Goal: Task Accomplishment & Management: Complete application form

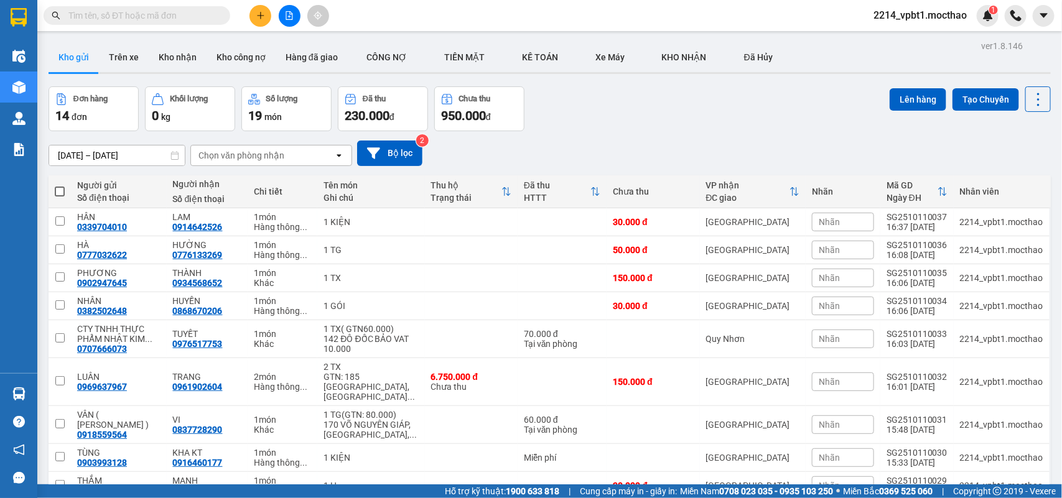
click at [851, 225] on div "Nhãn" at bounding box center [843, 222] width 62 height 19
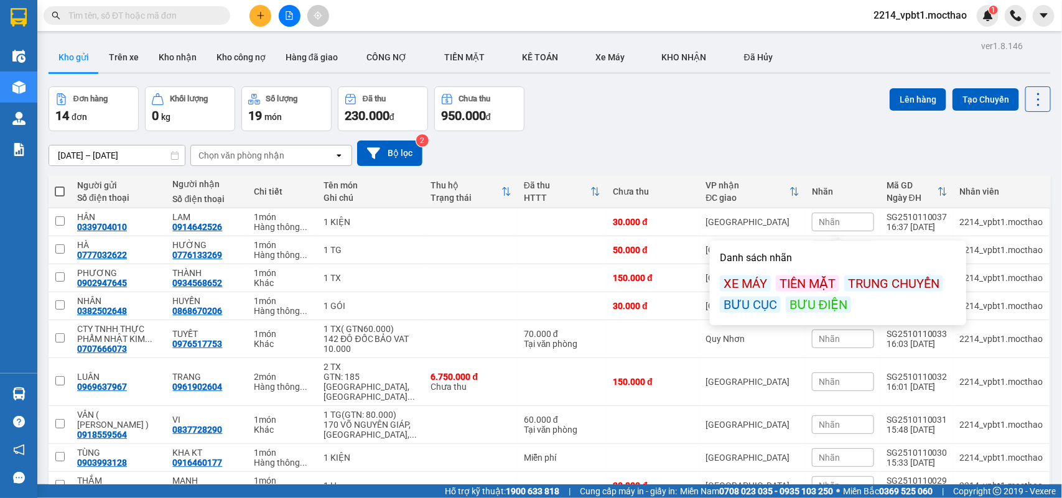
click at [809, 306] on div "BƯU ĐIỆN" at bounding box center [818, 305] width 65 height 16
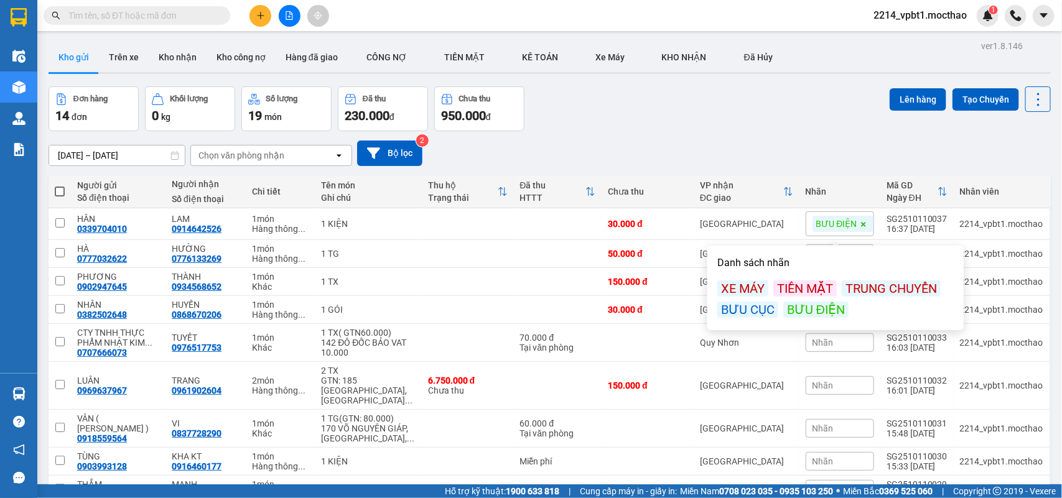
click at [661, 116] on div "Đơn hàng 14 đơn Khối lượng 0 kg Số lượng 19 món Đã thu 230.000 đ Chưa thu 950.0…" at bounding box center [550, 108] width 1002 height 45
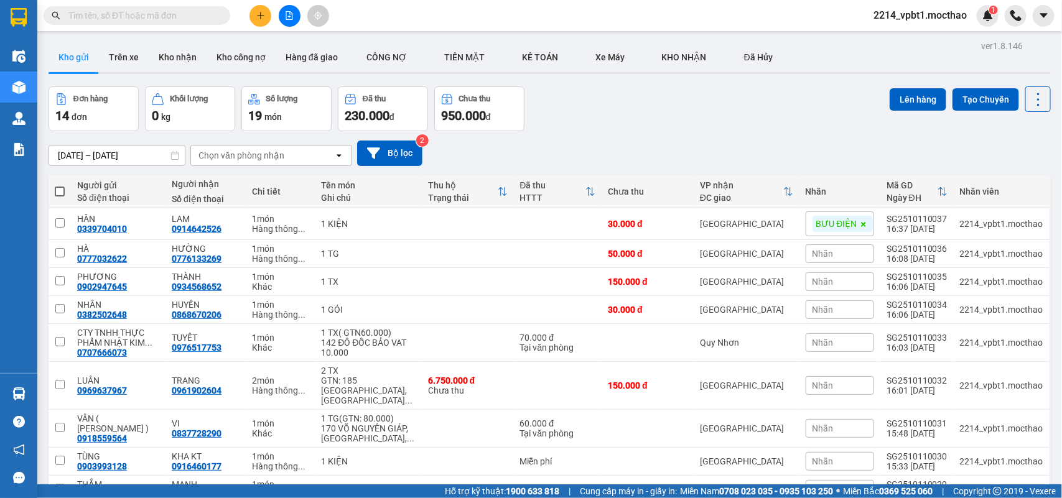
click at [63, 190] on span at bounding box center [60, 192] width 10 height 10
click at [60, 185] on input "checkbox" at bounding box center [60, 185] width 0 height 0
checkbox input "true"
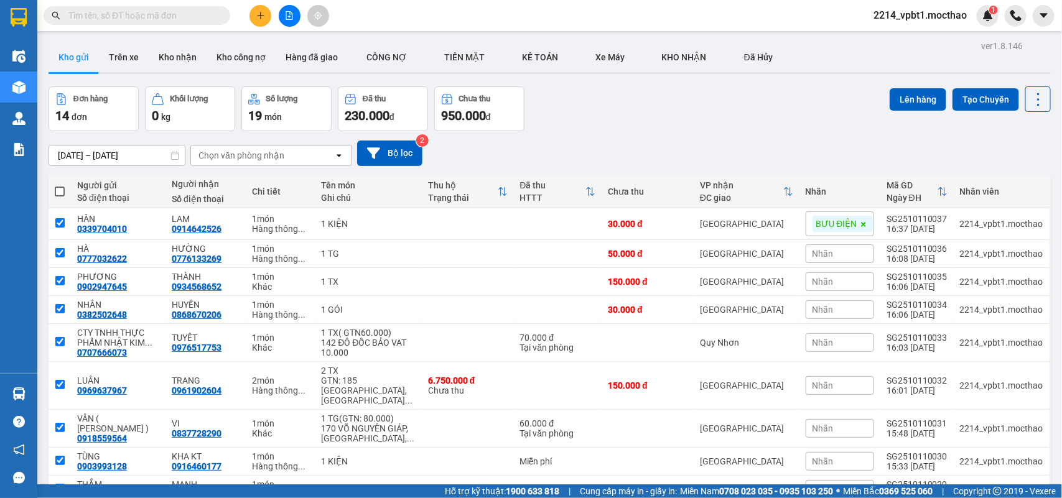
checkbox input "true"
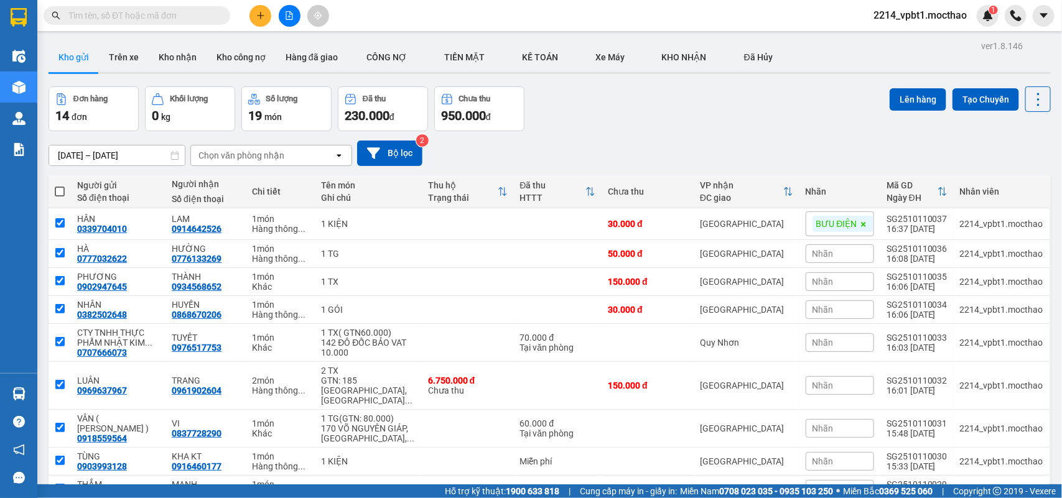
checkbox input "true"
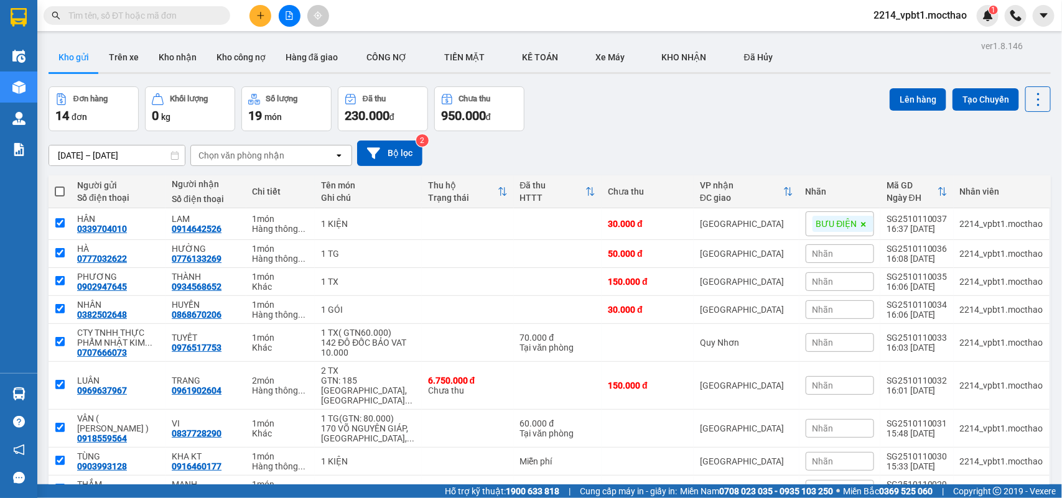
checkbox input "true"
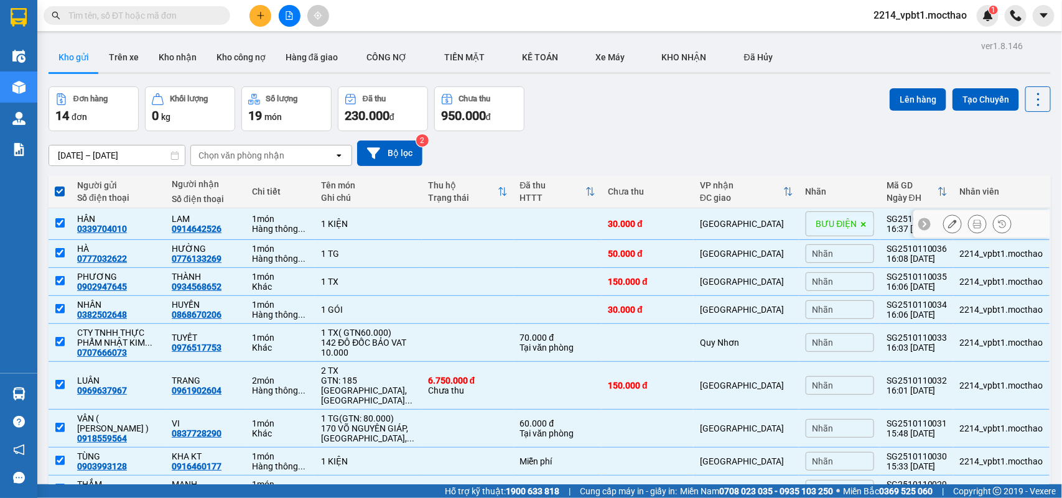
click at [445, 227] on td at bounding box center [468, 224] width 92 height 32
checkbox input "false"
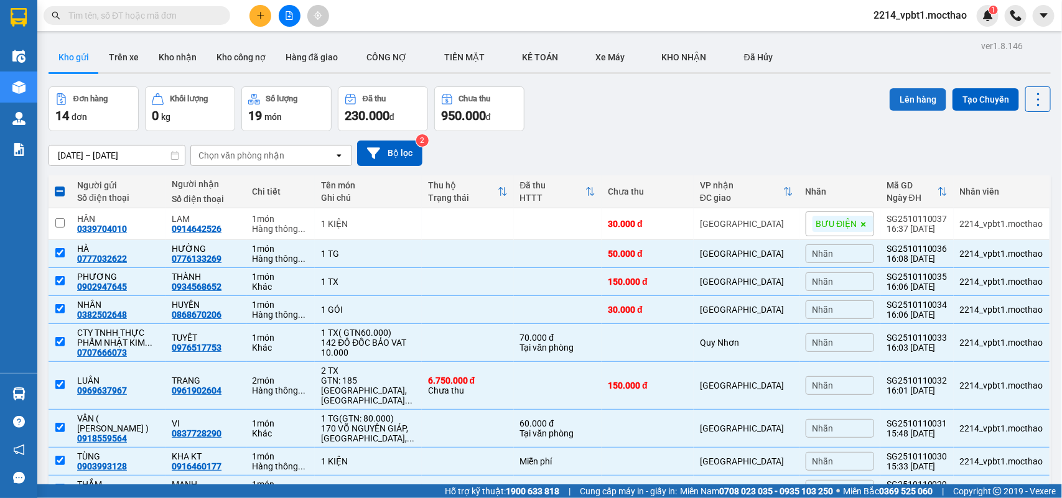
click at [906, 98] on button "Lên hàng" at bounding box center [918, 99] width 57 height 22
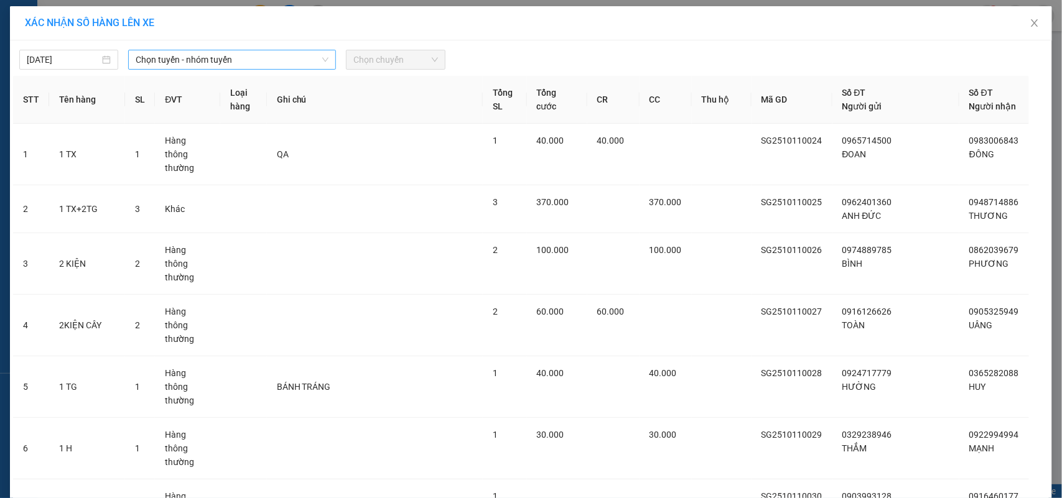
click at [287, 60] on span "Chọn tuyến - nhóm tuyến" at bounding box center [232, 59] width 193 height 19
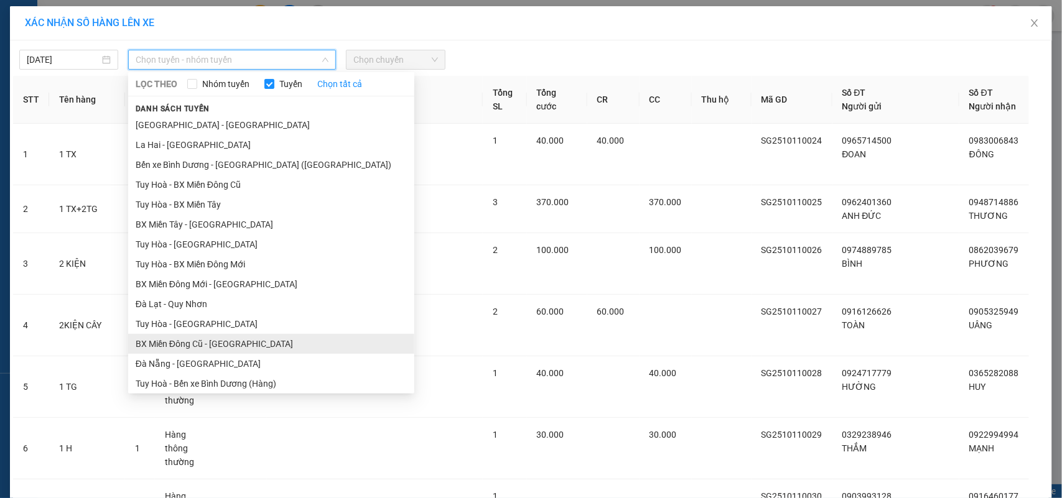
click at [196, 342] on li "BX Miền Đông Cũ - [GEOGRAPHIC_DATA]" at bounding box center [271, 344] width 286 height 20
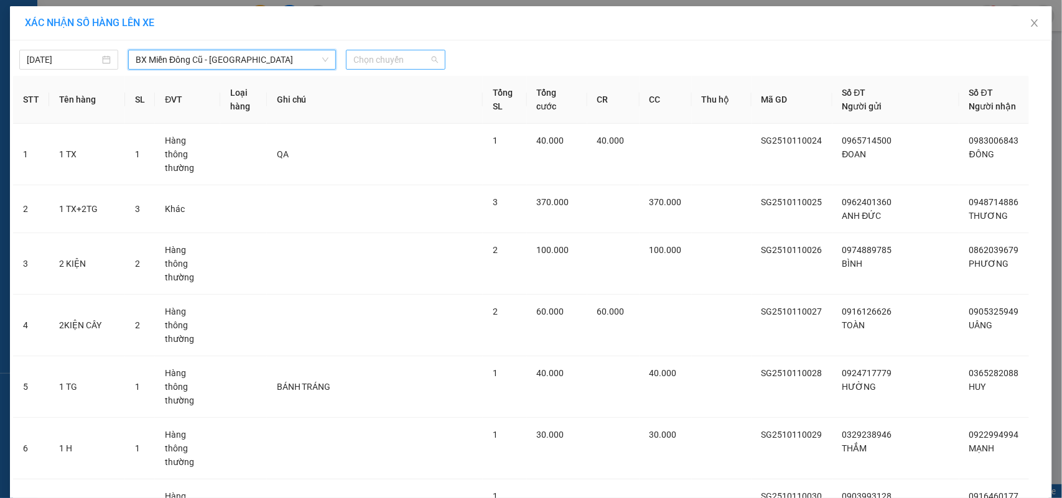
click at [377, 59] on span "Chọn chuyến" at bounding box center [395, 59] width 84 height 19
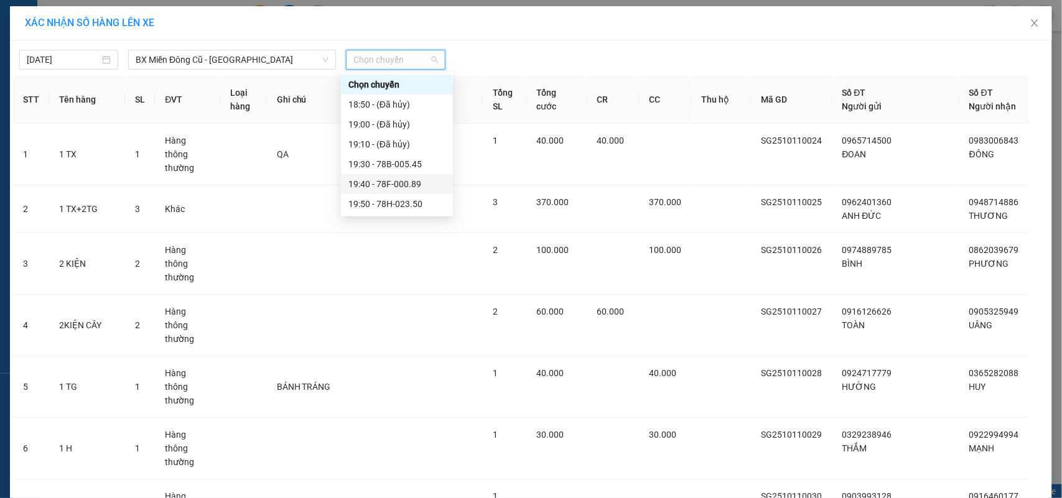
click at [394, 188] on div "19:40 - 78F-000.89" at bounding box center [396, 184] width 97 height 14
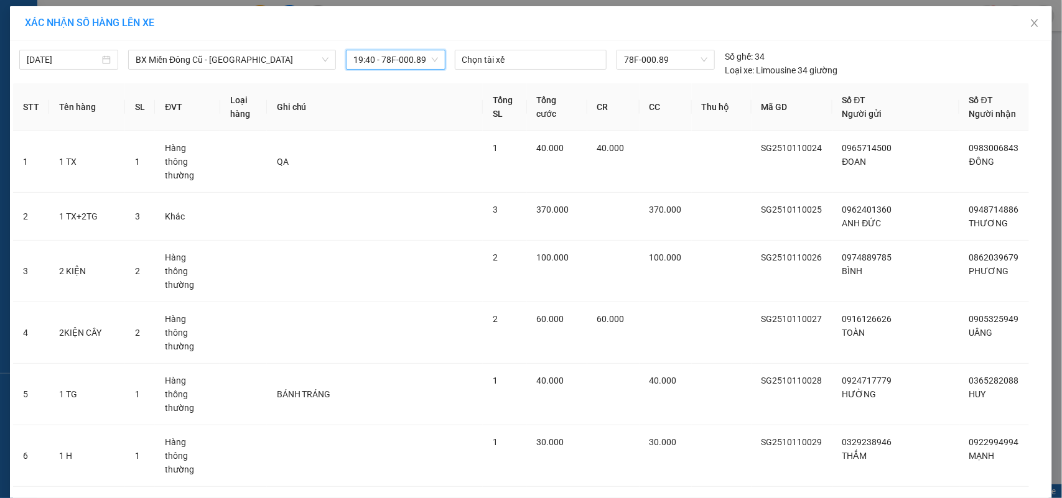
scroll to position [375, 0]
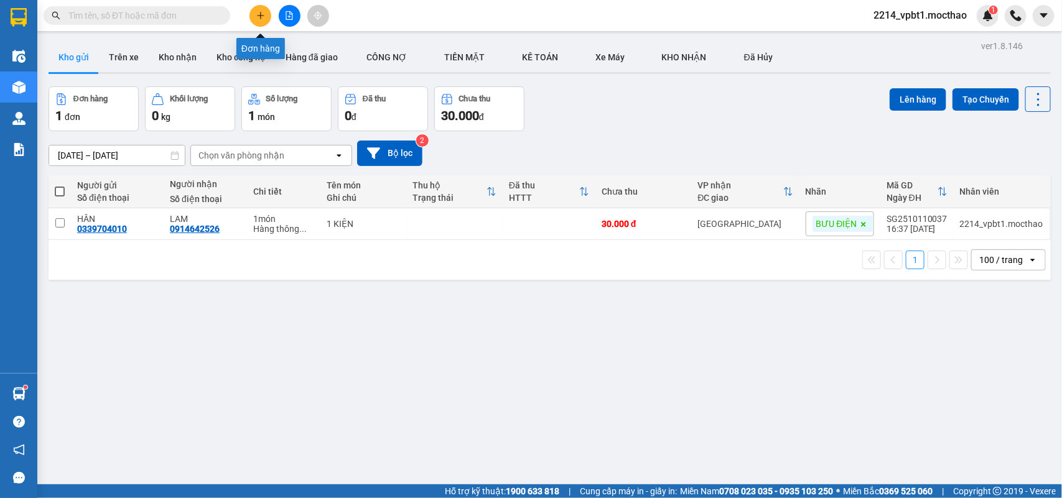
click at [264, 22] on button at bounding box center [261, 16] width 22 height 22
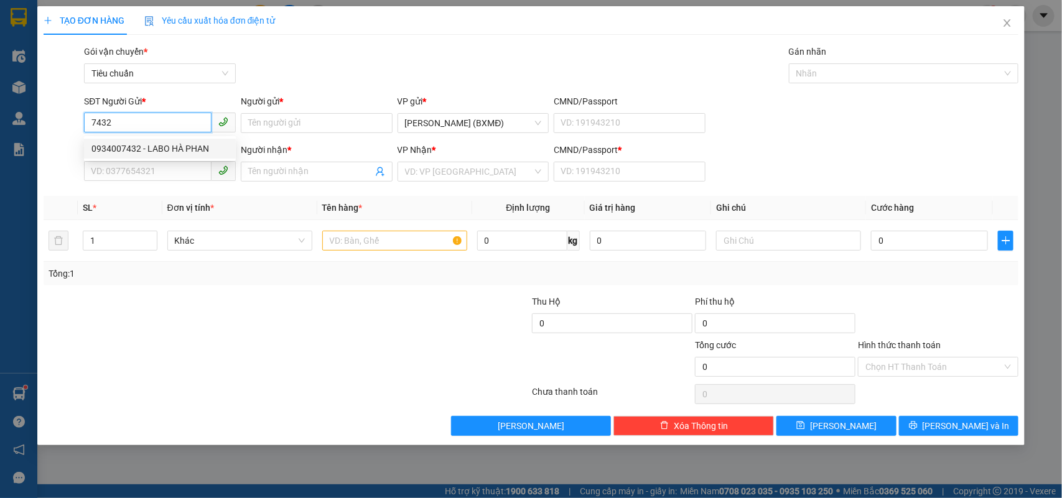
click at [138, 153] on div "0934007432 - LABO HÀ PHAN" at bounding box center [159, 149] width 137 height 14
type input "0934007432"
type input "LABO HÀ PHAN"
type input "0366470894"
type input "NK [GEOGRAPHIC_DATA] [GEOGRAPHIC_DATA]"
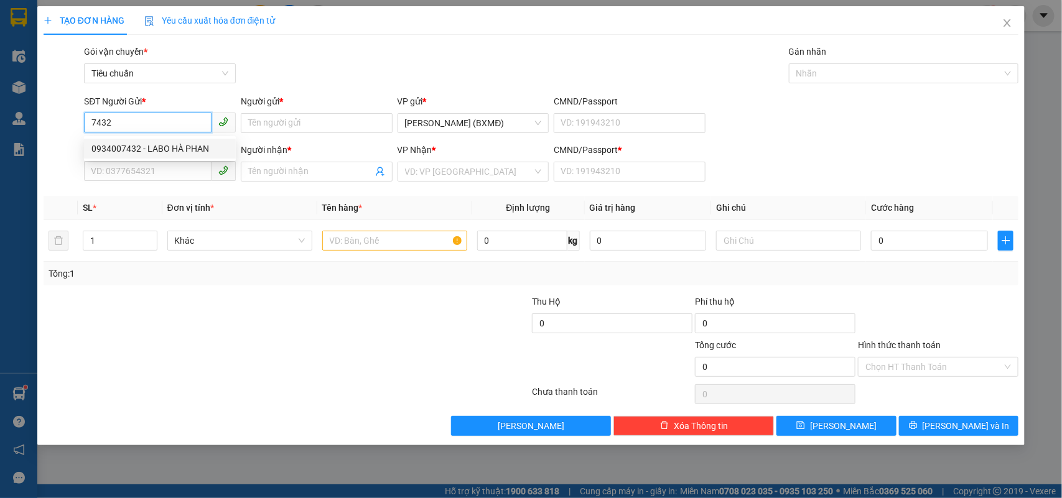
type input "1"
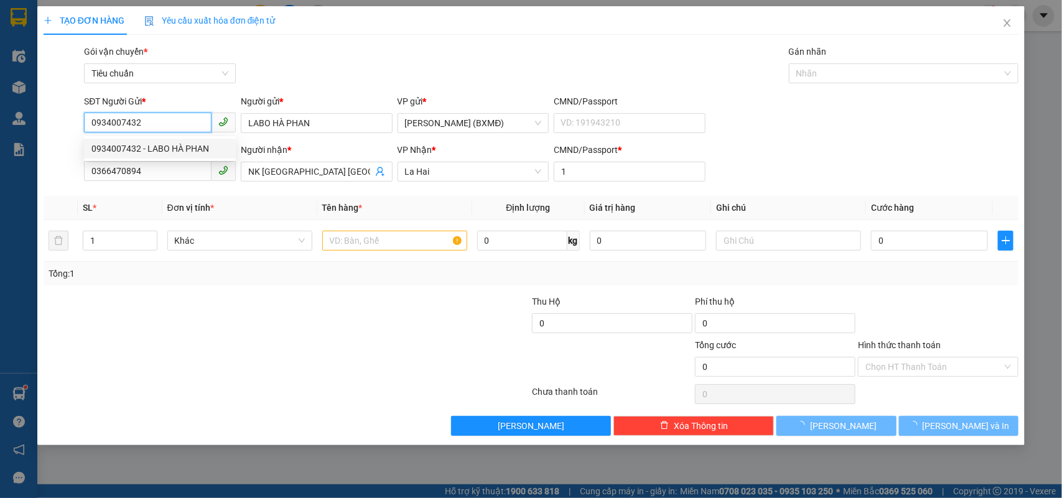
type input "30.000"
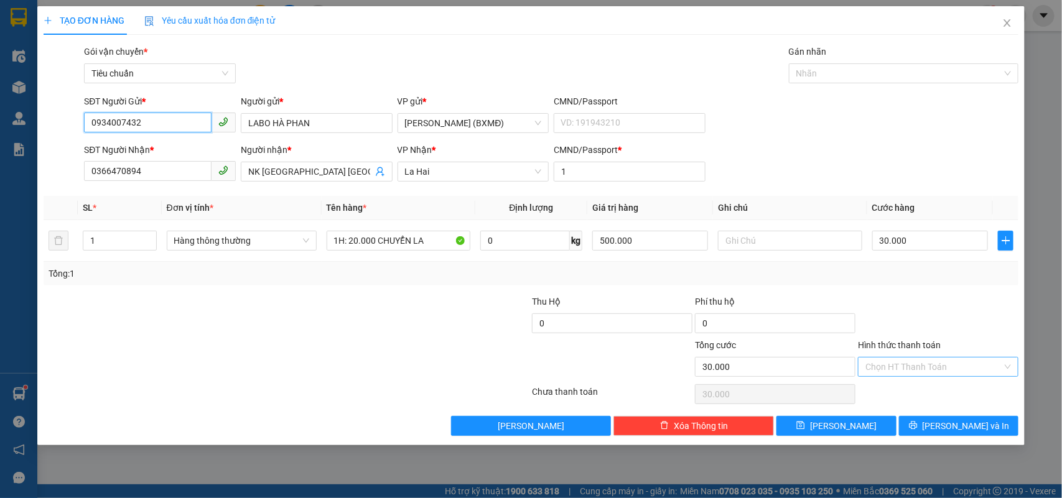
type input "0934007432"
click at [907, 367] on input "Hình thức thanh toán" at bounding box center [934, 367] width 137 height 19
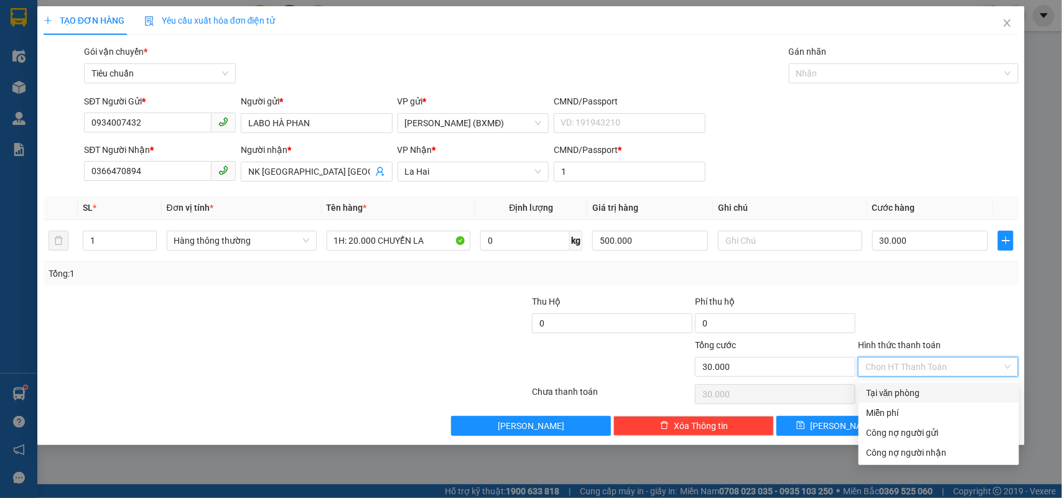
click at [893, 398] on div "Tại văn phòng" at bounding box center [939, 393] width 146 height 14
type input "0"
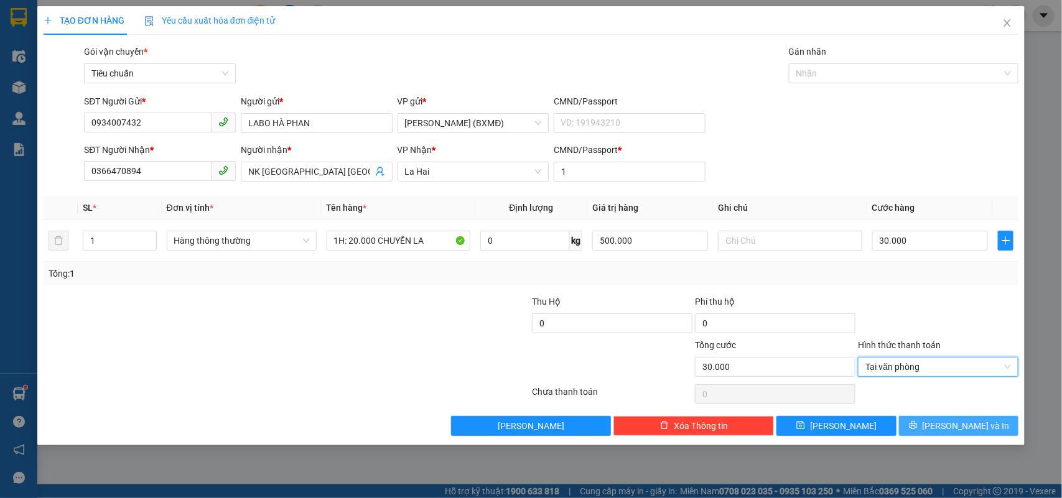
click at [913, 429] on button "[PERSON_NAME] và In" at bounding box center [958, 426] width 119 height 20
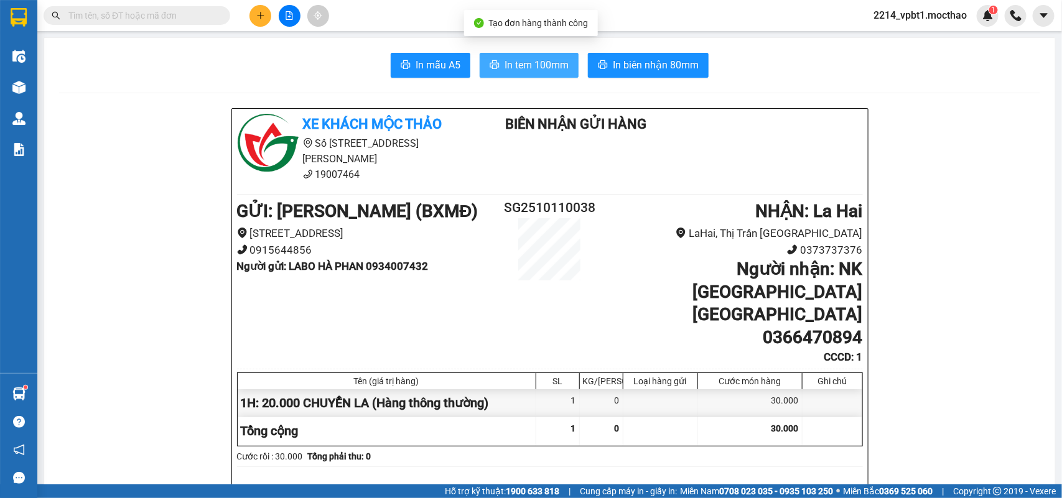
click at [505, 60] on span "In tem 100mm" at bounding box center [537, 65] width 64 height 16
click at [531, 57] on span "In tem 100mm" at bounding box center [537, 65] width 64 height 16
click at [263, 19] on icon "plus" at bounding box center [260, 15] width 9 height 9
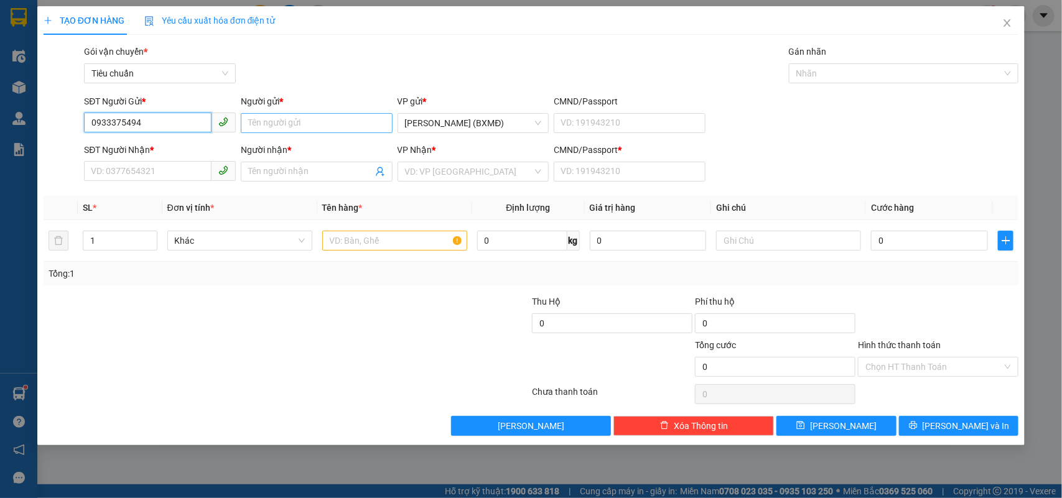
type input "0933375494"
click at [284, 128] on input "Người gửi *" at bounding box center [317, 123] width 152 height 20
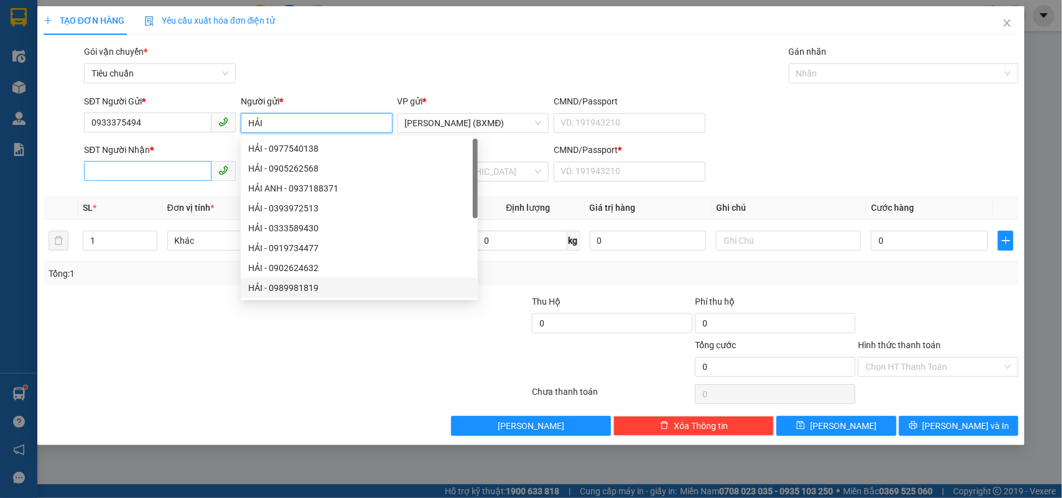
type input "HẢI"
click at [135, 162] on div "SĐT Người Nhận *" at bounding box center [160, 152] width 152 height 19
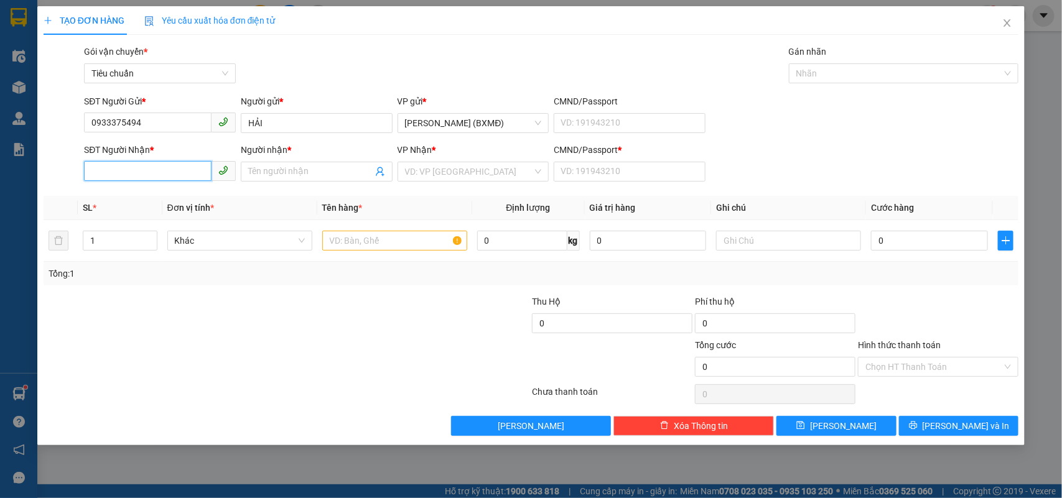
click at [133, 172] on input "SĐT Người Nhận *" at bounding box center [148, 171] width 128 height 20
type input "0935995458"
click at [123, 195] on div "0935995458 - HOÀI" at bounding box center [159, 197] width 137 height 14
type input "HOÀI"
type input "1"
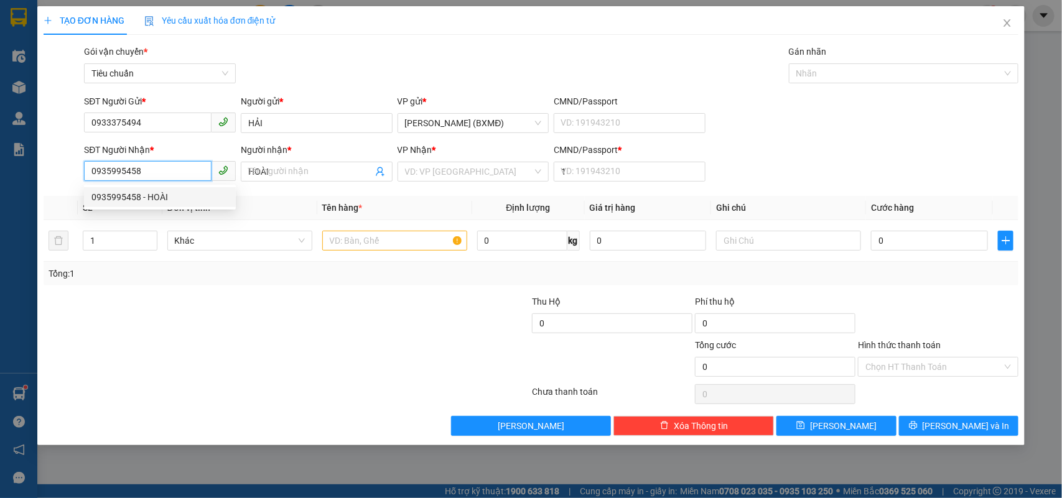
type input "50.000"
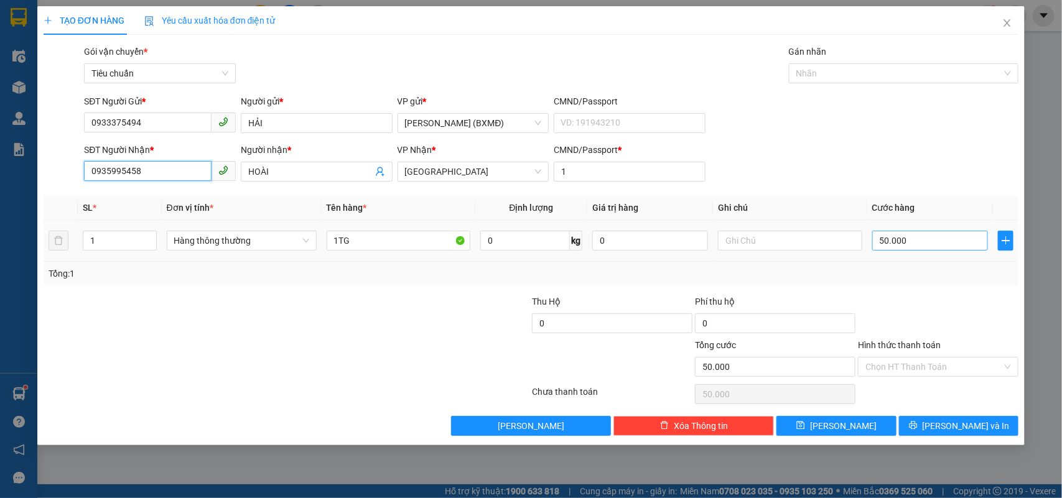
type input "0935995458"
click at [940, 241] on input "50.000" at bounding box center [930, 241] width 116 height 20
type input "0"
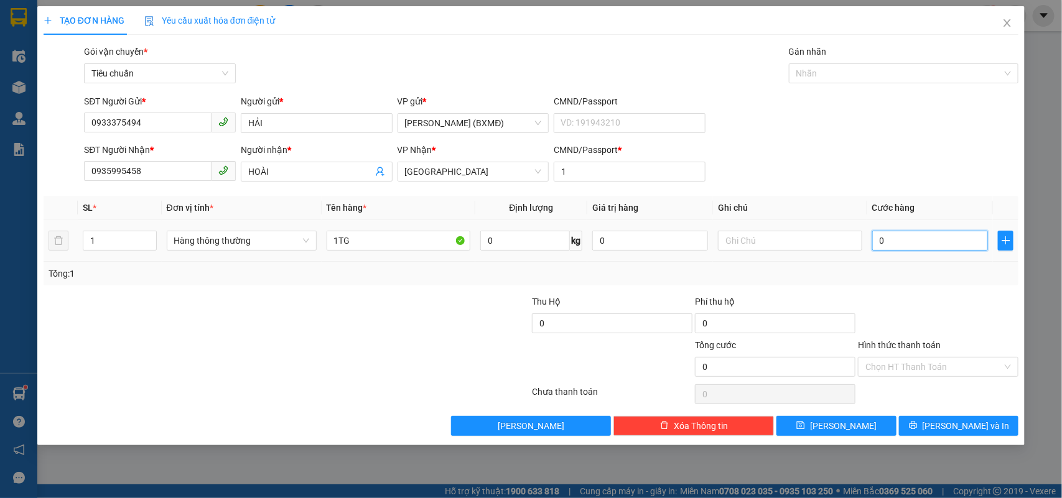
type input "4"
type input "004"
type input "40"
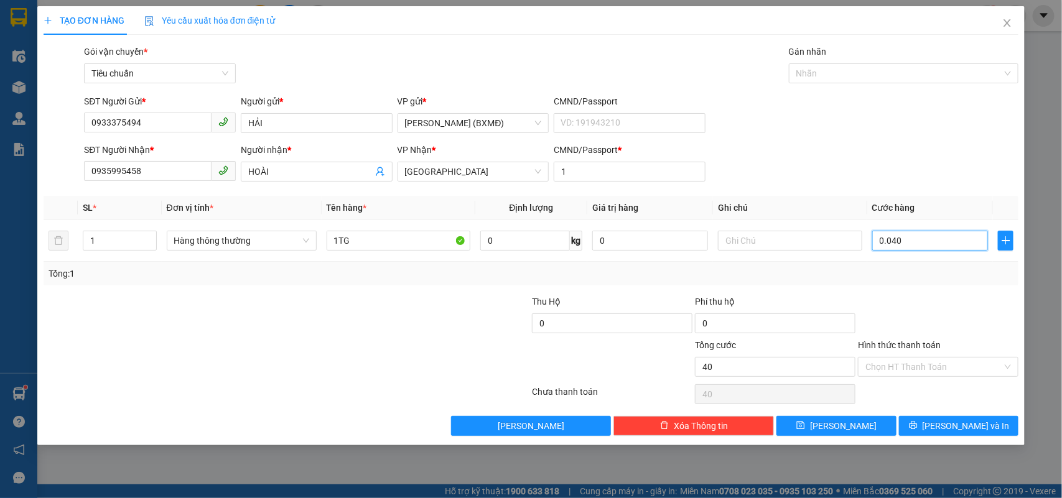
type input "0.040"
type input "40.000"
click at [909, 280] on div "Tổng: 1" at bounding box center [532, 274] width 966 height 14
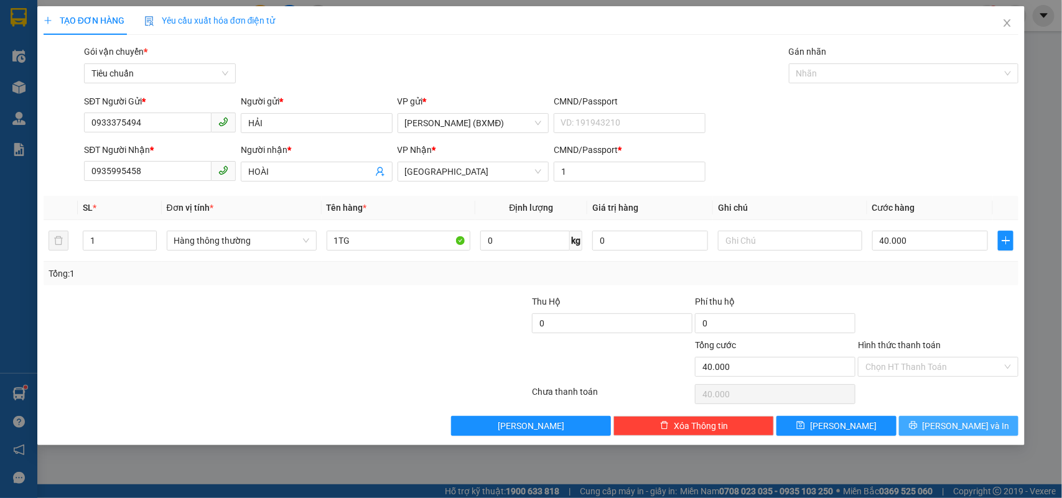
click at [952, 436] on button "[PERSON_NAME] và In" at bounding box center [958, 426] width 119 height 20
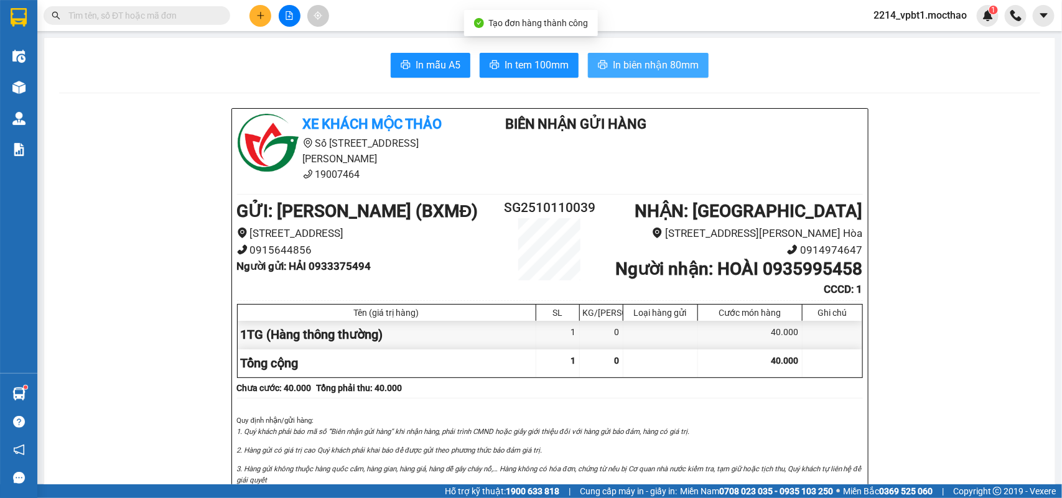
click at [645, 56] on button "In biên nhận 80mm" at bounding box center [648, 65] width 121 height 25
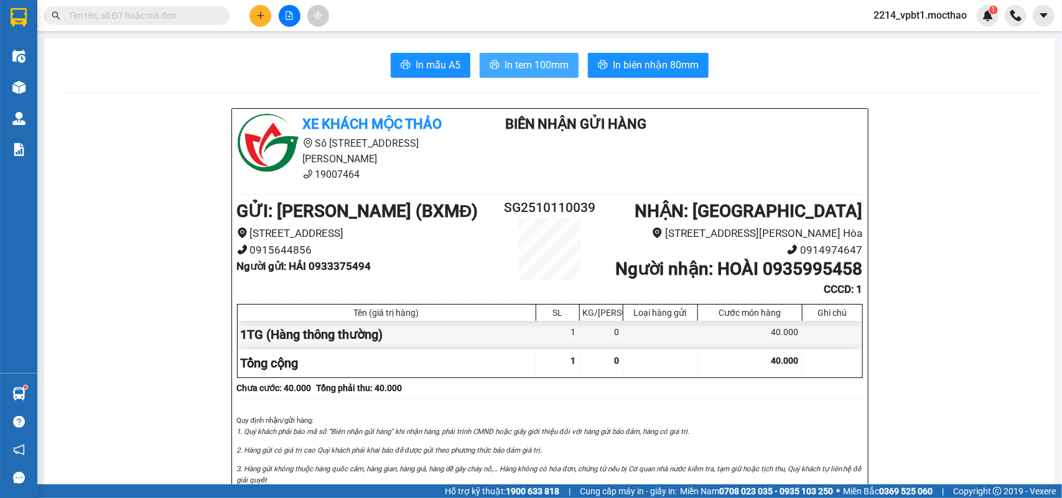
click at [507, 60] on span "In tem 100mm" at bounding box center [537, 65] width 64 height 16
click at [260, 16] on icon "plus" at bounding box center [260, 15] width 7 height 1
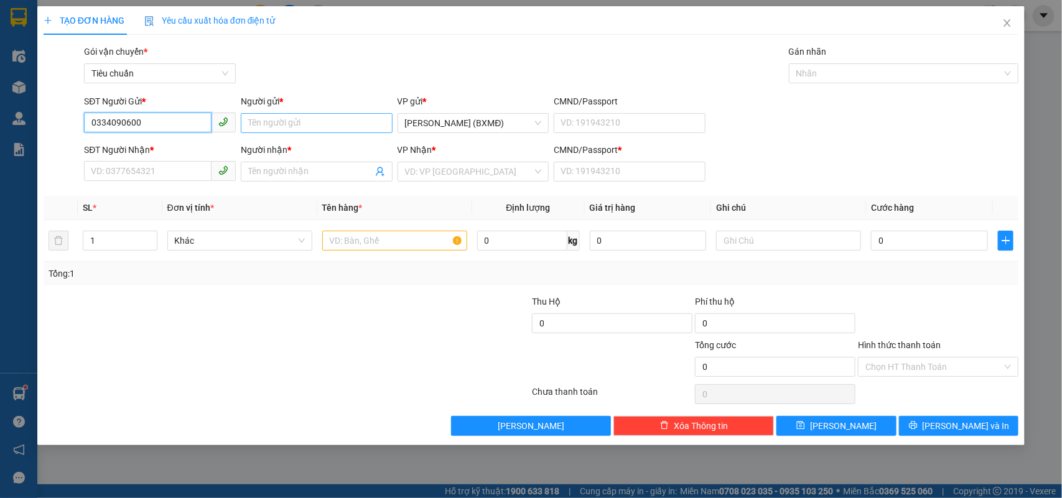
type input "0334090600"
click at [269, 121] on input "Người gửi *" at bounding box center [317, 123] width 152 height 20
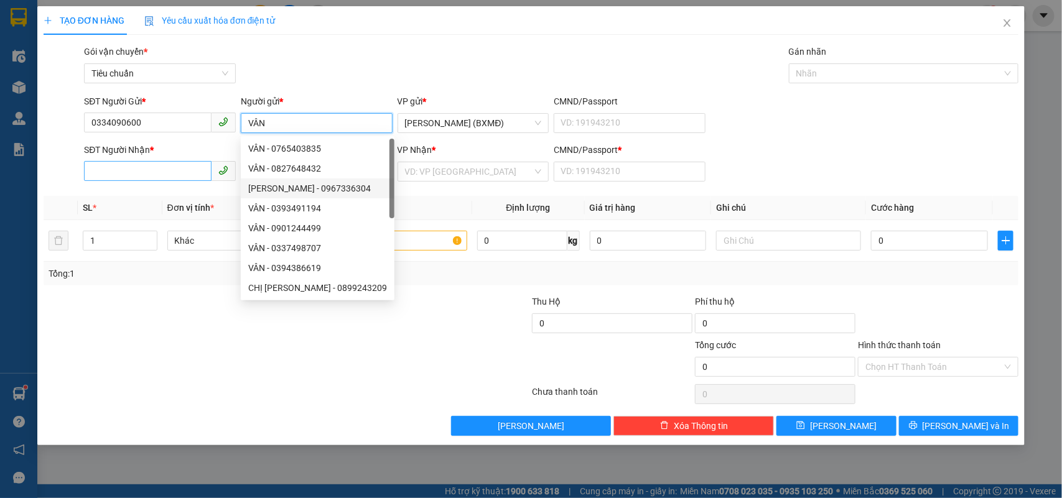
type input "VÂN"
click at [137, 162] on div "SĐT Người Nhận *" at bounding box center [160, 152] width 152 height 19
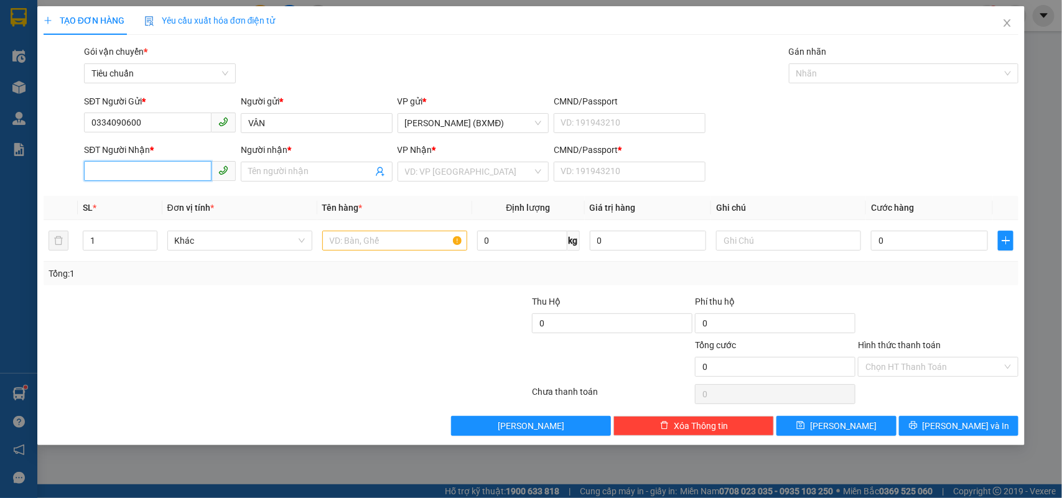
click at [145, 169] on input "SĐT Người Nhận *" at bounding box center [148, 171] width 128 height 20
type input "0964615407"
click at [296, 173] on input "Người nhận *" at bounding box center [310, 172] width 124 height 14
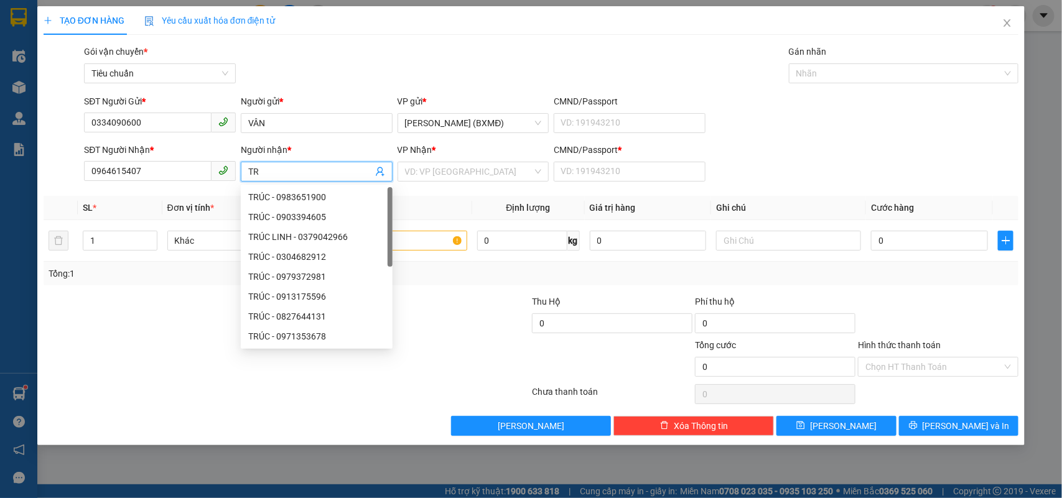
type input "T"
type input "CHÚC"
click at [499, 175] on input "search" at bounding box center [469, 171] width 128 height 19
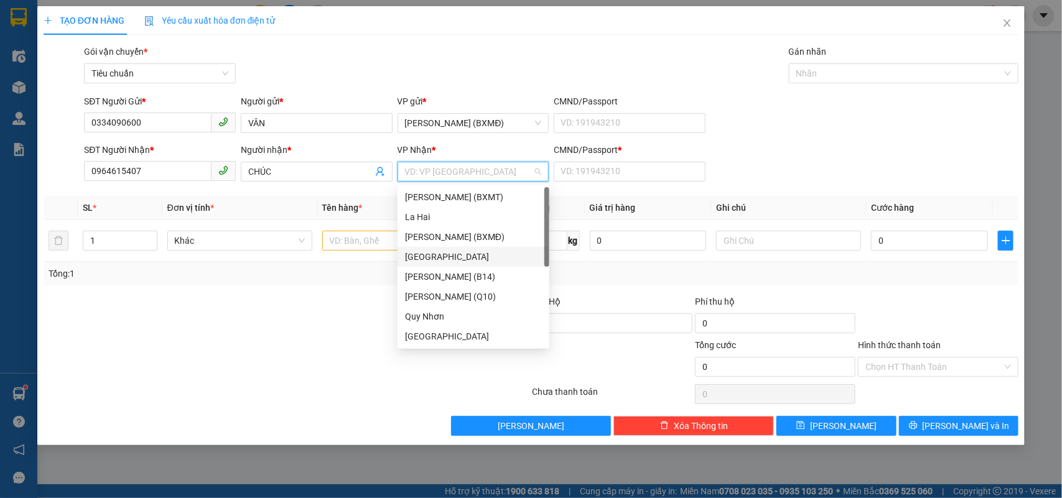
click at [442, 262] on div "[GEOGRAPHIC_DATA]" at bounding box center [473, 257] width 137 height 14
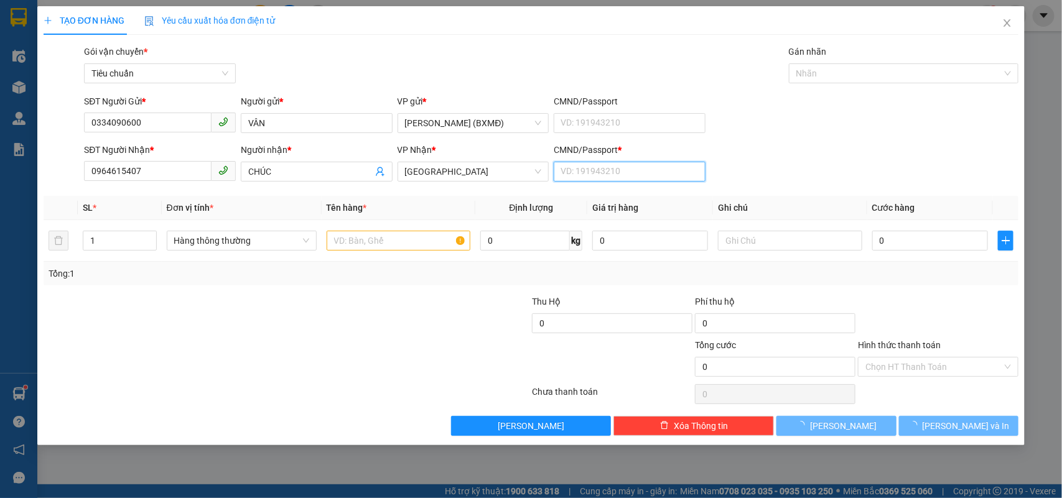
click at [584, 174] on input "CMND/Passport *" at bounding box center [630, 172] width 152 height 20
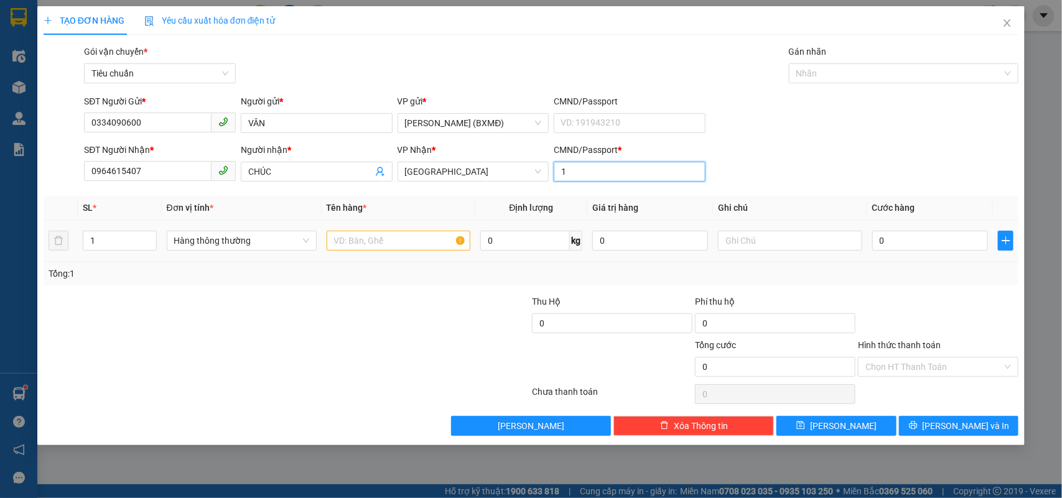
type input "1"
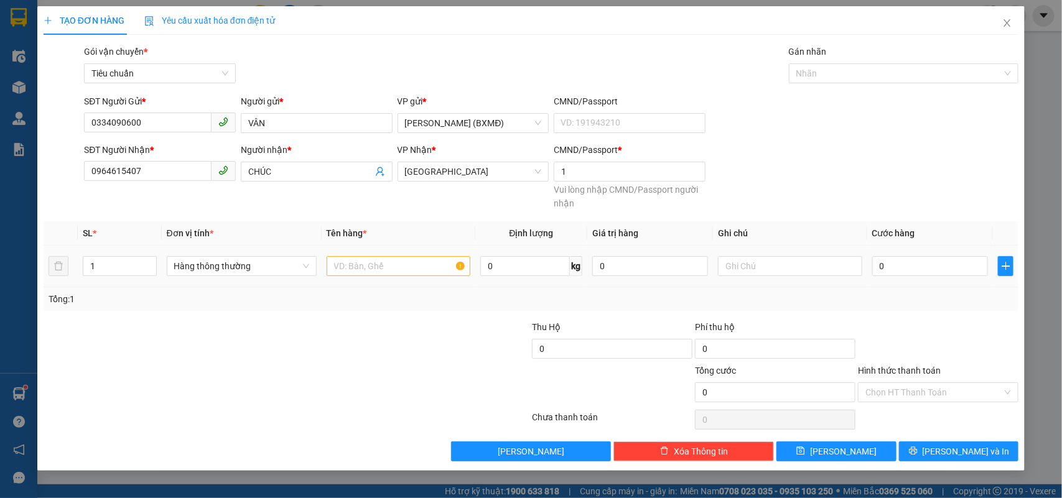
click at [404, 233] on th "Tên hàng *" at bounding box center [399, 234] width 154 height 24
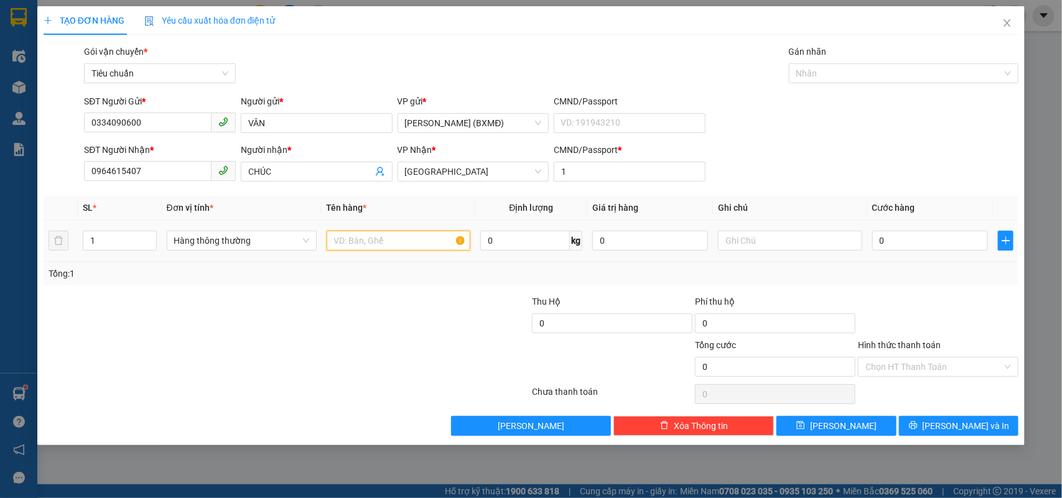
click at [385, 246] on input "text" at bounding box center [399, 241] width 144 height 20
type input "1 TX"
click at [916, 241] on input "0" at bounding box center [930, 241] width 116 height 20
type input "005"
type input "5"
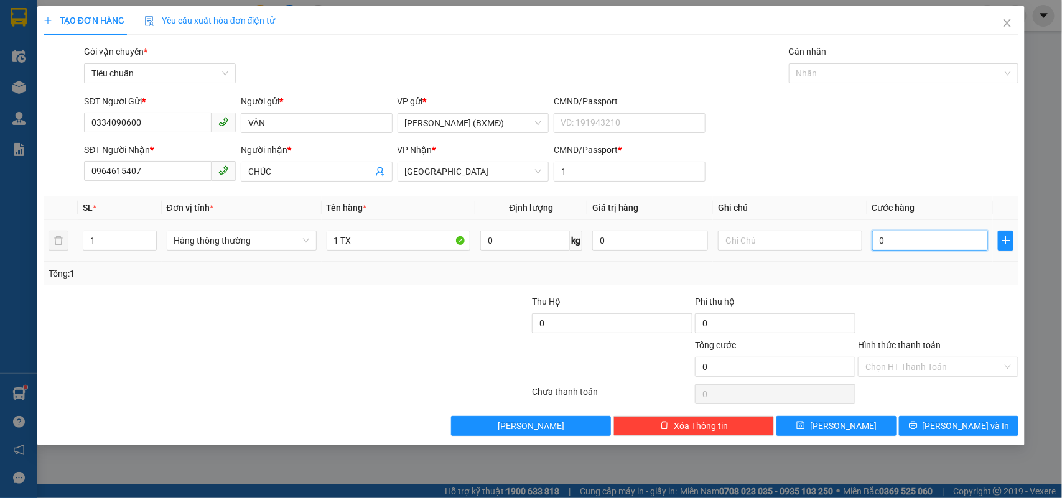
type input "5"
type input "0.050"
type input "50"
type input "50.000"
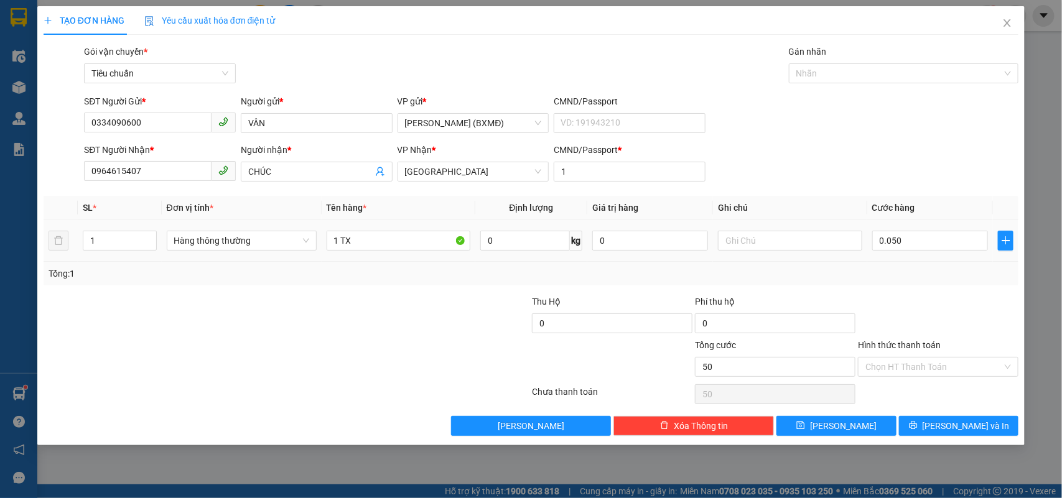
type input "50.000"
click at [901, 291] on div "Transit Pickup Surcharge Ids Transit Deliver Surcharge Ids Transit Deliver Surc…" at bounding box center [532, 240] width 976 height 391
click at [922, 362] on input "Hình thức thanh toán" at bounding box center [934, 367] width 137 height 19
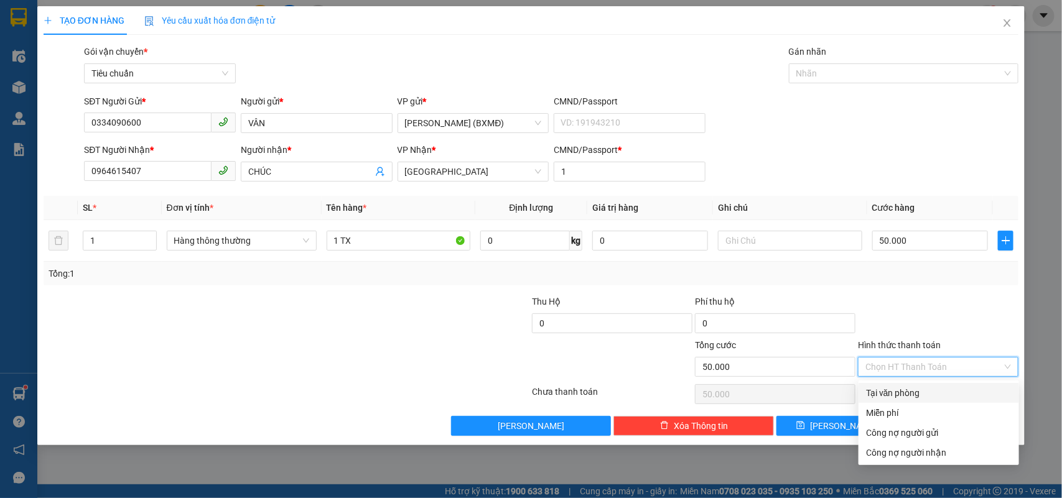
click at [906, 396] on div "Tại văn phòng" at bounding box center [939, 393] width 146 height 14
type input "0"
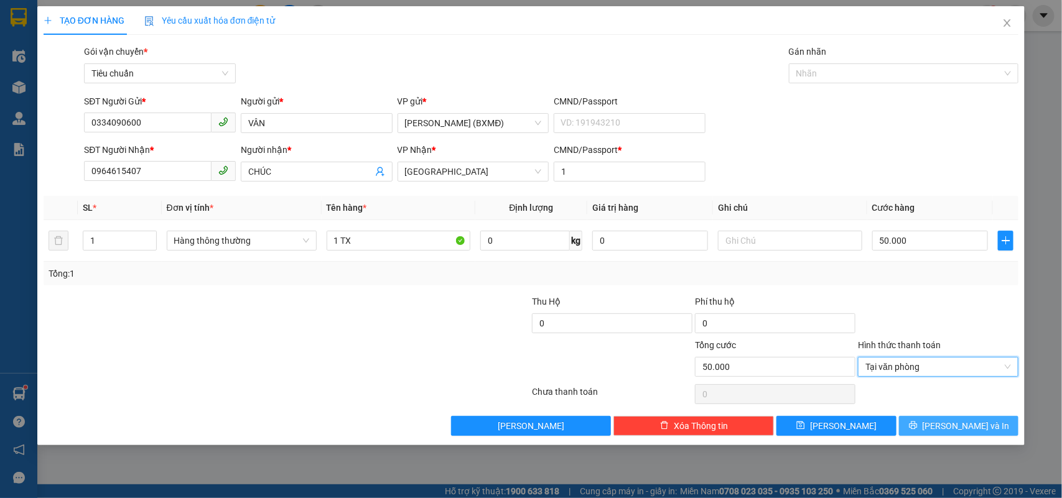
click at [924, 424] on button "[PERSON_NAME] và In" at bounding box center [958, 426] width 119 height 20
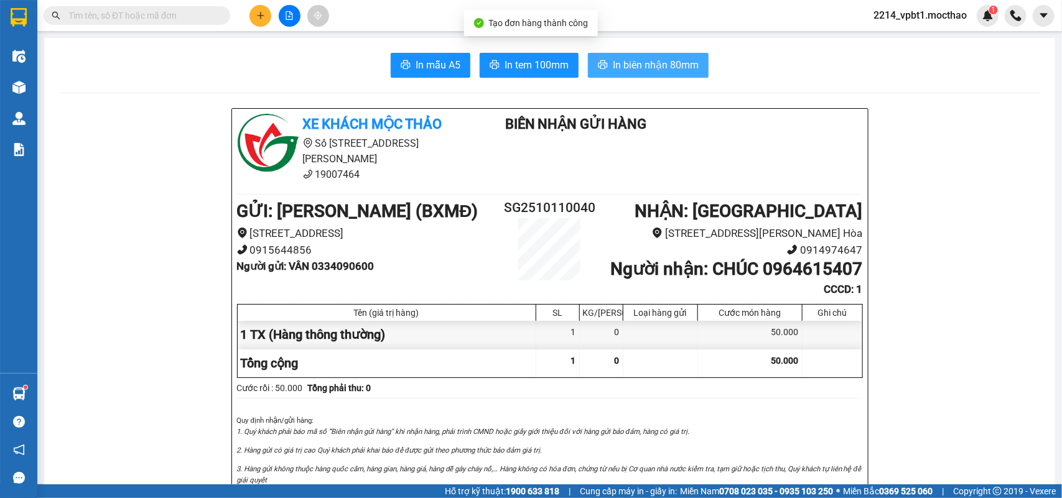
click at [620, 70] on span "In biên nhận 80mm" at bounding box center [656, 65] width 86 height 16
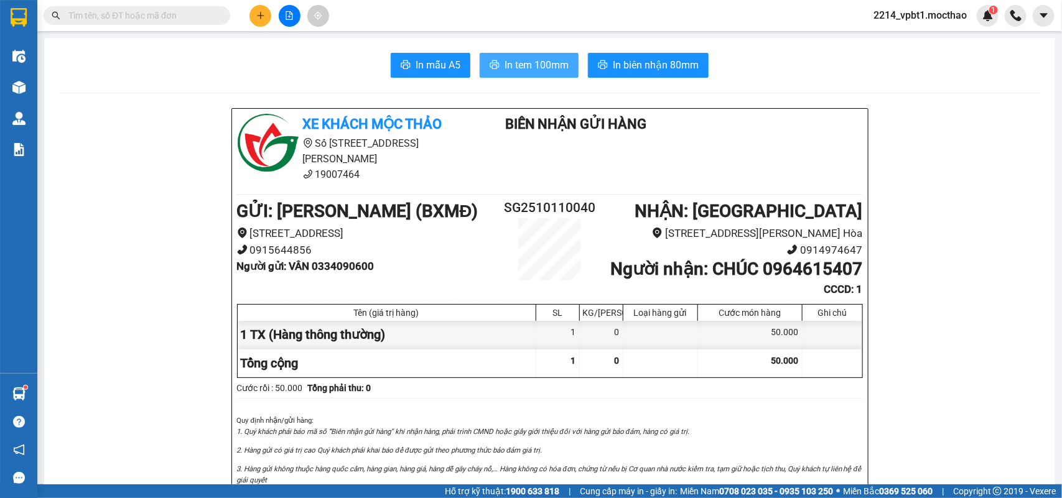
click at [551, 54] on button "In tem 100mm" at bounding box center [529, 65] width 99 height 25
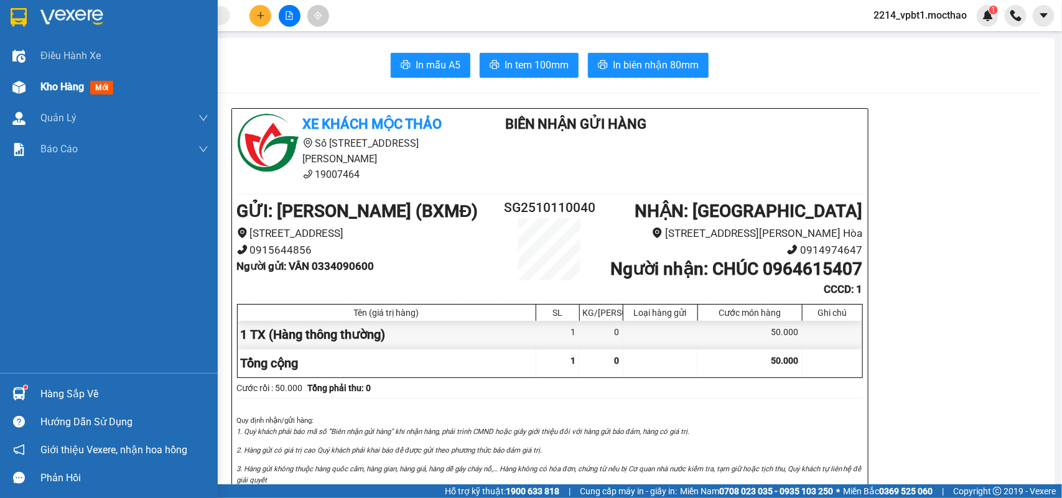
click at [67, 85] on span "Kho hàng" at bounding box center [62, 87] width 44 height 12
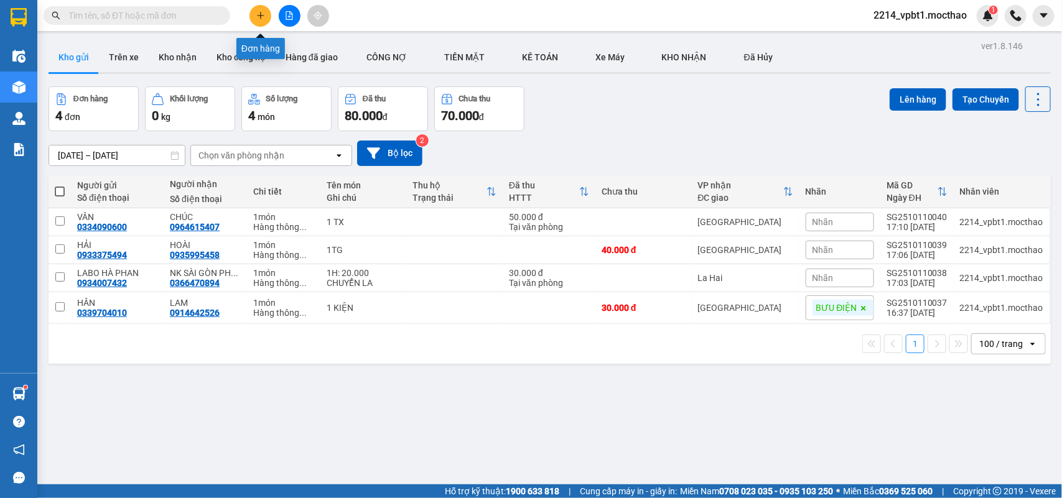
click at [253, 17] on button at bounding box center [261, 16] width 22 height 22
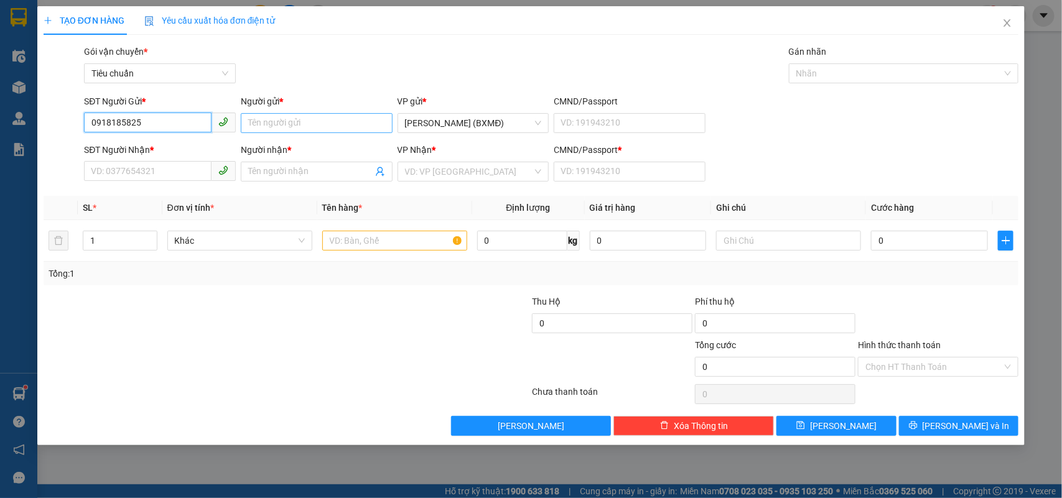
type input "0918185825"
click at [284, 126] on input "Người gửi *" at bounding box center [317, 123] width 152 height 20
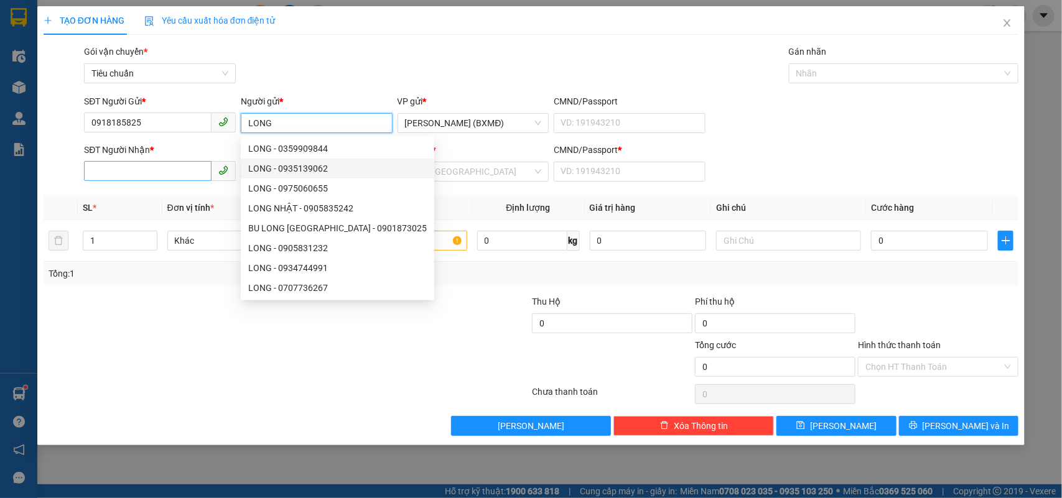
type input "LONG"
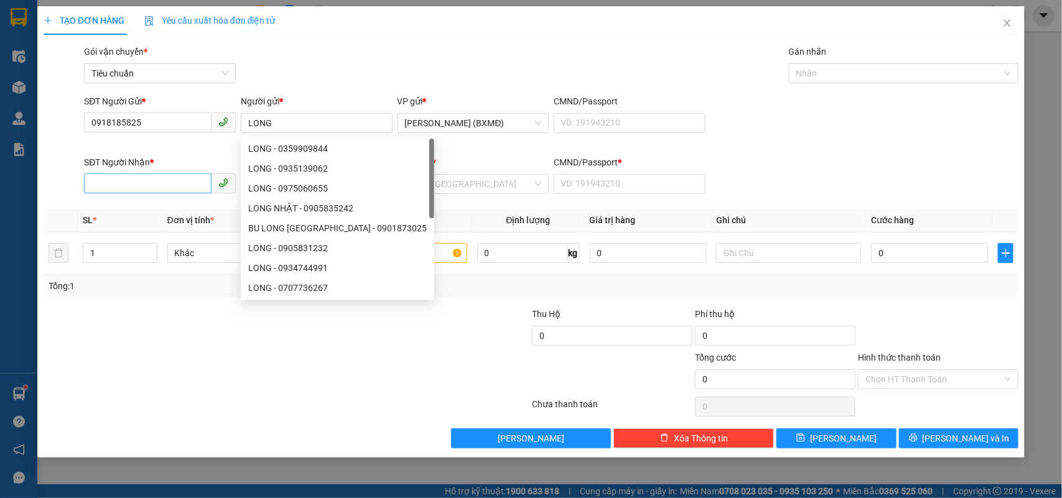
click at [108, 172] on div "SĐT Người Nhận *" at bounding box center [160, 165] width 152 height 19
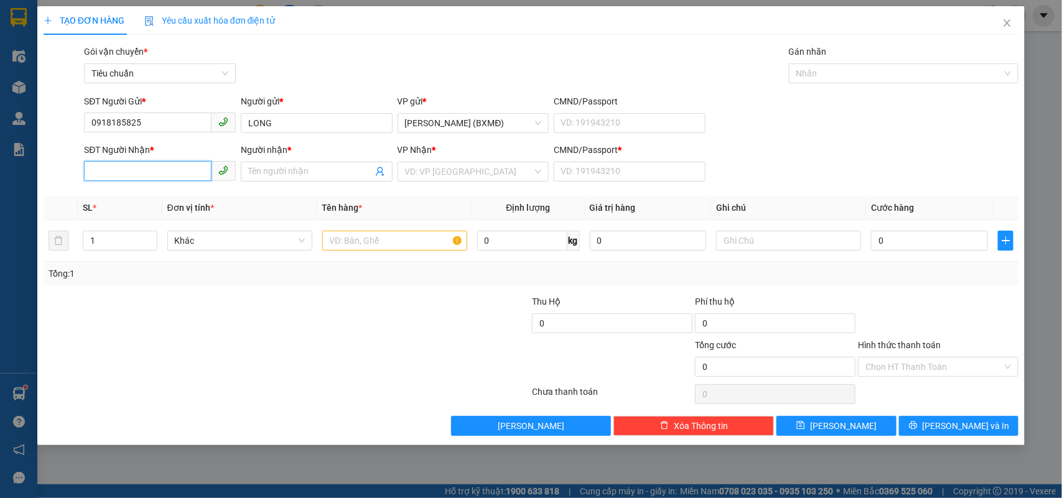
click at [131, 176] on input "SĐT Người Nhận *" at bounding box center [148, 171] width 128 height 20
type input "0961903604"
click at [269, 167] on input "Người nhận *" at bounding box center [310, 172] width 124 height 14
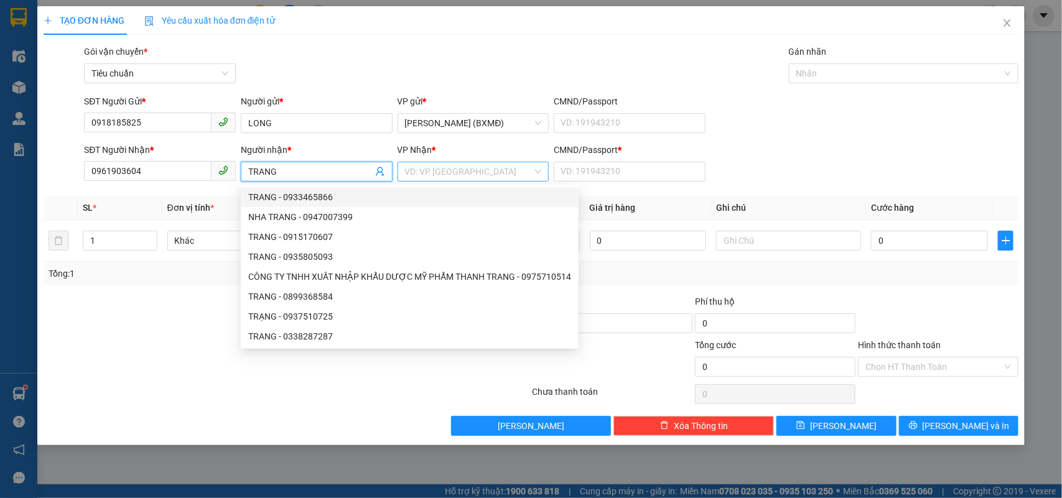
type input "TRANG"
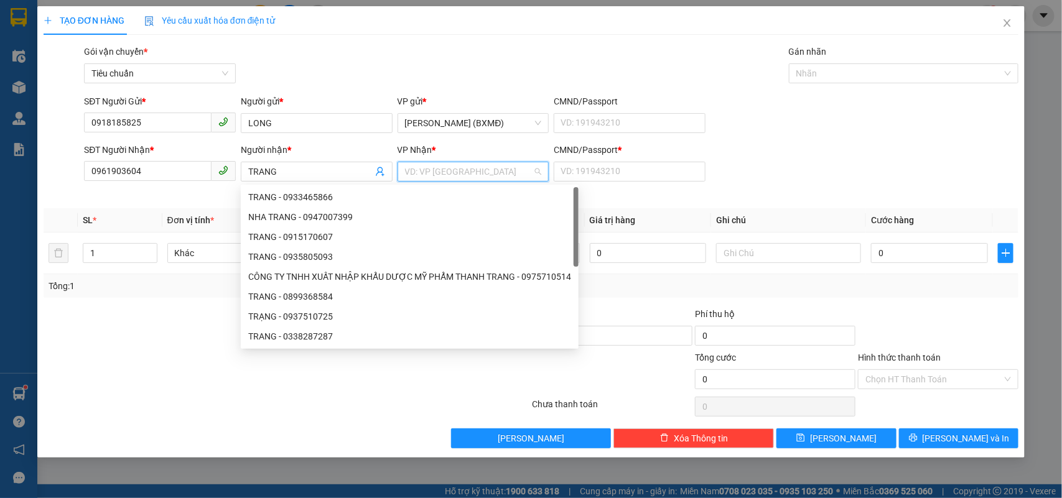
click at [493, 167] on input "search" at bounding box center [469, 171] width 128 height 19
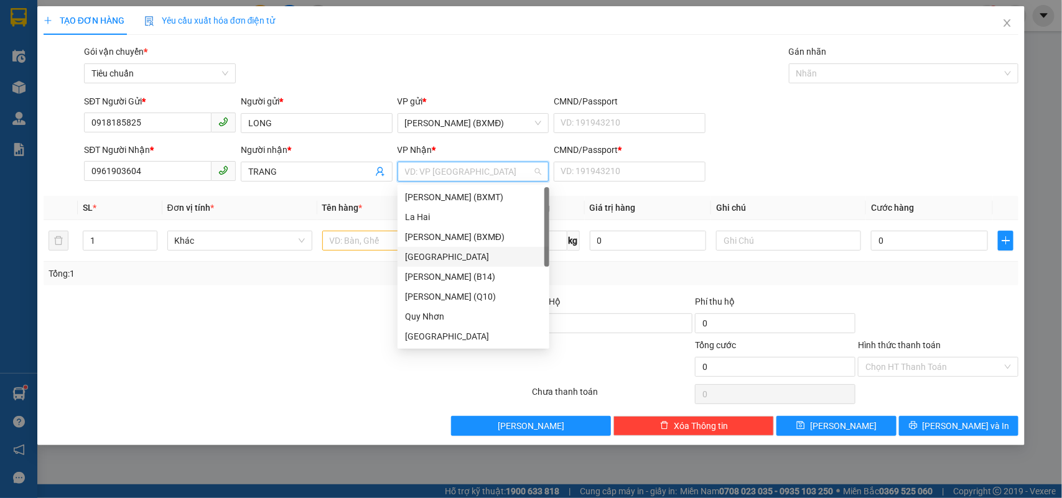
click at [439, 260] on div "[GEOGRAPHIC_DATA]" at bounding box center [473, 257] width 137 height 14
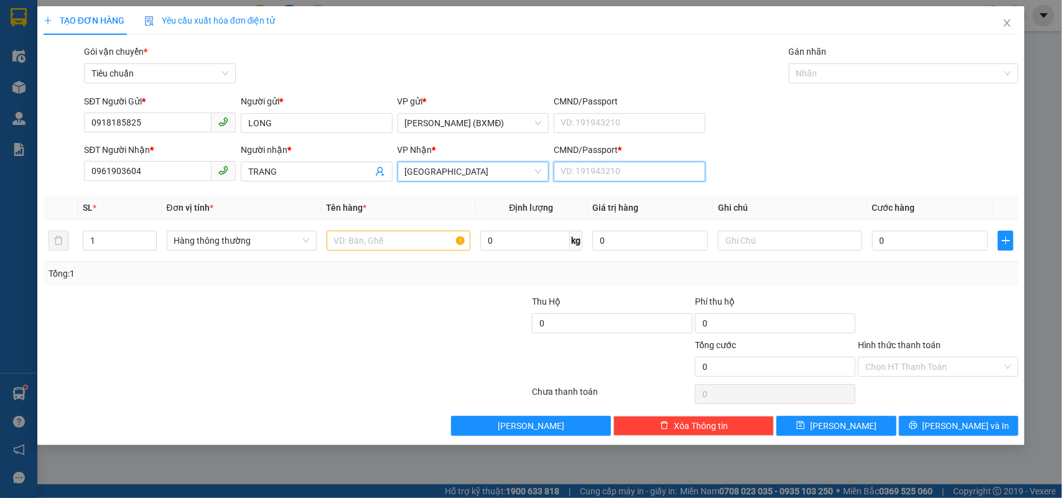
click at [574, 165] on input "CMND/Passport *" at bounding box center [630, 172] width 152 height 20
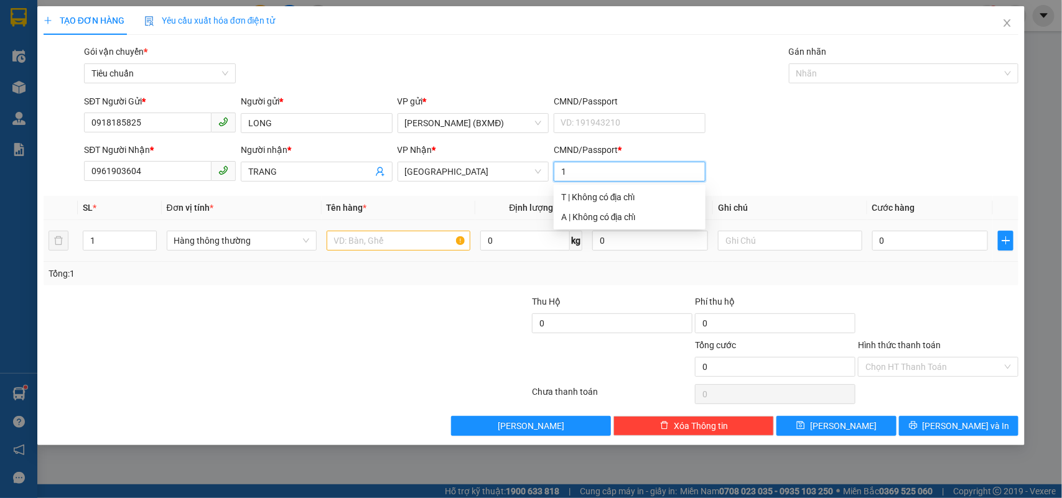
type input "1"
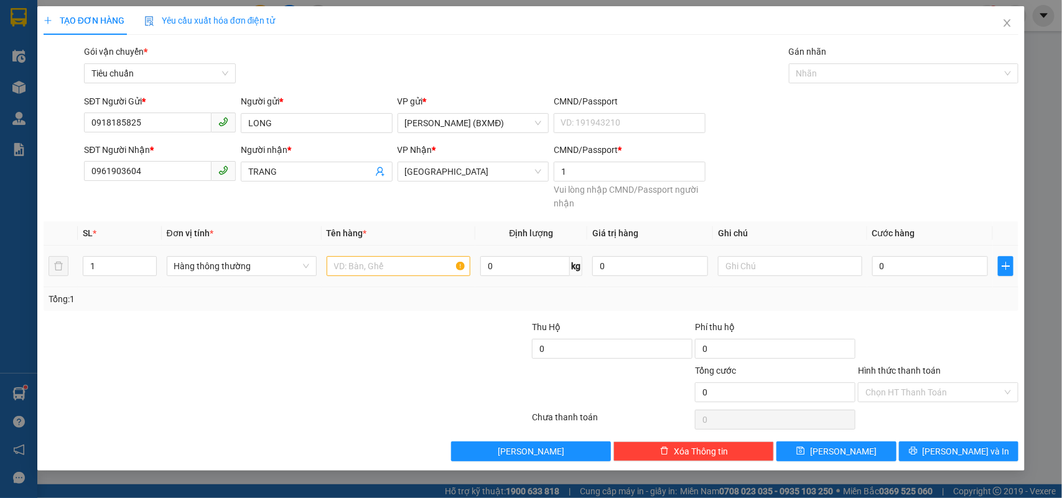
click at [364, 241] on th "Tên hàng *" at bounding box center [399, 234] width 154 height 24
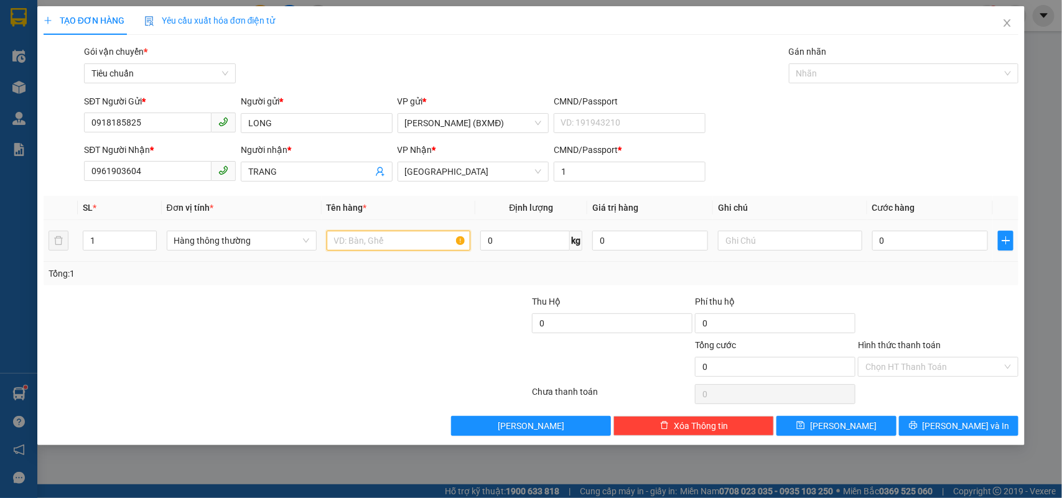
click at [366, 237] on input "text" at bounding box center [399, 241] width 144 height 20
type input "1 TG"
click at [891, 241] on input "0" at bounding box center [930, 241] width 116 height 20
type input "003"
type input "3"
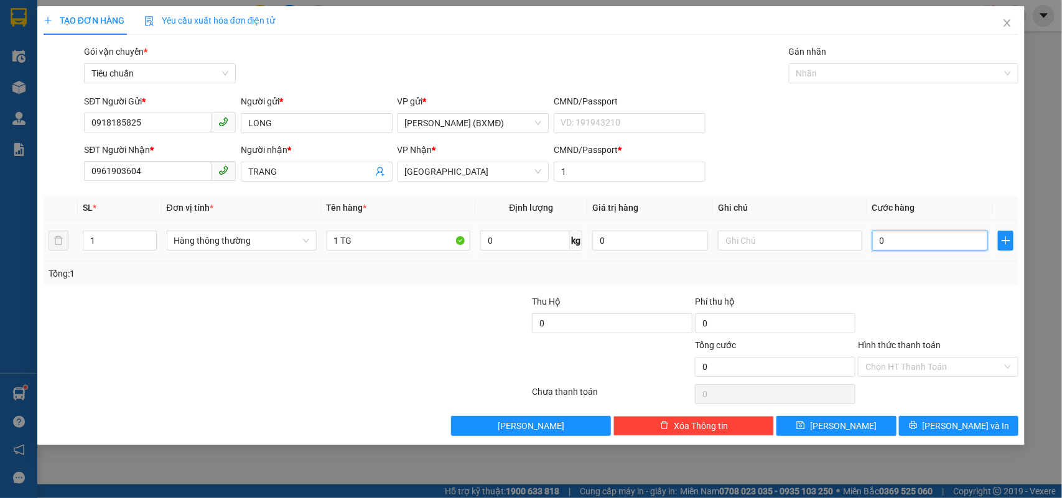
type input "3"
type input "0.030"
type input "30"
type input "30.000"
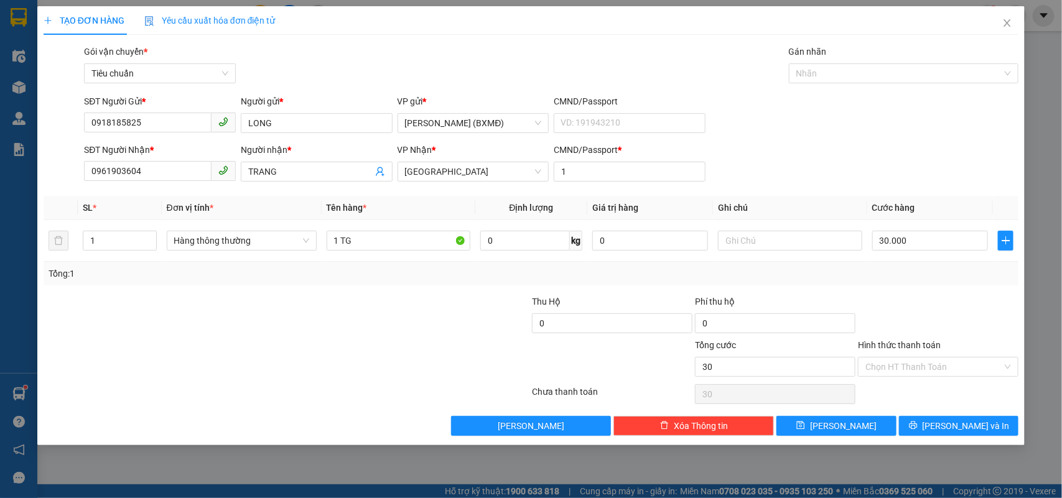
type input "30.000"
click at [905, 286] on div "Tổng: 1" at bounding box center [532, 274] width 976 height 24
click at [918, 430] on icon "printer" at bounding box center [913, 425] width 9 height 9
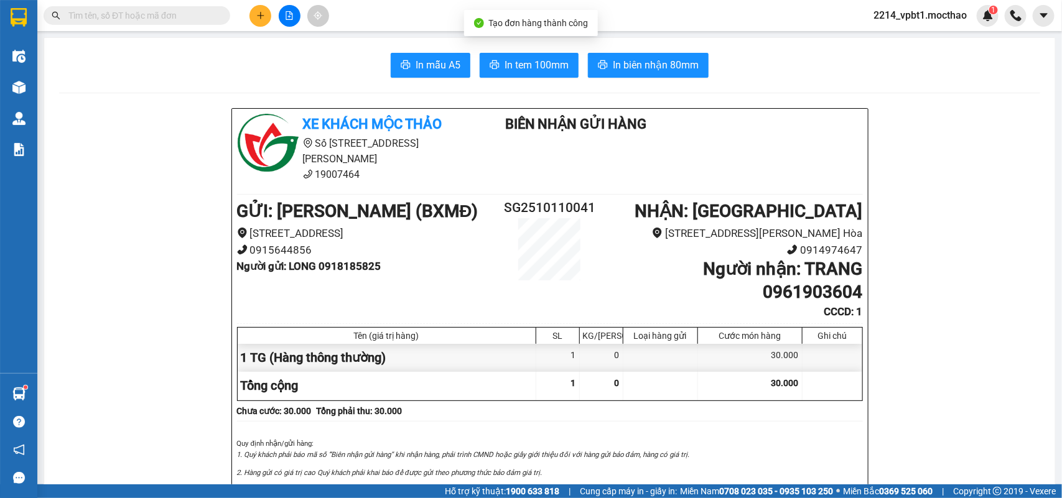
click at [639, 57] on button "In biên nhận 80mm" at bounding box center [648, 65] width 121 height 25
click at [515, 70] on span "In tem 100mm" at bounding box center [537, 65] width 64 height 16
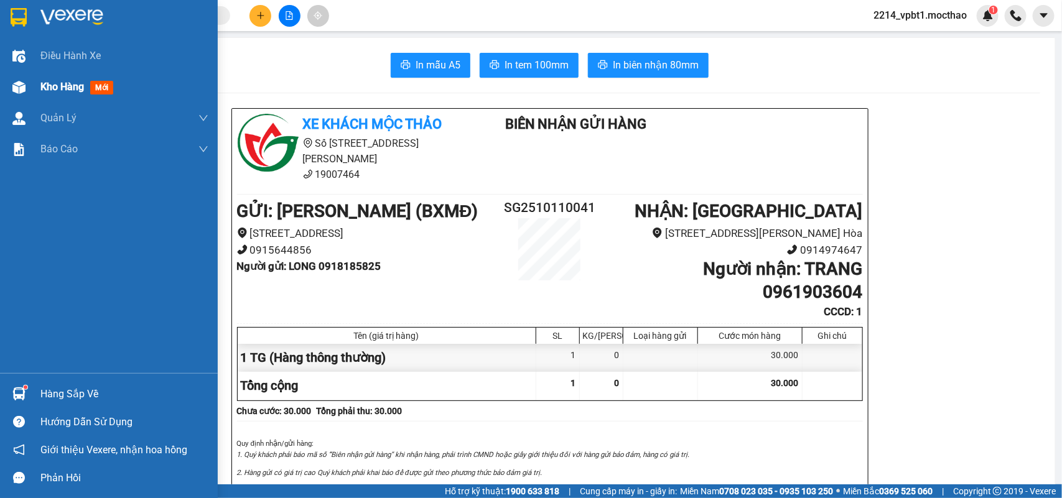
click at [77, 85] on span "Kho hàng" at bounding box center [62, 87] width 44 height 12
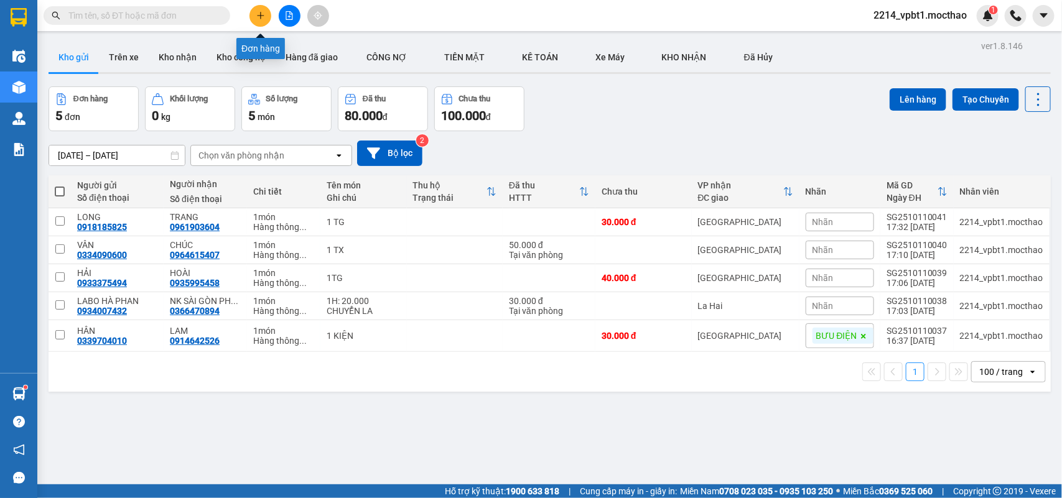
click at [259, 17] on icon "plus" at bounding box center [260, 15] width 9 height 9
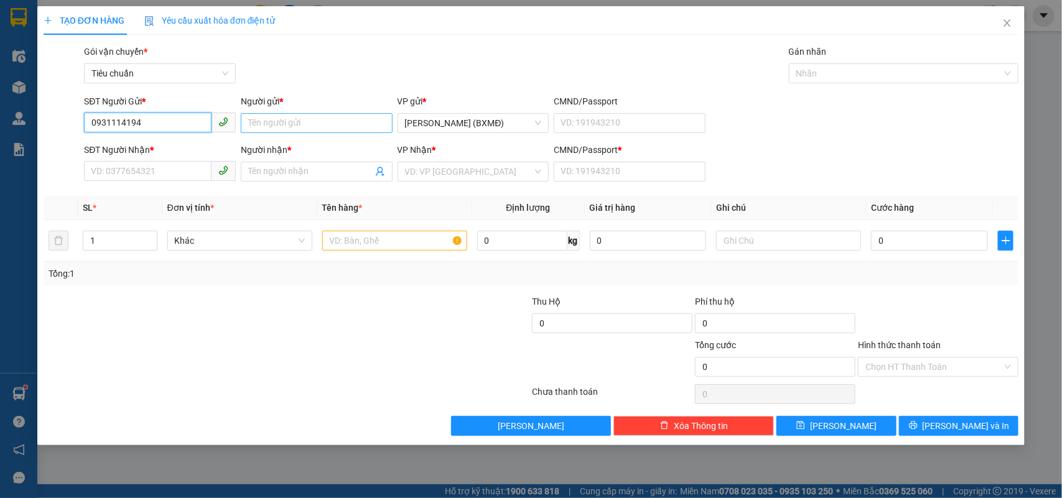
type input "0931114194"
click at [283, 126] on input "Người gửi *" at bounding box center [317, 123] width 152 height 20
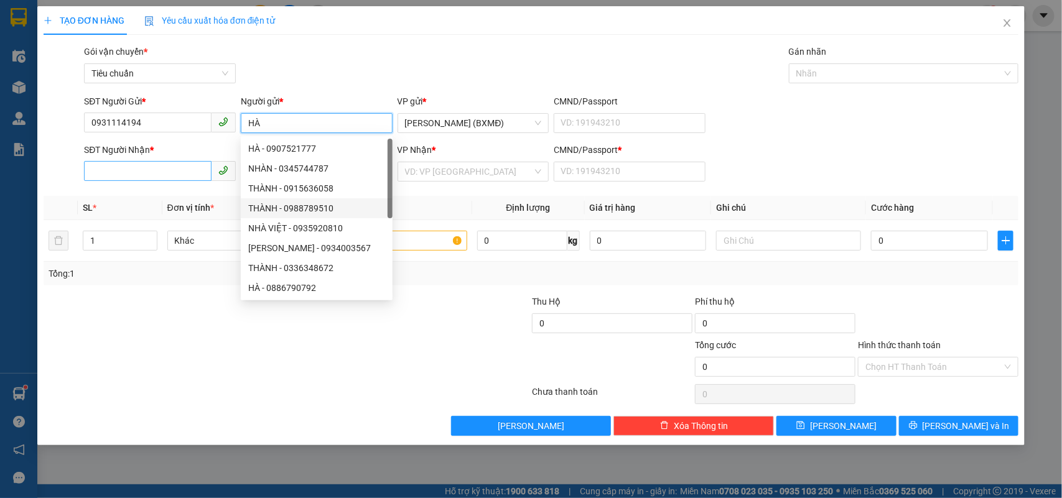
type input "HÀ"
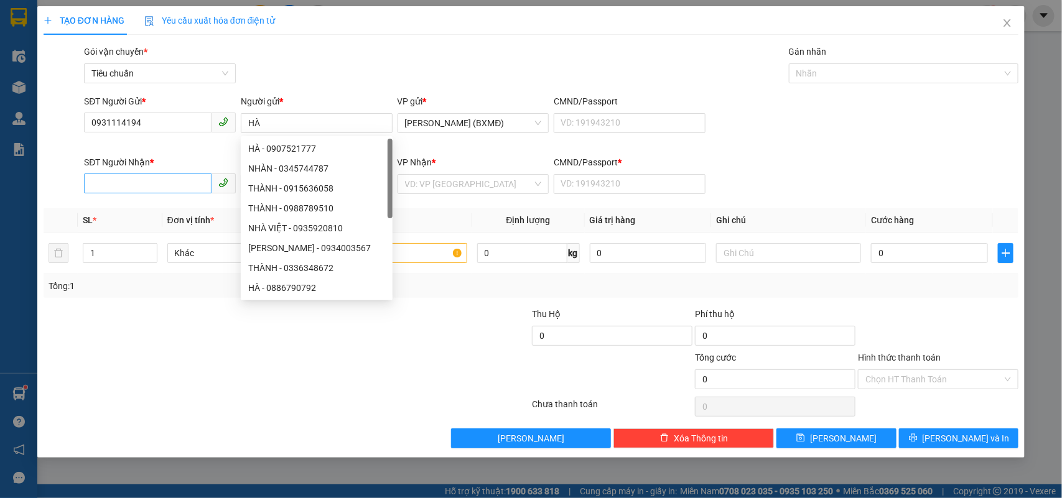
click at [126, 170] on div "SĐT Người Nhận *" at bounding box center [160, 165] width 152 height 19
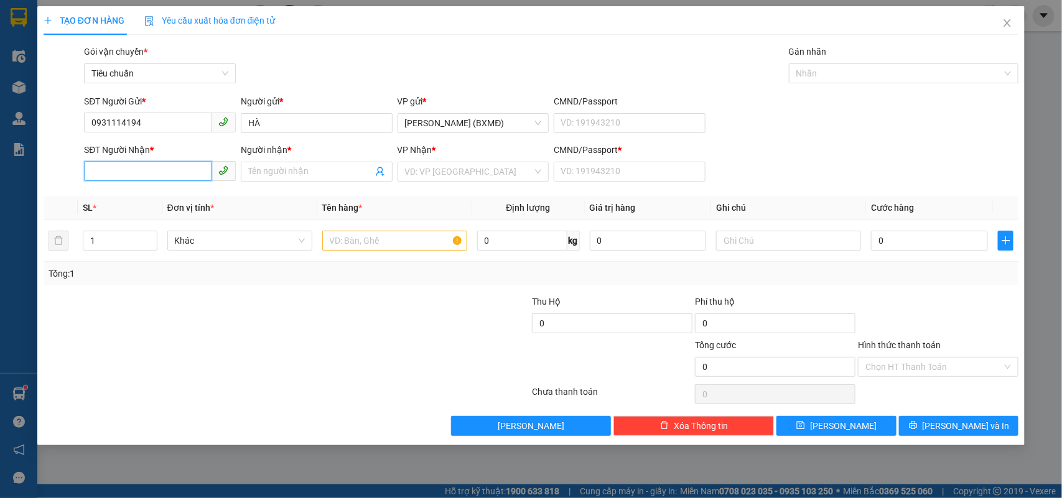
click at [116, 166] on input "SĐT Người Nhận *" at bounding box center [148, 171] width 128 height 20
type input "0986285128"
click at [146, 197] on div "0986285128 - KHƯƠNG" at bounding box center [159, 197] width 137 height 14
type input "KHƯƠNG"
type input "1"
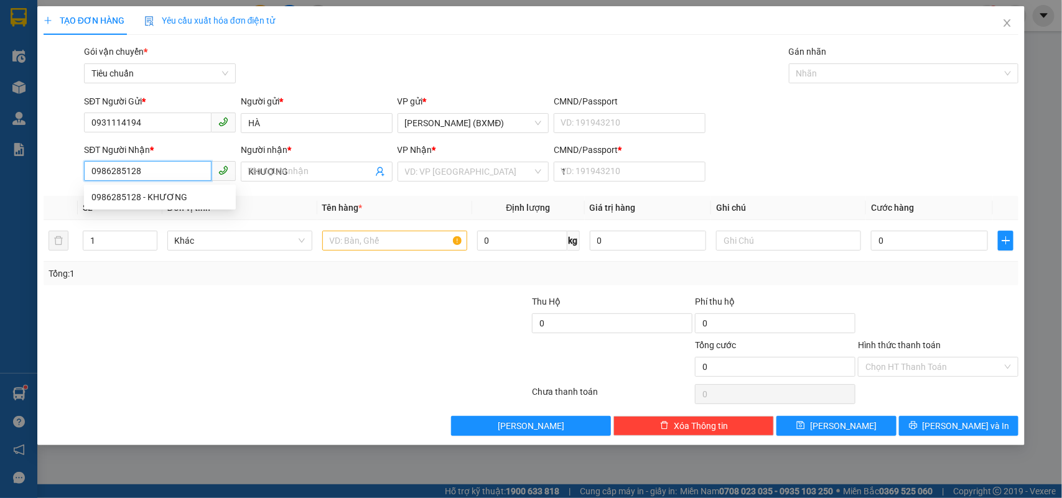
type input "40.000"
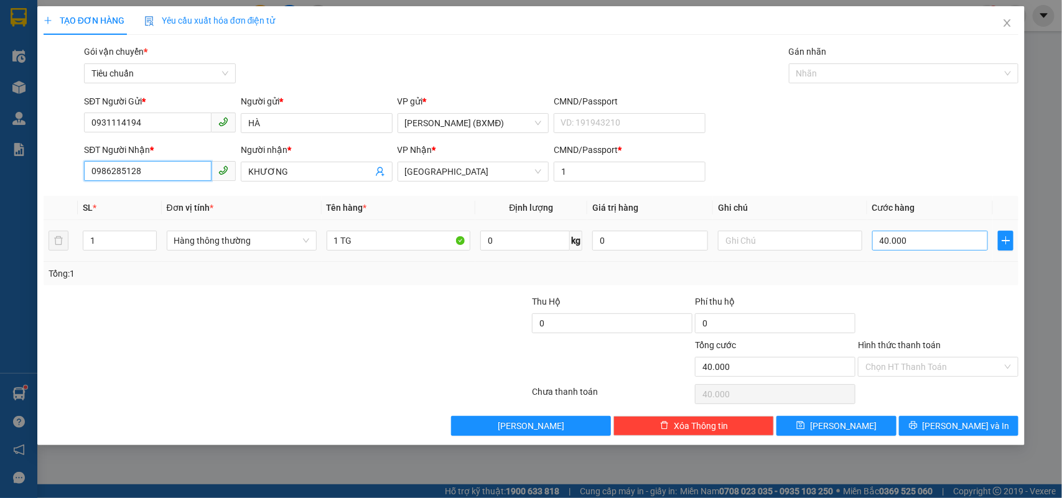
type input "0986285128"
click at [943, 238] on input "40.000" at bounding box center [930, 241] width 116 height 20
type input "0"
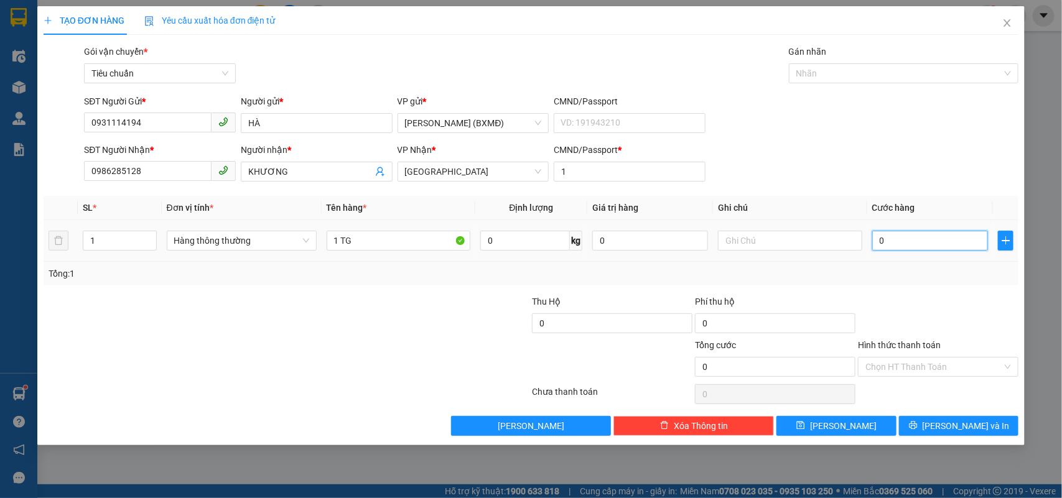
type input "5"
type input "005"
type input "50"
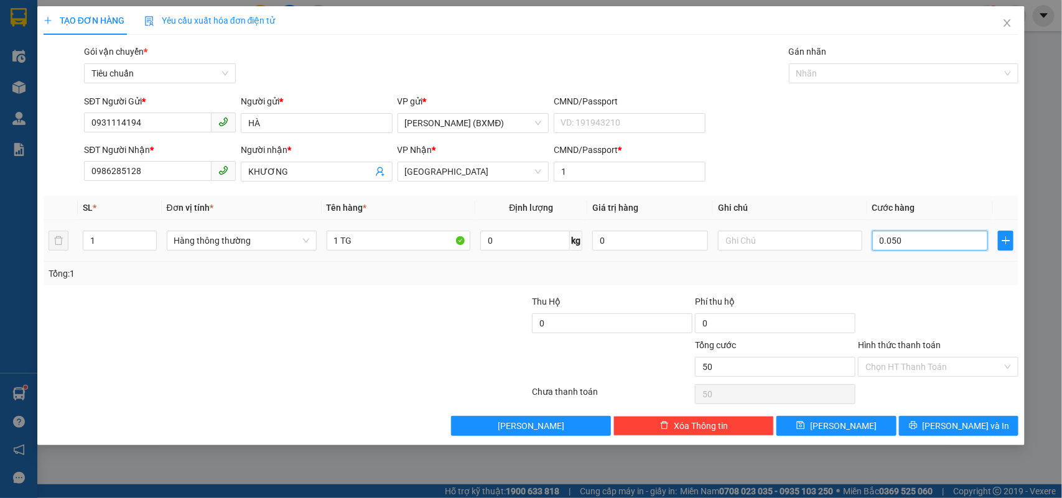
type input "0.050"
click at [930, 271] on div "Tổng: 1" at bounding box center [532, 274] width 966 height 14
click at [941, 421] on button "[PERSON_NAME] và In" at bounding box center [958, 426] width 119 height 20
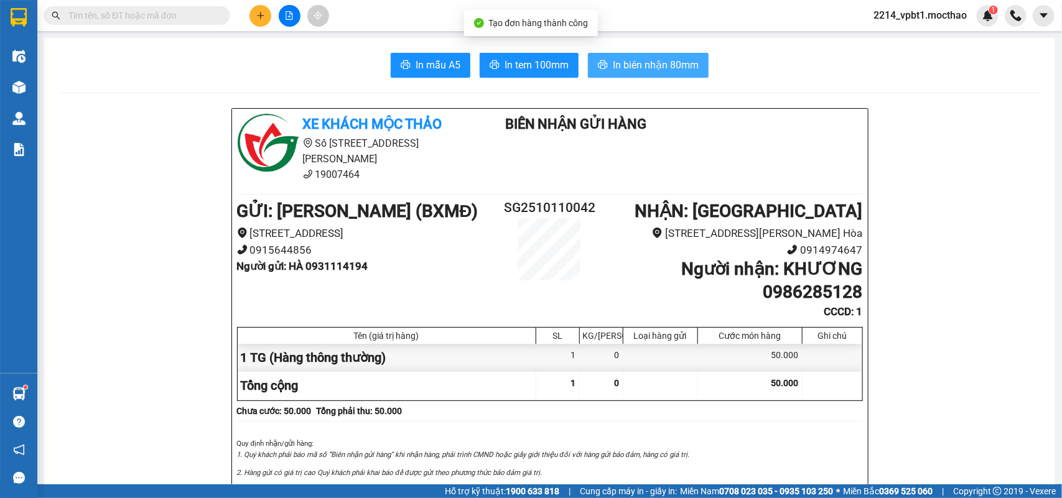
click at [643, 70] on span "In biên nhận 80mm" at bounding box center [656, 65] width 86 height 16
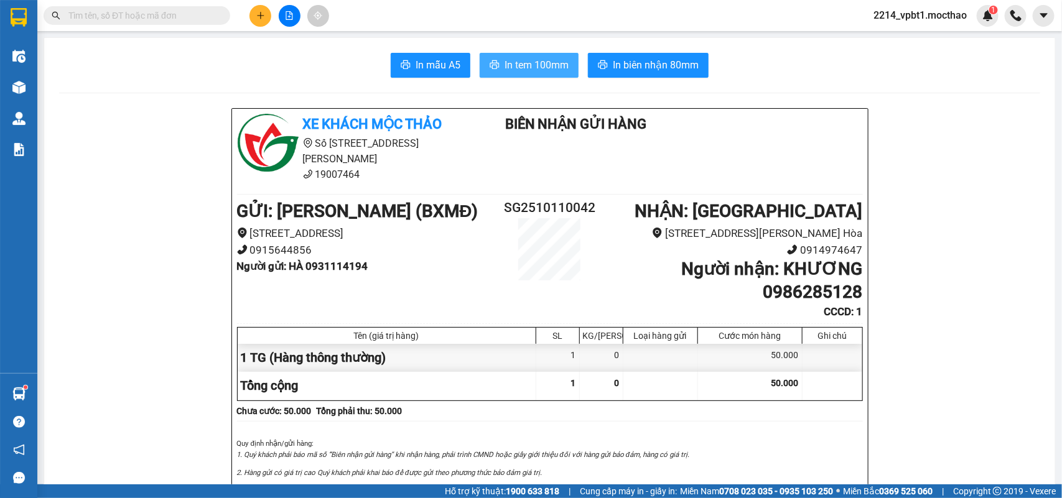
click at [544, 70] on span "In tem 100mm" at bounding box center [537, 65] width 64 height 16
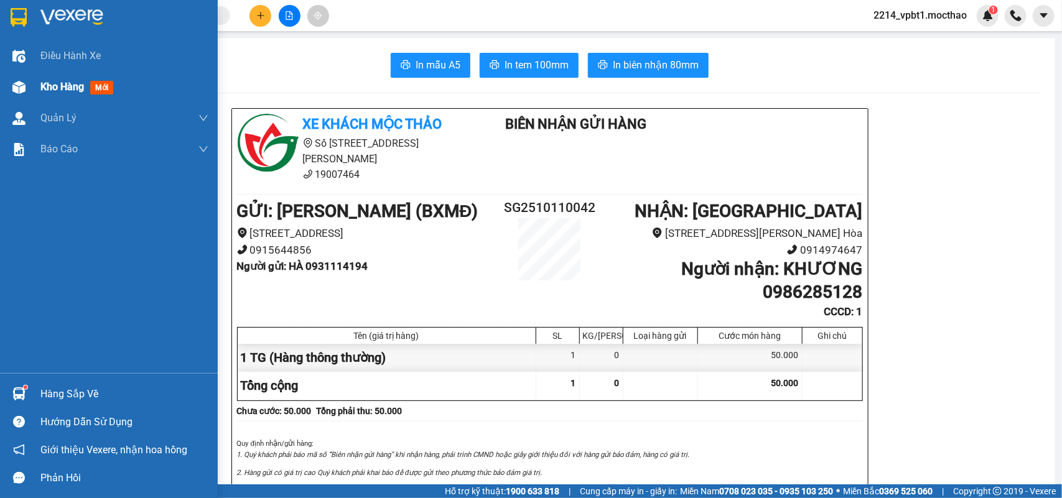
click at [63, 83] on span "Kho hàng" at bounding box center [62, 87] width 44 height 12
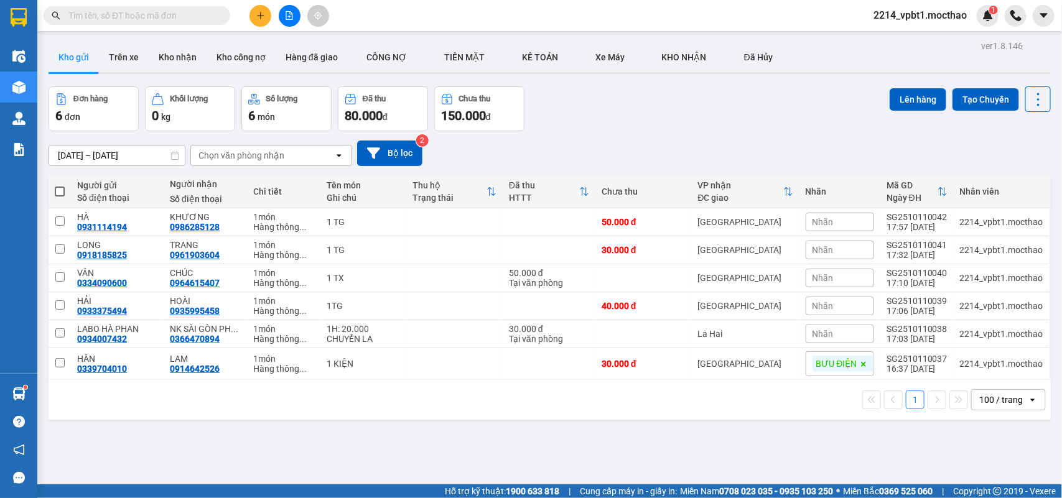
click at [57, 192] on span at bounding box center [60, 192] width 10 height 10
click at [60, 185] on input "checkbox" at bounding box center [60, 185] width 0 height 0
checkbox input "true"
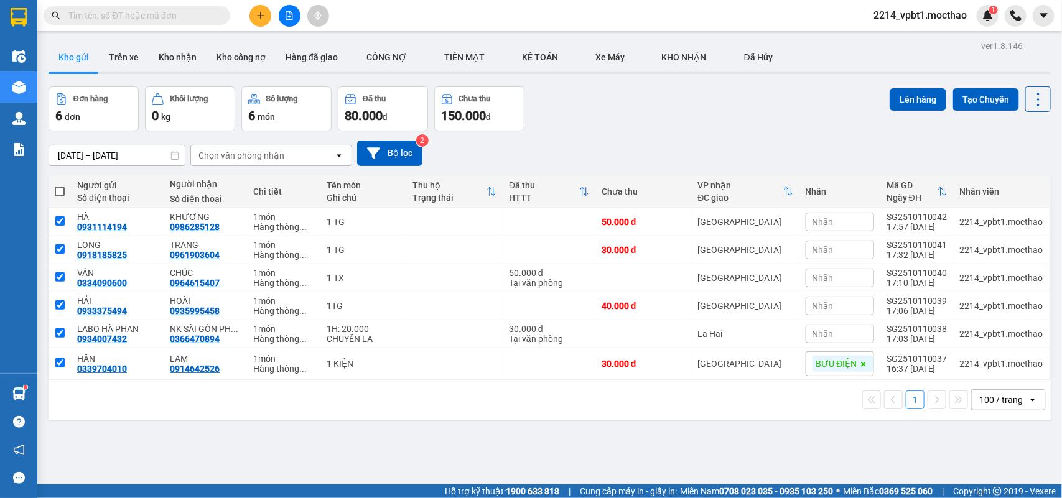
checkbox input "true"
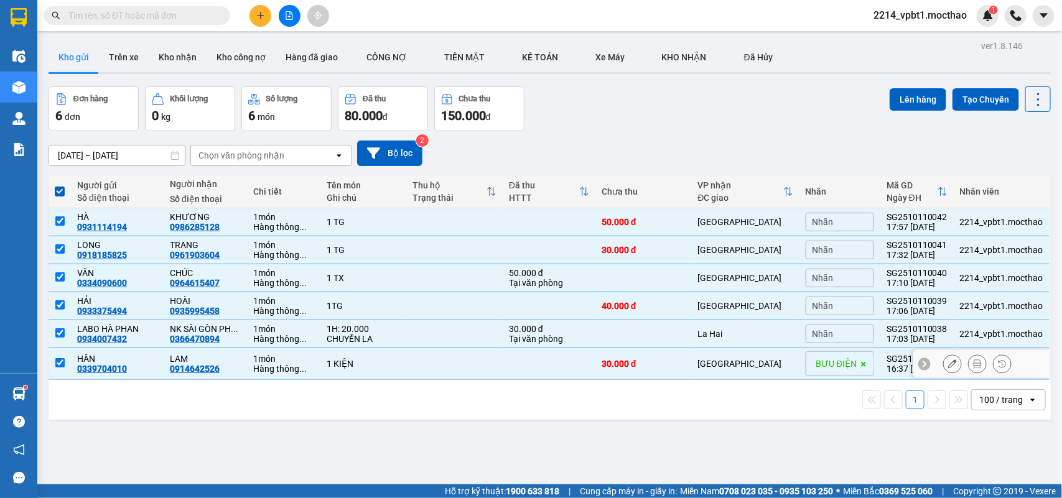
click at [417, 375] on td at bounding box center [455, 364] width 96 height 32
checkbox input "false"
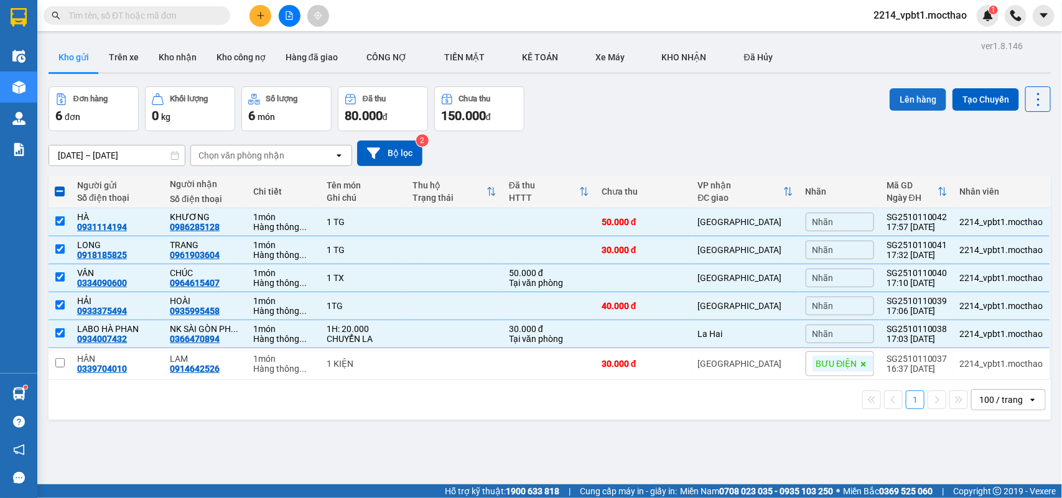
click at [926, 104] on button "Lên hàng" at bounding box center [918, 99] width 57 height 22
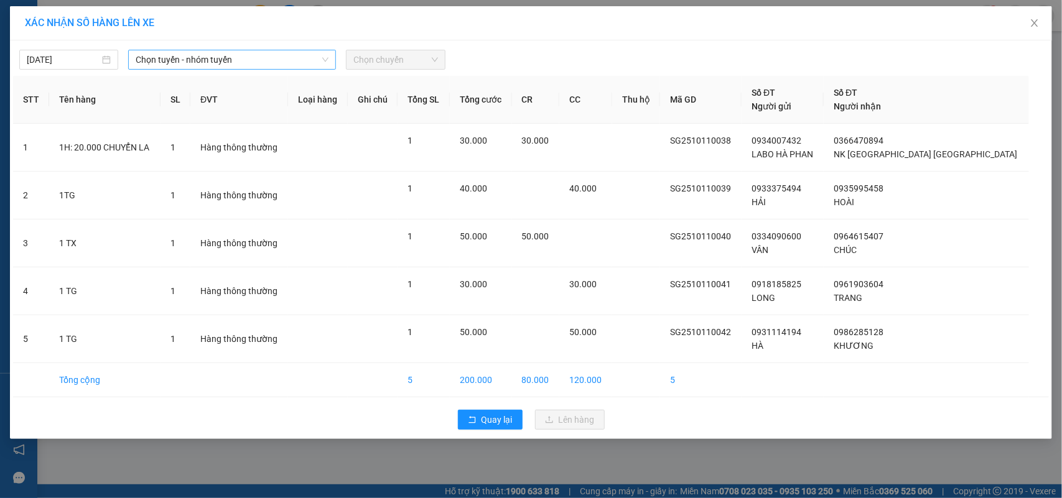
click at [221, 59] on span "Chọn tuyến - nhóm tuyến" at bounding box center [232, 59] width 193 height 19
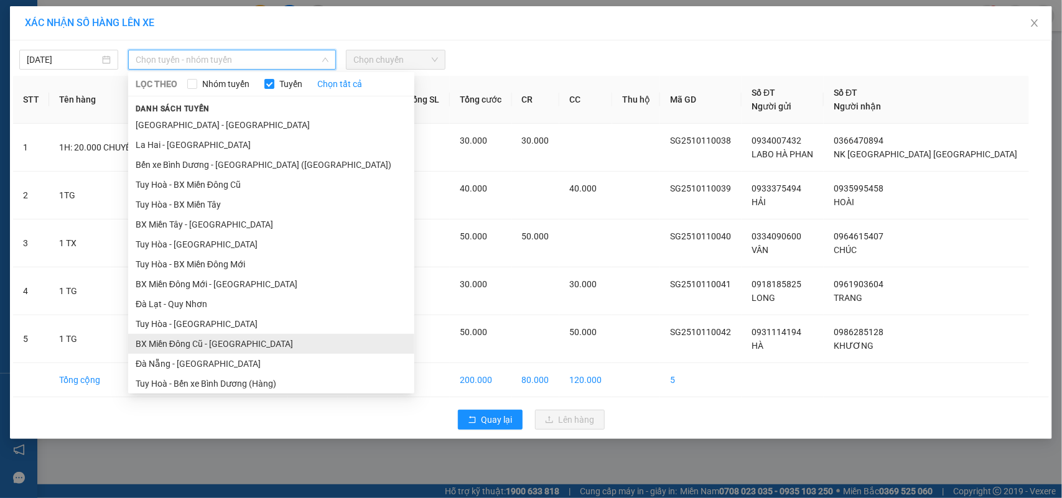
click at [216, 348] on li "BX Miền Đông Cũ - [GEOGRAPHIC_DATA]" at bounding box center [271, 344] width 286 height 20
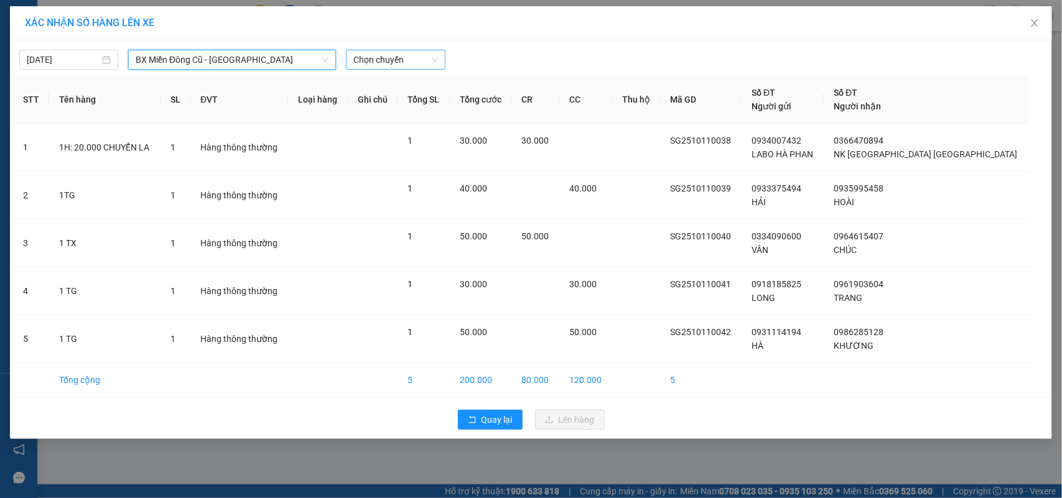
click at [391, 66] on span "Chọn chuyến" at bounding box center [395, 59] width 84 height 19
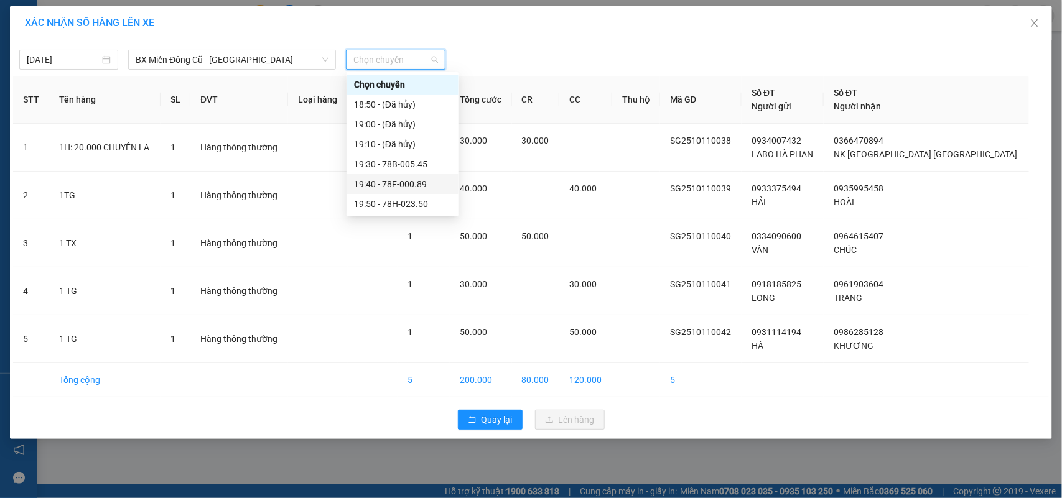
click at [409, 179] on div "19:40 - 78F-000.89" at bounding box center [402, 184] width 97 height 14
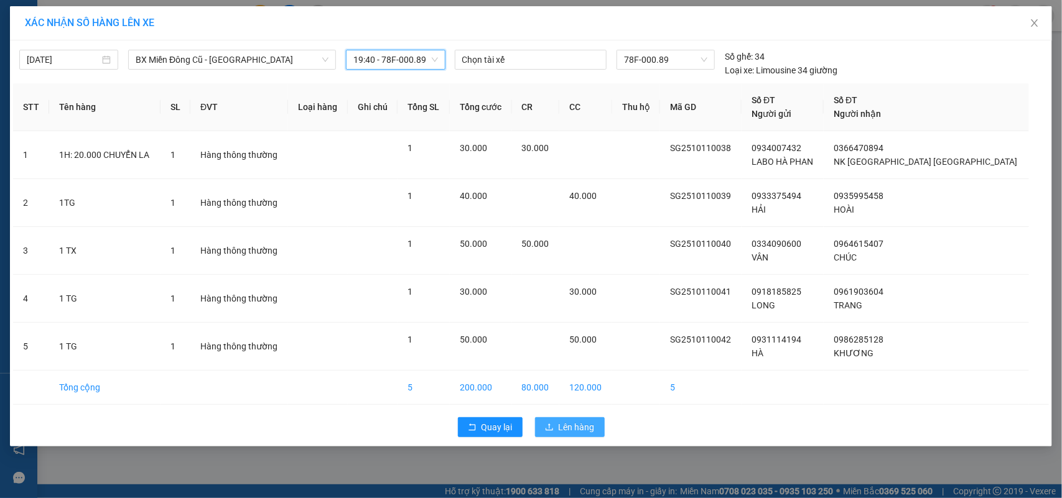
click at [570, 434] on span "Lên hàng" at bounding box center [577, 428] width 36 height 14
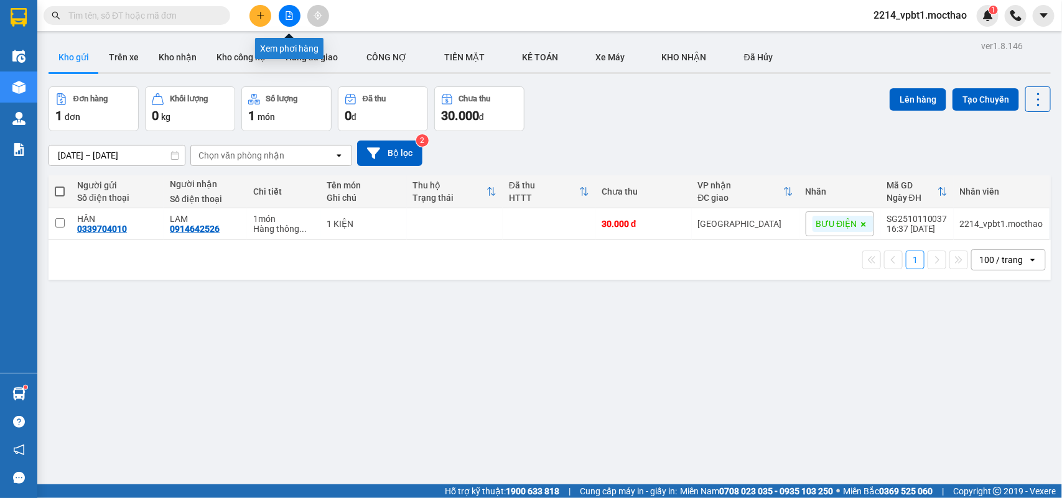
click at [283, 20] on button at bounding box center [290, 16] width 22 height 22
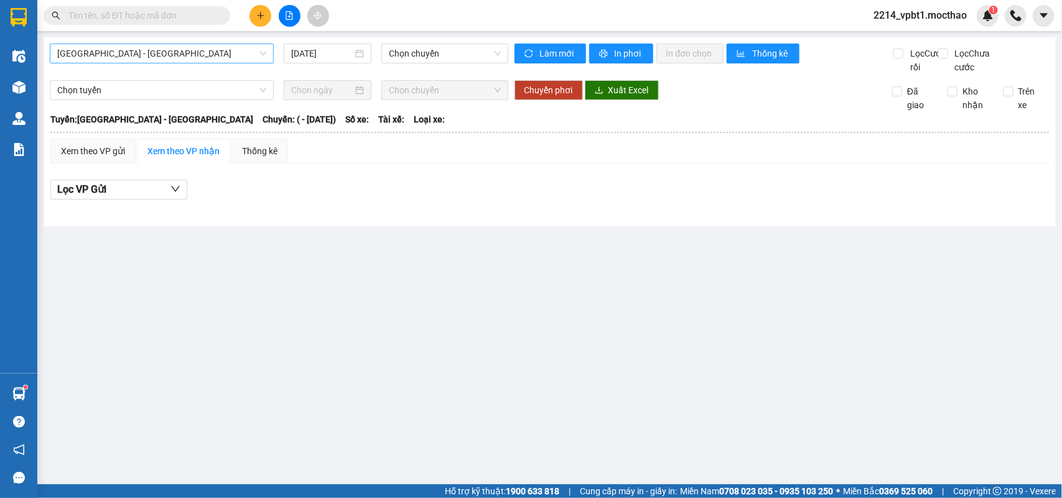
click at [147, 58] on span "[GEOGRAPHIC_DATA] - [GEOGRAPHIC_DATA]" at bounding box center [161, 53] width 209 height 19
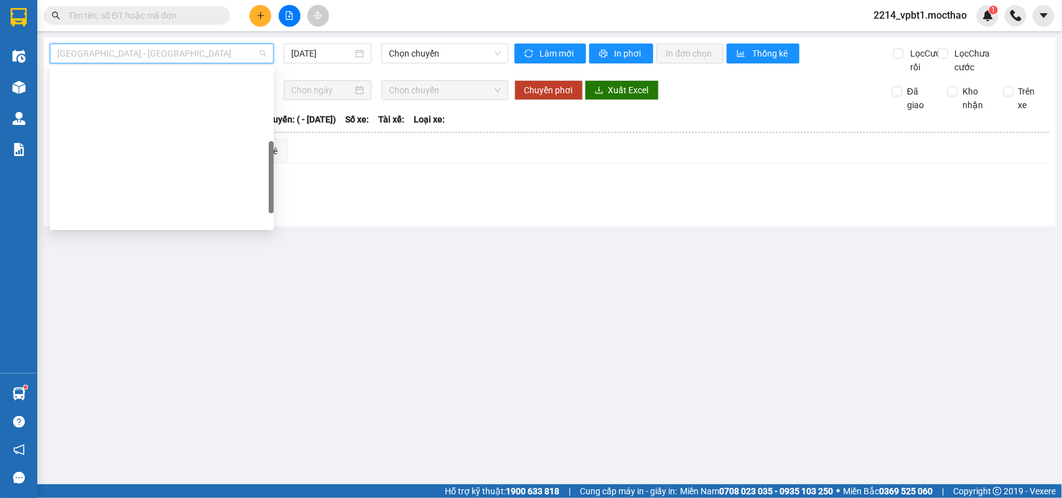
click at [122, 327] on div "Đà Nẵng - [GEOGRAPHIC_DATA]" at bounding box center [162, 337] width 224 height 20
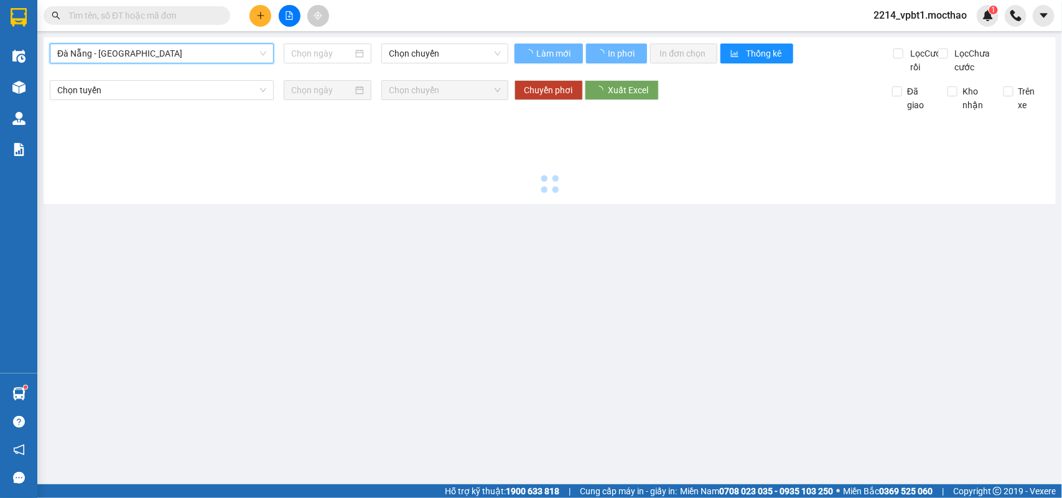
type input "[DATE]"
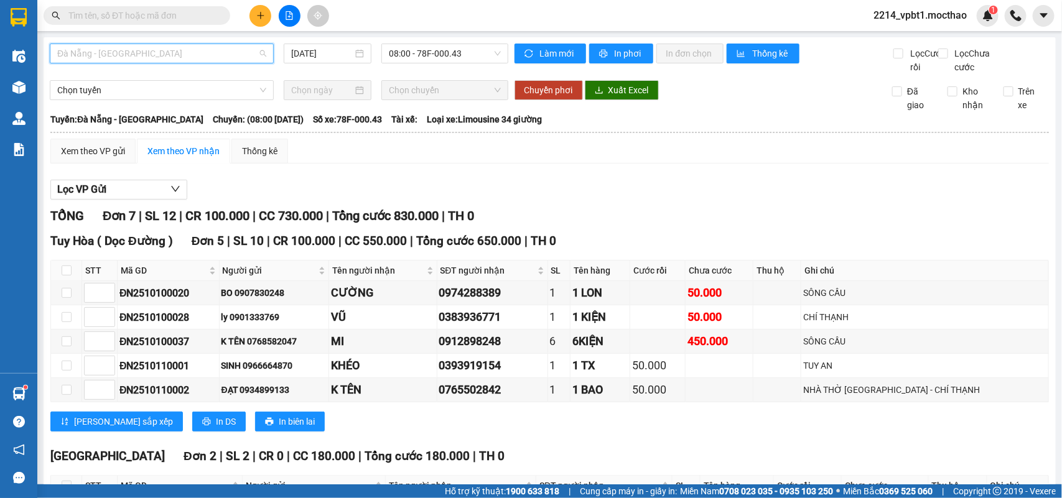
click at [131, 54] on span "Đà Nẵng - [GEOGRAPHIC_DATA]" at bounding box center [161, 53] width 209 height 19
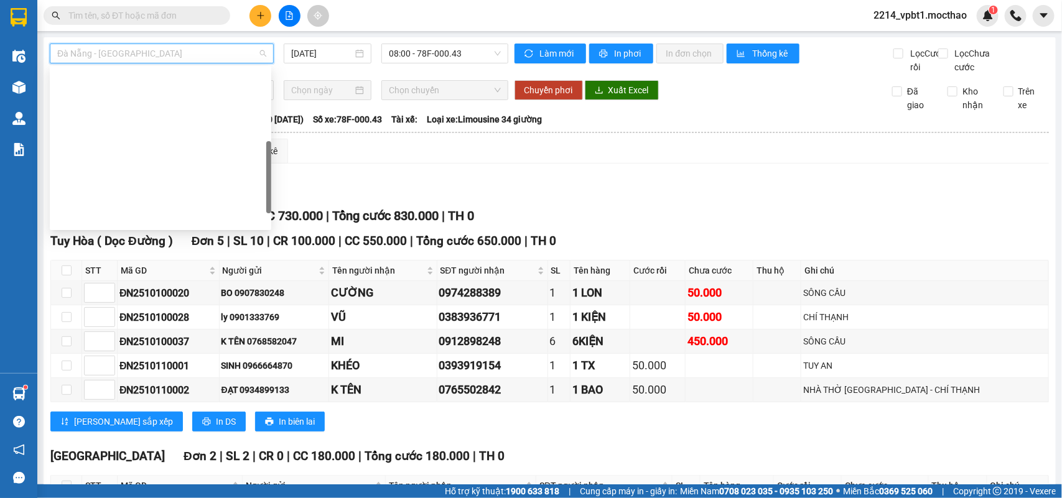
click at [133, 310] on div "BX Miền Đông Cũ - [GEOGRAPHIC_DATA]" at bounding box center [160, 317] width 207 height 14
type input "[DATE]"
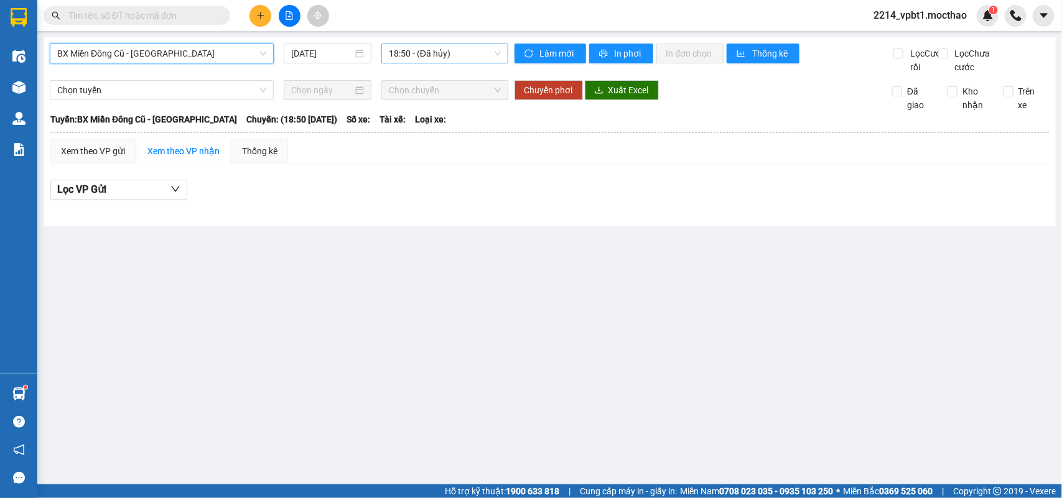
click at [470, 55] on span "18:50 - (Đã hủy)" at bounding box center [444, 53] width 111 height 19
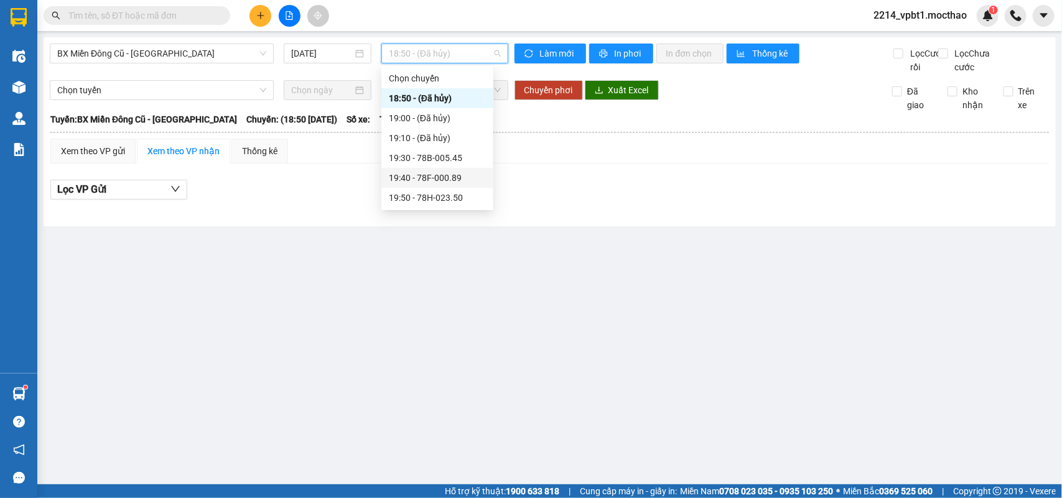
click at [452, 175] on div "19:40 - 78F-000.89" at bounding box center [437, 178] width 97 height 14
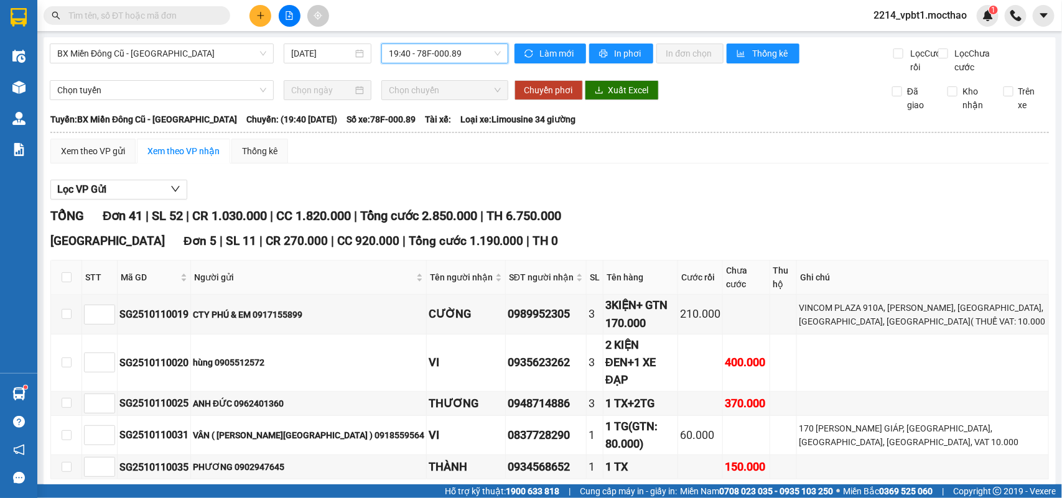
click at [437, 44] on span "19:40 - 78F-000.89" at bounding box center [444, 53] width 111 height 19
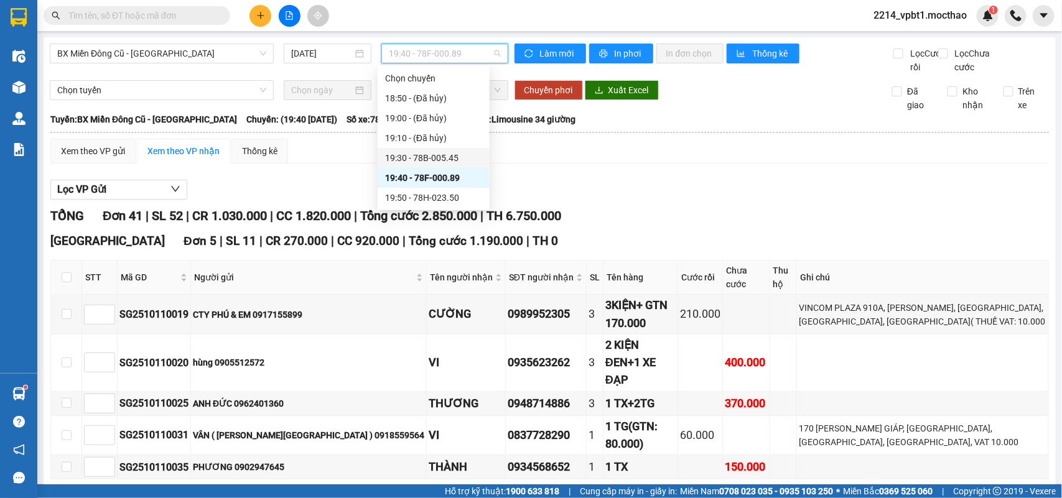
click at [443, 156] on div "19:30 - 78B-005.45" at bounding box center [433, 158] width 97 height 14
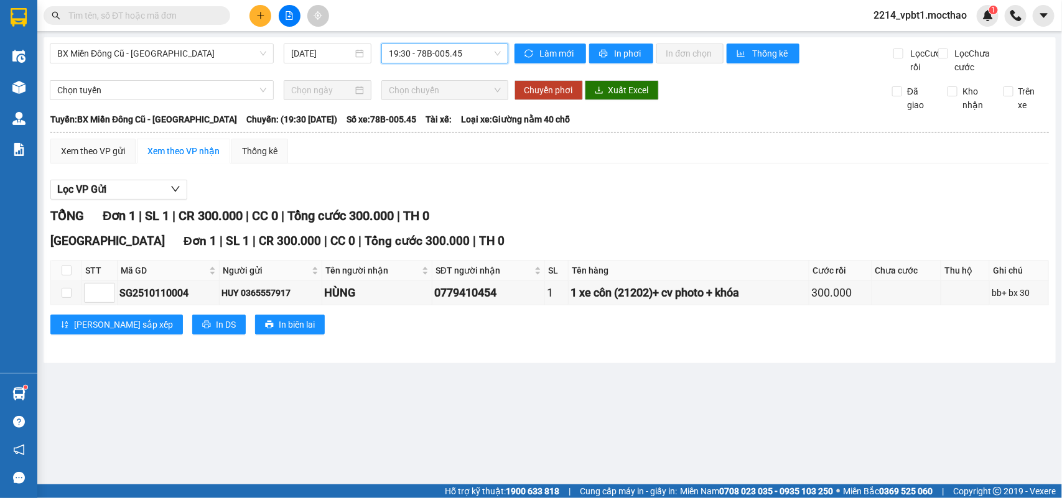
click at [450, 50] on span "19:30 - 78B-005.45" at bounding box center [444, 53] width 111 height 19
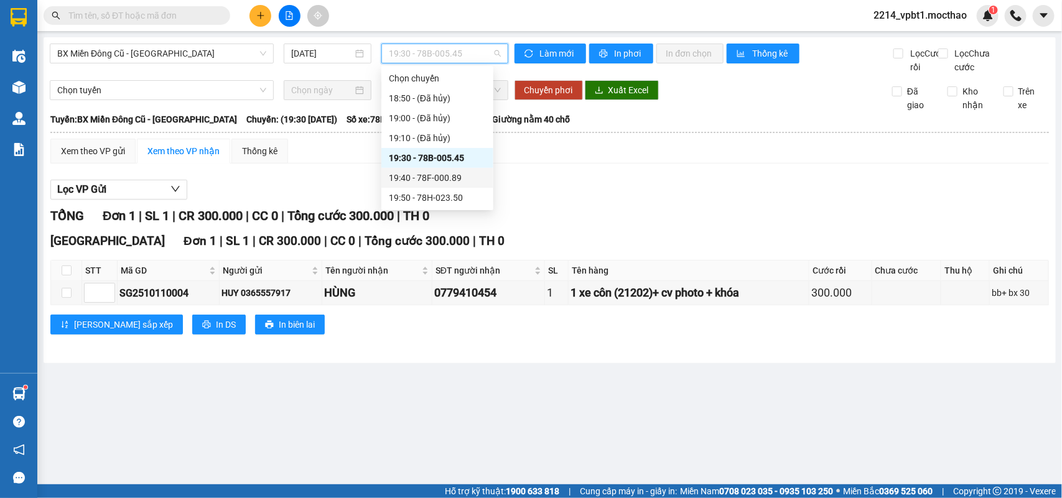
click at [434, 172] on div "19:40 - 78F-000.89" at bounding box center [437, 178] width 97 height 14
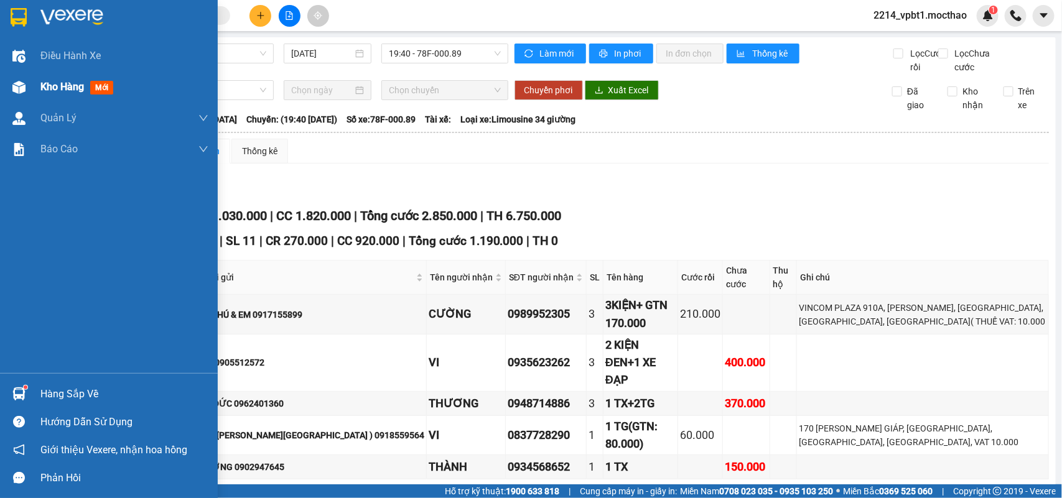
click at [80, 85] on span "Kho hàng" at bounding box center [62, 87] width 44 height 12
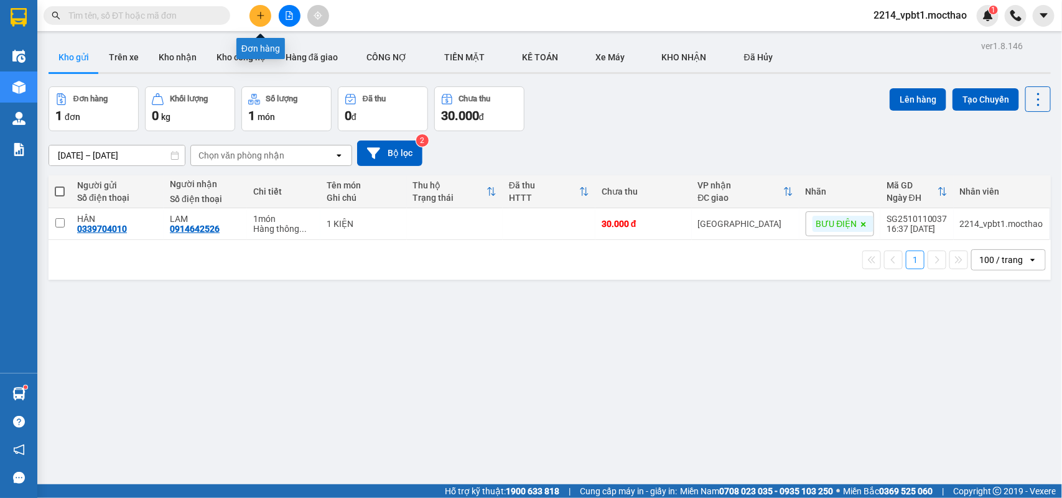
click at [254, 13] on button at bounding box center [261, 16] width 22 height 22
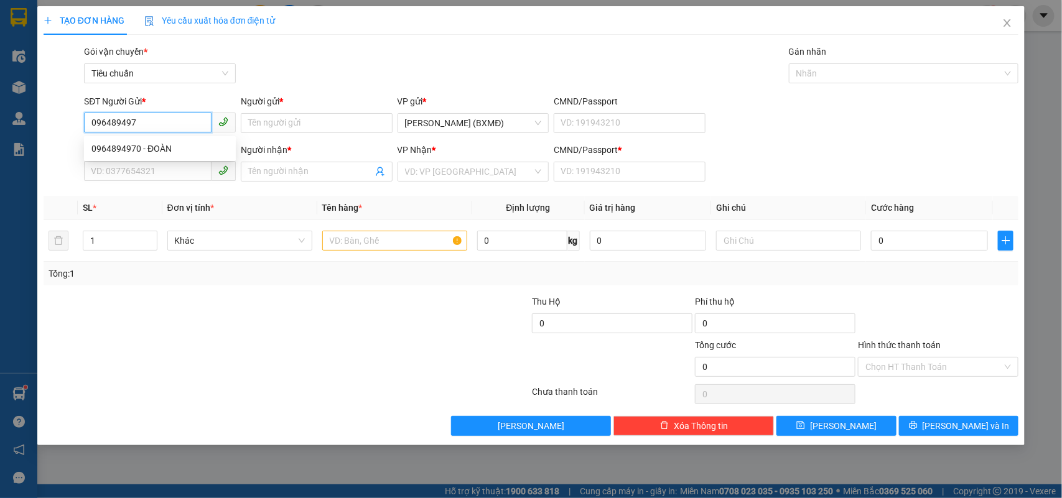
type input "0964894970"
click at [144, 151] on div "0964894970 - ĐOÀN" at bounding box center [159, 149] width 137 height 14
type input "ĐOÀN"
type input "0328289848"
type input "ĐOAN"
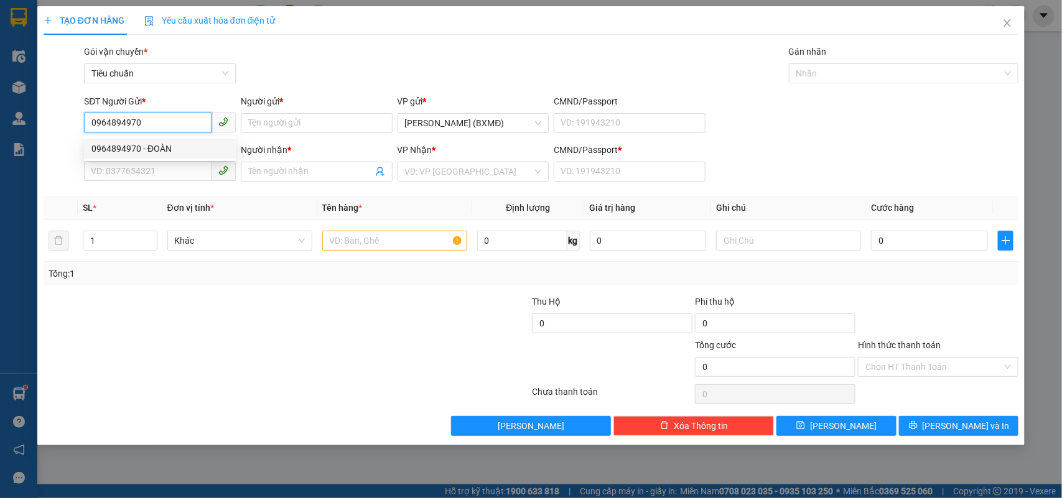
type input "1"
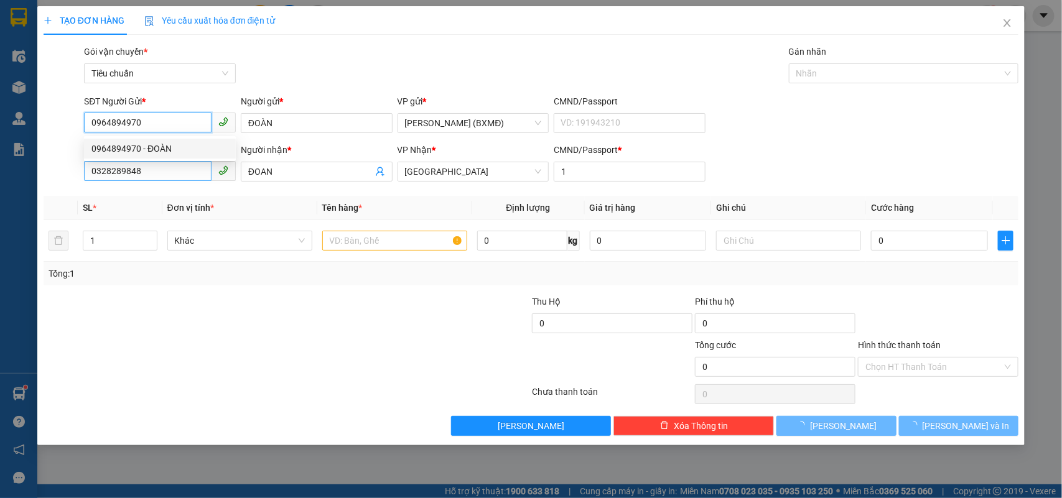
type input "40.000"
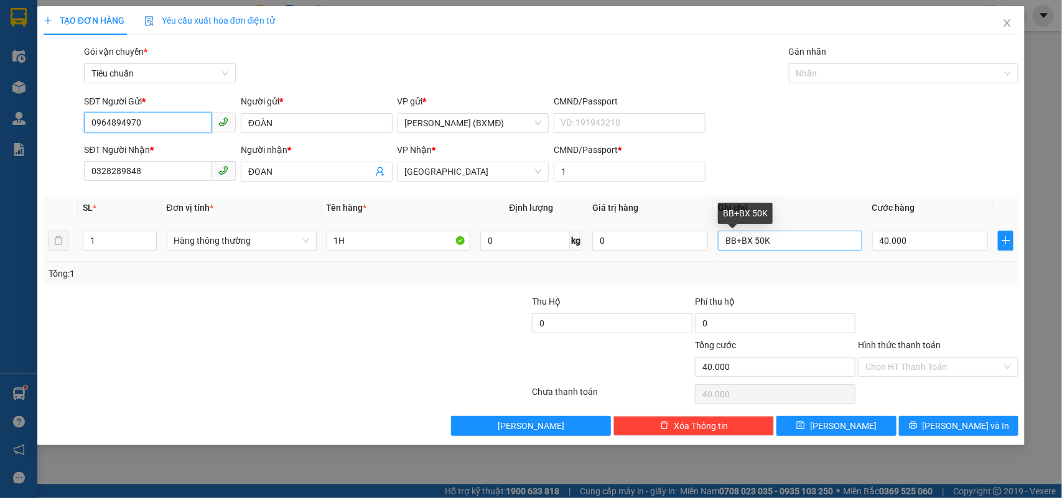
type input "0964894970"
drag, startPoint x: 787, startPoint y: 238, endPoint x: 586, endPoint y: 260, distance: 202.2
click at [586, 260] on tr "1 Hàng thông thường 1H 0 kg 0 BB+BX 50K 40.000" at bounding box center [532, 241] width 976 height 42
click at [928, 235] on input "40.000" at bounding box center [930, 241] width 116 height 20
type input "0"
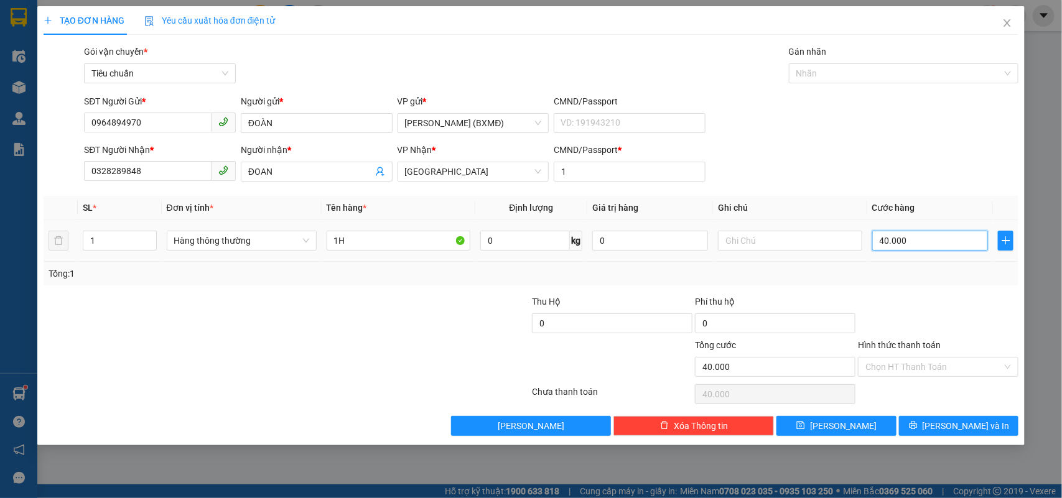
type input "0"
type input "3"
type input "003"
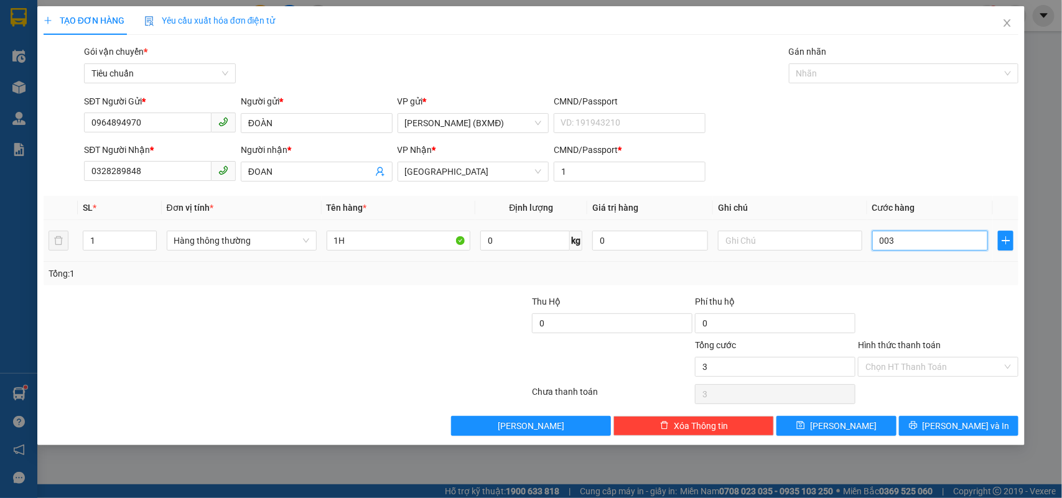
type input "30"
type input "0.030"
type input "30.000"
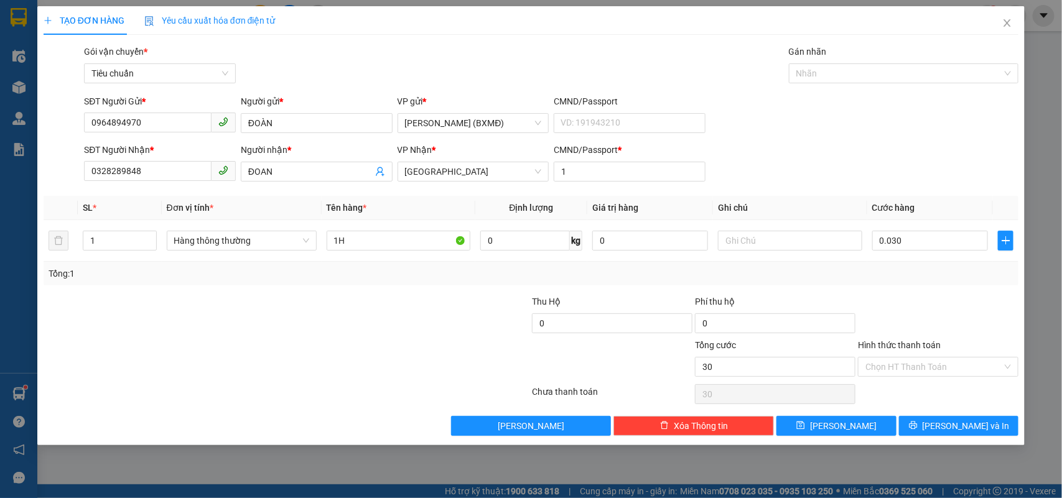
type input "30.000"
click at [903, 290] on div "Transit Pickup Surcharge Ids Transit Deliver Surcharge Ids Transit Deliver Surc…" at bounding box center [532, 240] width 976 height 391
click at [368, 237] on input "1H" at bounding box center [399, 241] width 144 height 20
type input "1 TÚI"
click at [834, 171] on div "SĐT Người Nhận * 0328289848 Người nhận * ĐOAN VP Nhận * Tuy Hòa CMND/Passport *…" at bounding box center [552, 165] width 940 height 44
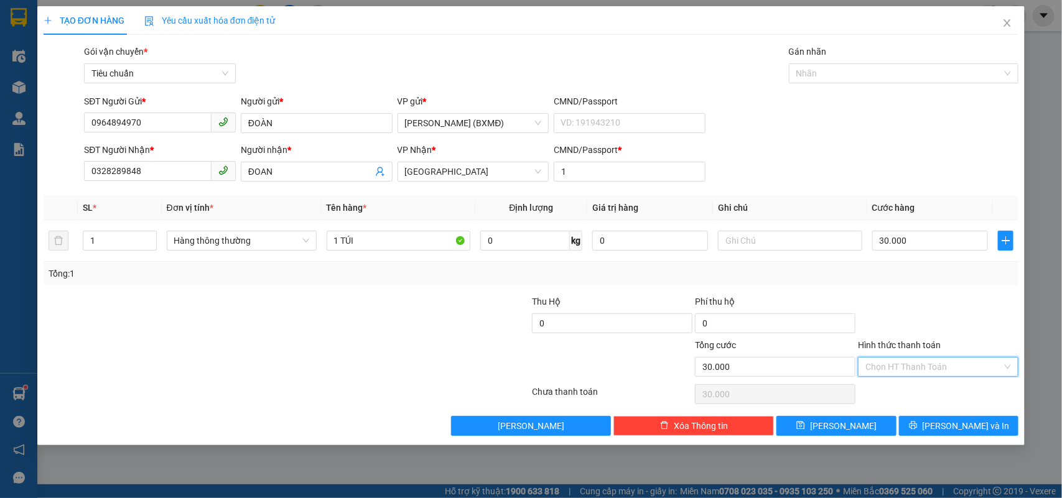
click at [907, 369] on input "Hình thức thanh toán" at bounding box center [934, 367] width 137 height 19
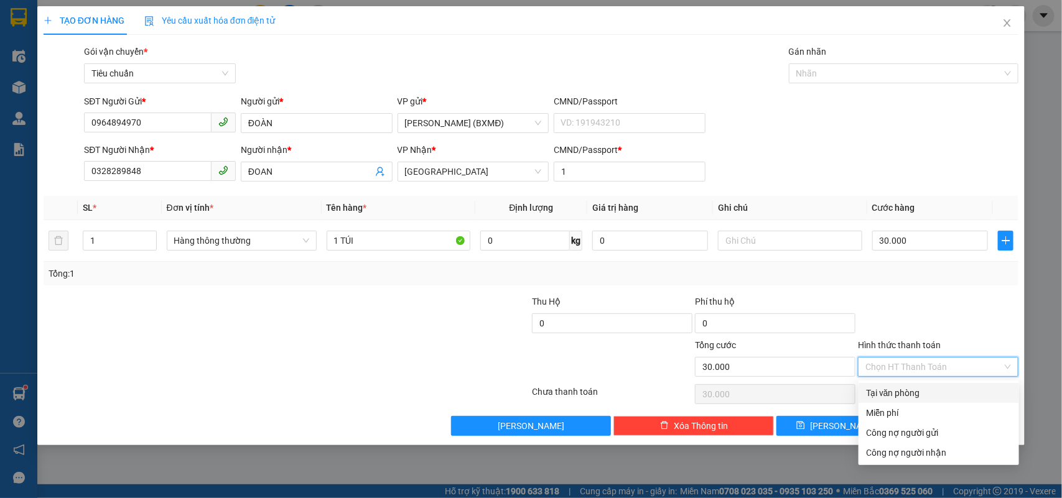
click at [913, 393] on div "Tại văn phòng" at bounding box center [939, 393] width 146 height 14
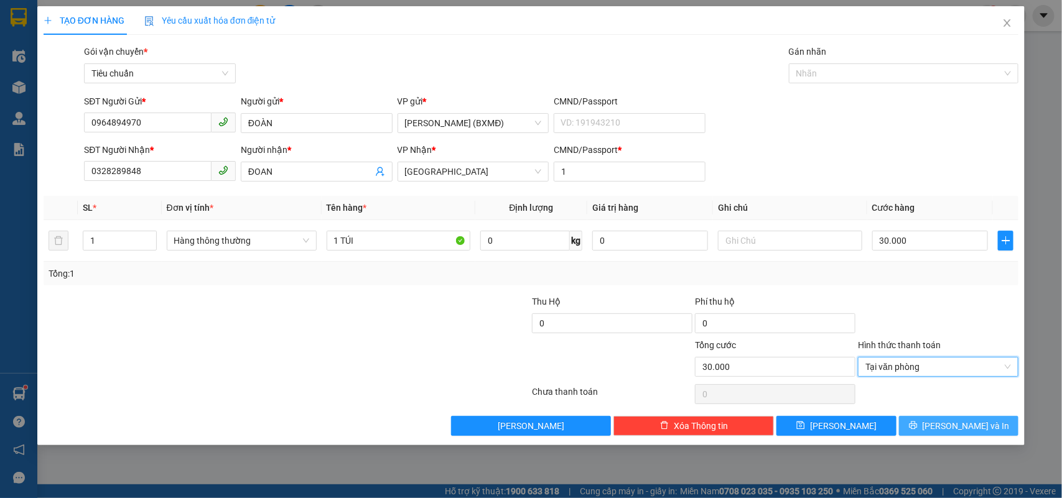
click at [931, 431] on button "[PERSON_NAME] và In" at bounding box center [958, 426] width 119 height 20
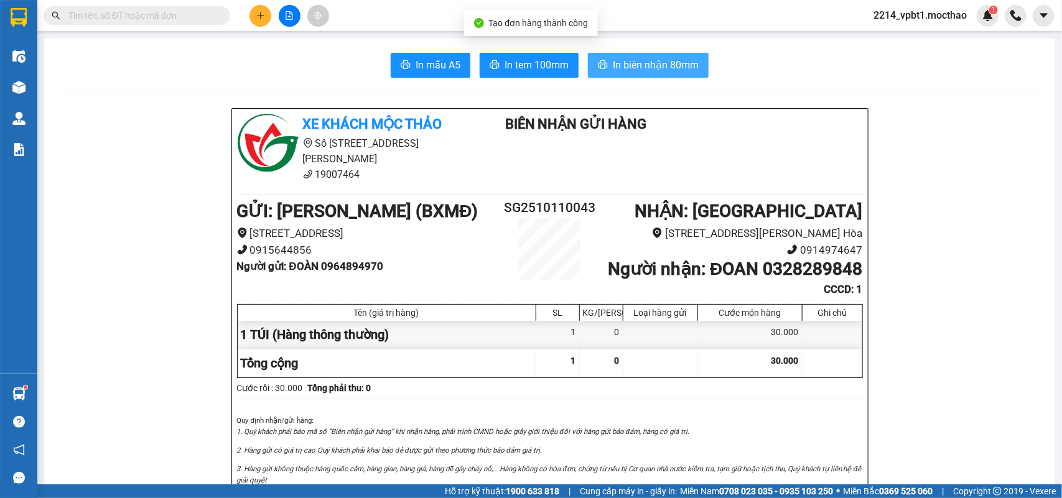
click at [645, 66] on span "In biên nhận 80mm" at bounding box center [656, 65] width 86 height 16
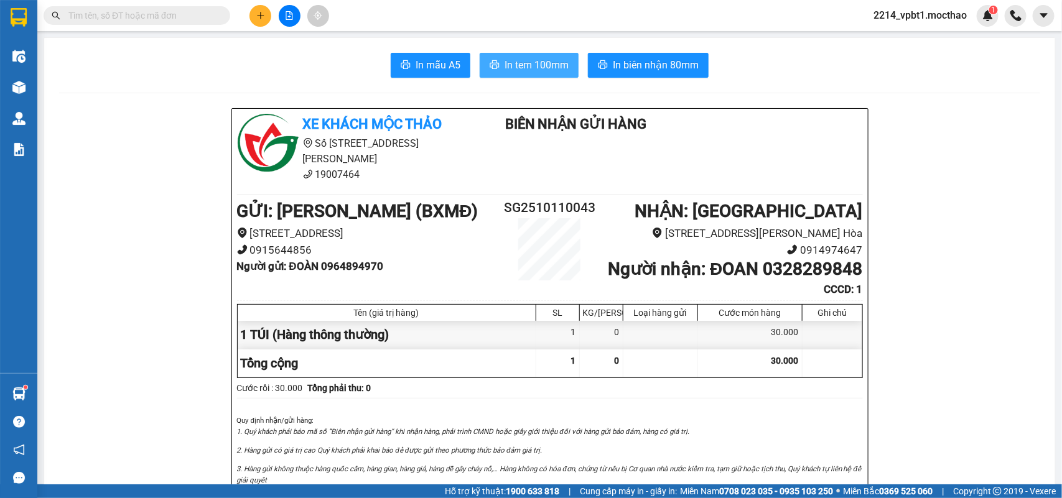
click at [517, 60] on span "In tem 100mm" at bounding box center [537, 65] width 64 height 16
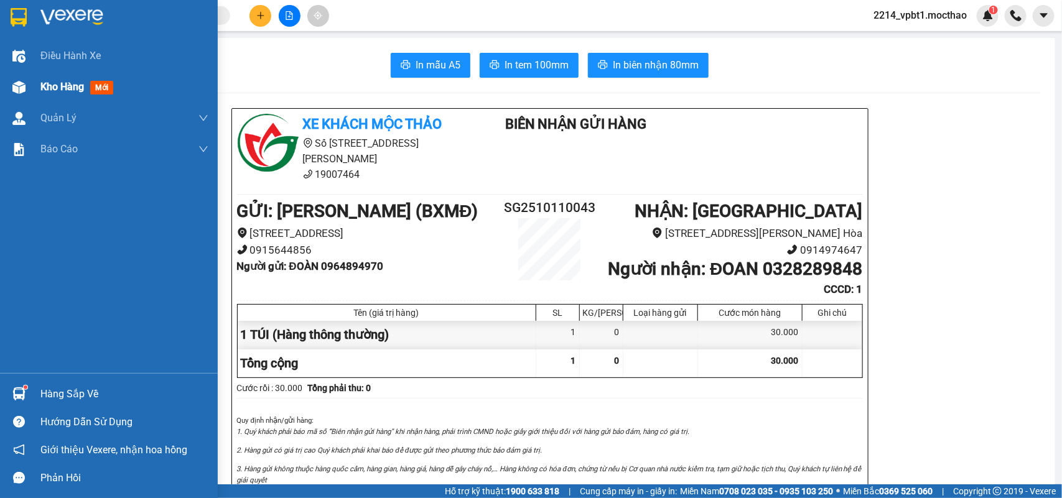
click at [58, 90] on span "Kho hàng" at bounding box center [62, 87] width 44 height 12
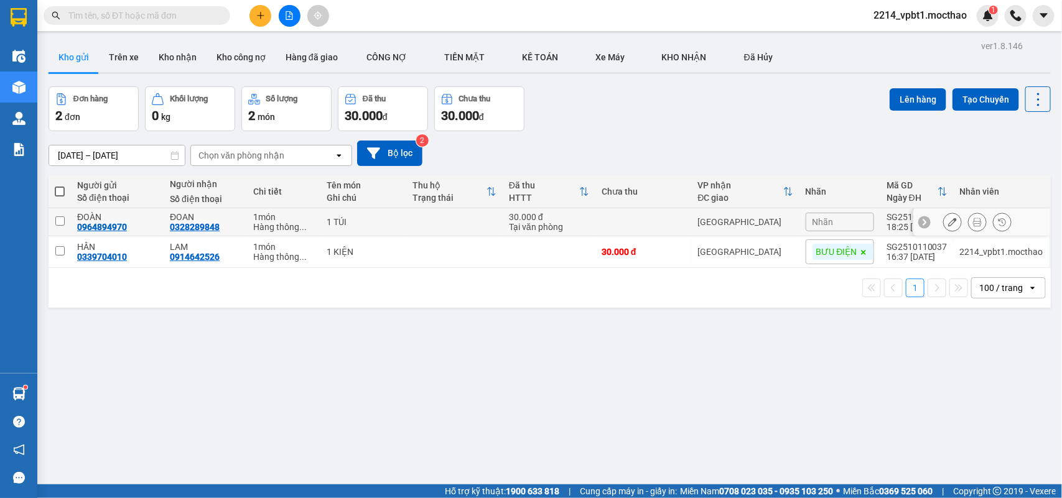
click at [568, 212] on div "30.000 đ" at bounding box center [549, 217] width 80 height 10
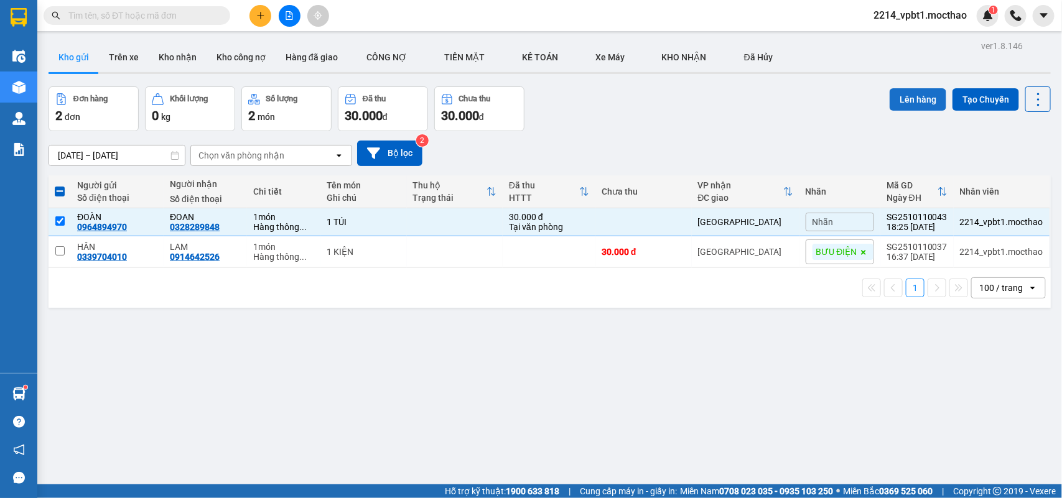
click at [896, 88] on button "Lên hàng" at bounding box center [918, 99] width 57 height 22
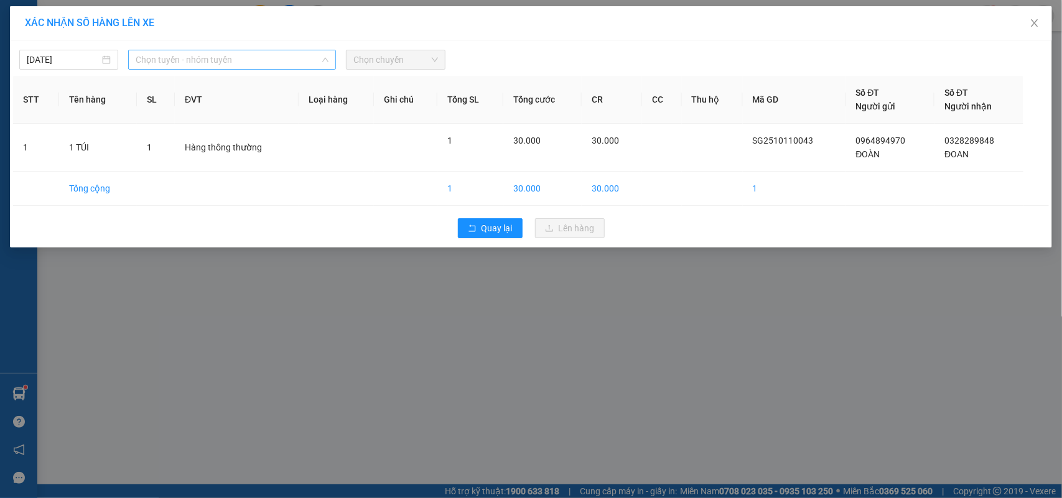
click at [201, 59] on span "Chọn tuyến - nhóm tuyến" at bounding box center [232, 59] width 193 height 19
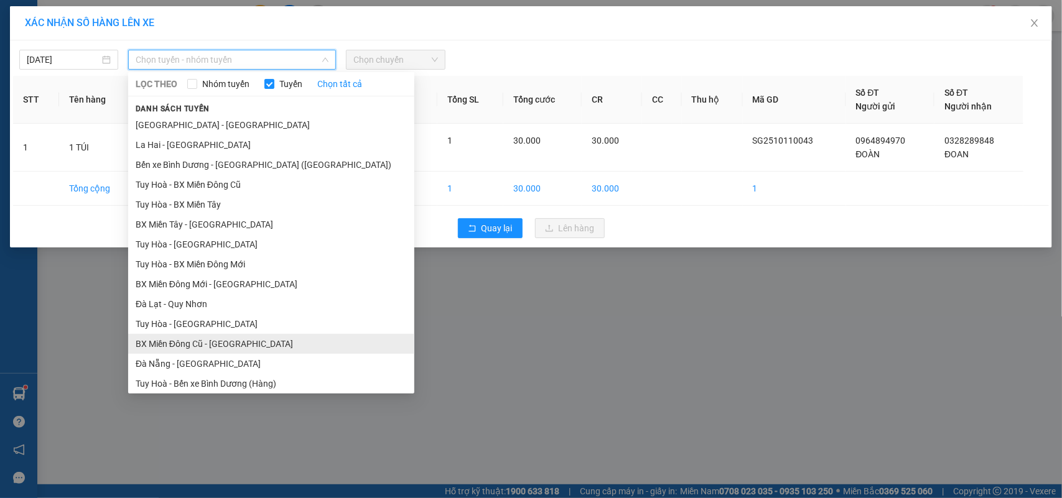
click at [179, 337] on li "BX Miền Đông Cũ - [GEOGRAPHIC_DATA]" at bounding box center [271, 344] width 286 height 20
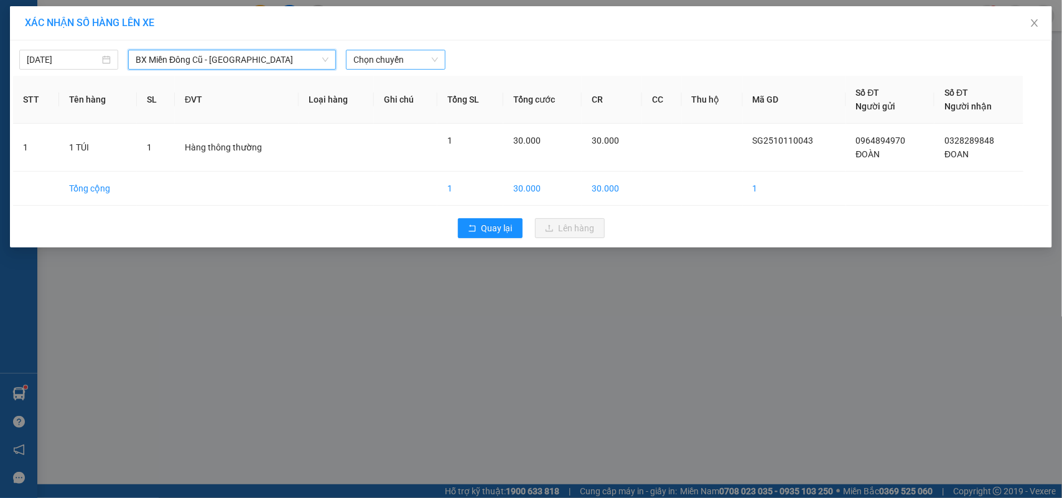
click at [403, 56] on span "Chọn chuyến" at bounding box center [395, 59] width 84 height 19
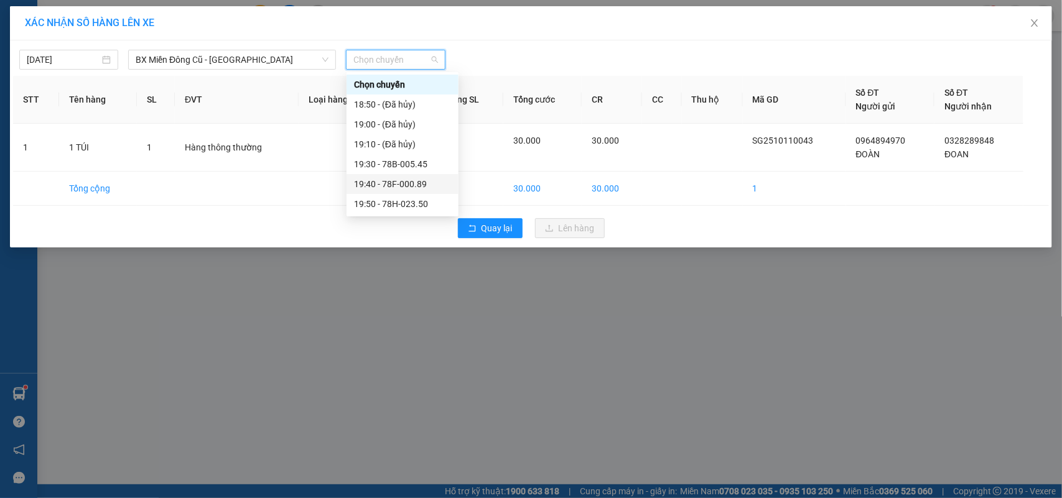
click at [414, 182] on div "19:40 - 78F-000.89" at bounding box center [402, 184] width 97 height 14
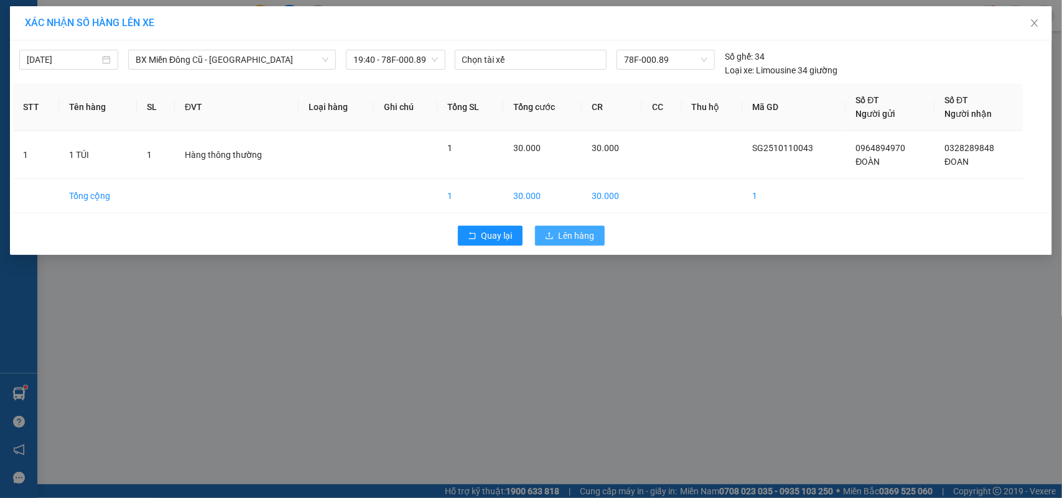
click at [567, 235] on span "Lên hàng" at bounding box center [577, 236] width 36 height 14
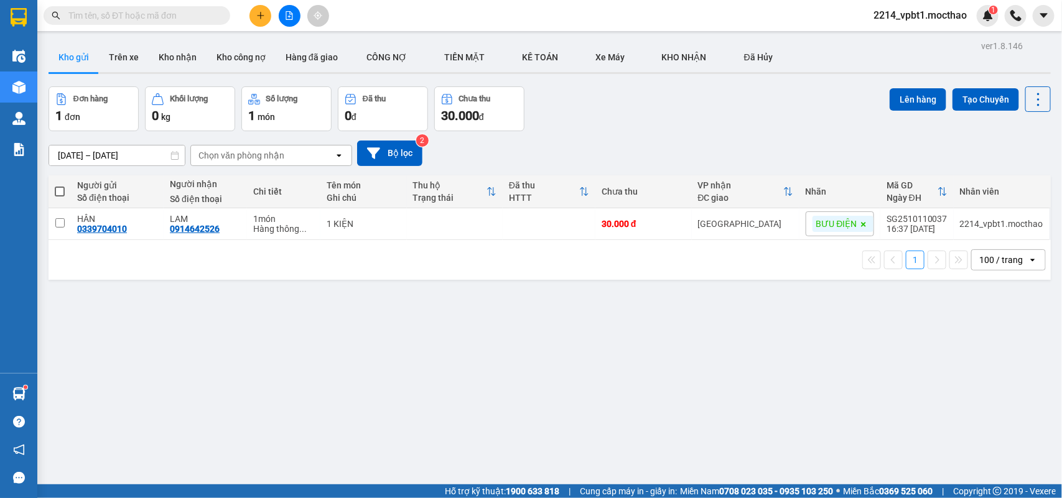
click at [461, 322] on div "ver 1.8.146 Kho gửi Trên xe Kho nhận Kho công nợ Hàng đã giao CÔNG NỢ TIỀN MĂ…" at bounding box center [550, 286] width 1012 height 498
click at [287, 17] on icon "file-add" at bounding box center [289, 15] width 9 height 9
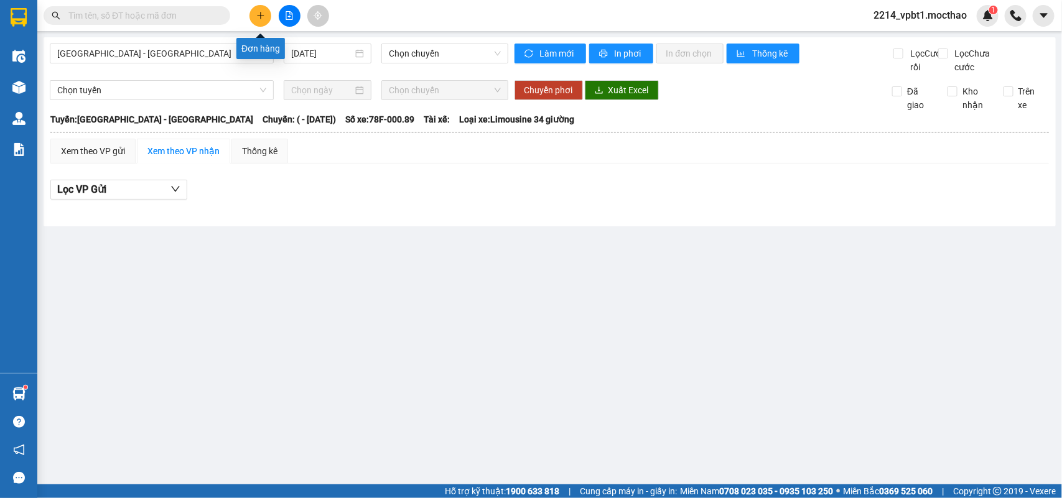
click at [258, 14] on icon "plus" at bounding box center [260, 15] width 9 height 9
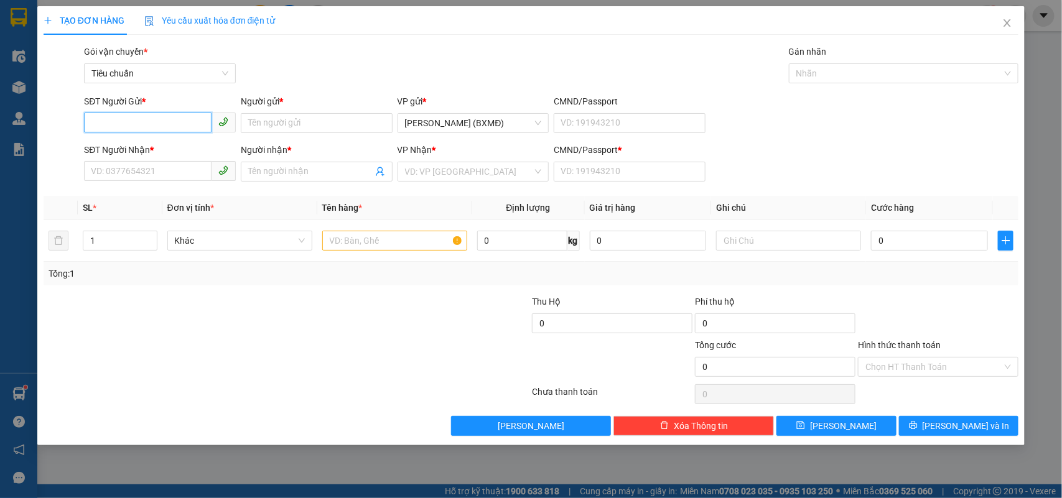
paste input "0357935980"
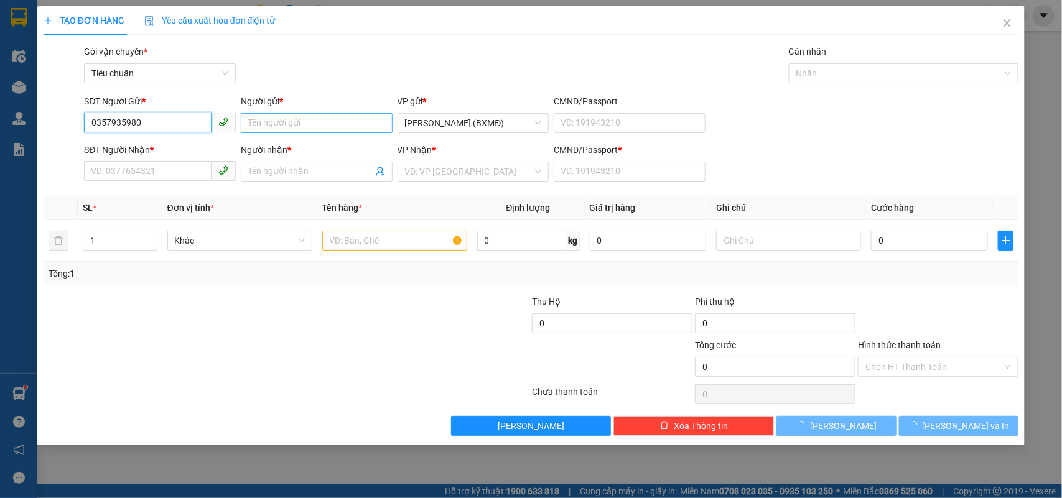
type input "0357935980"
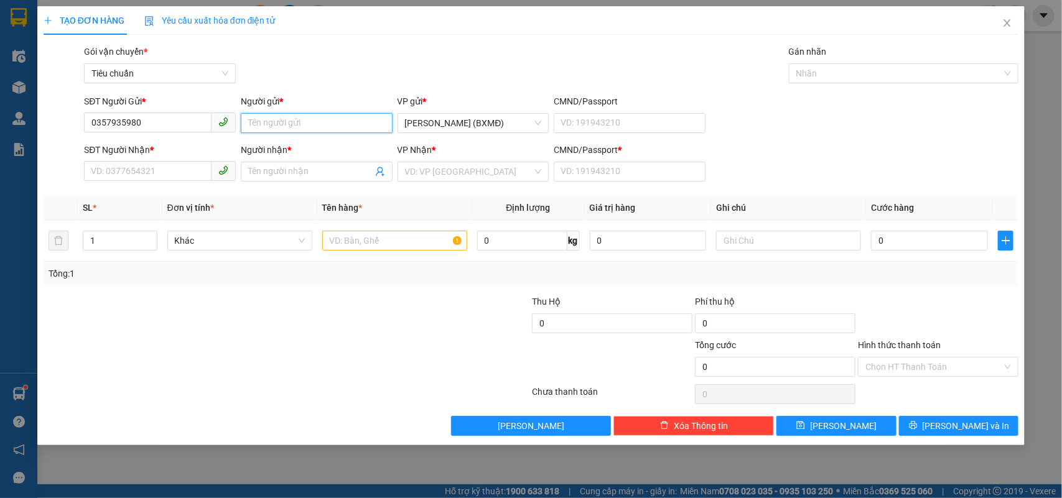
click at [257, 124] on input "Người gửi *" at bounding box center [317, 123] width 152 height 20
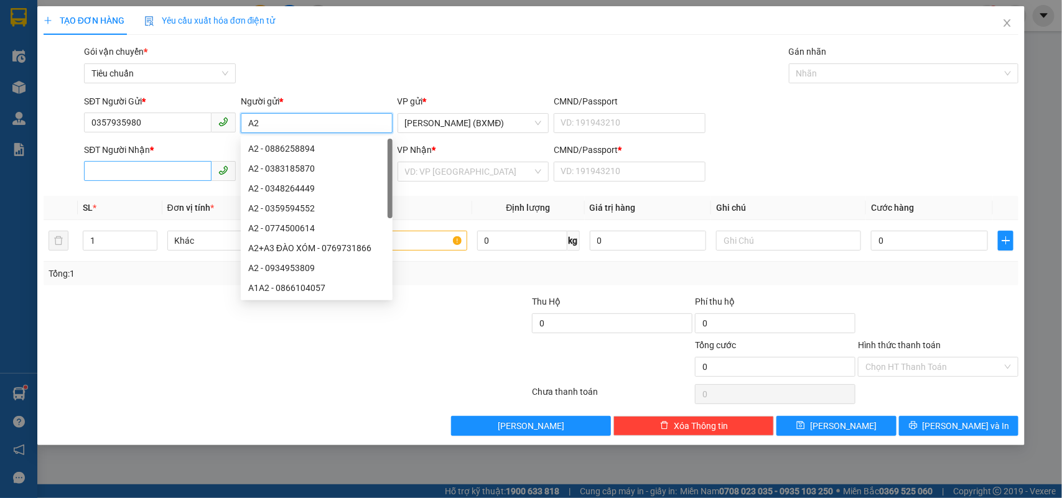
type input "A2"
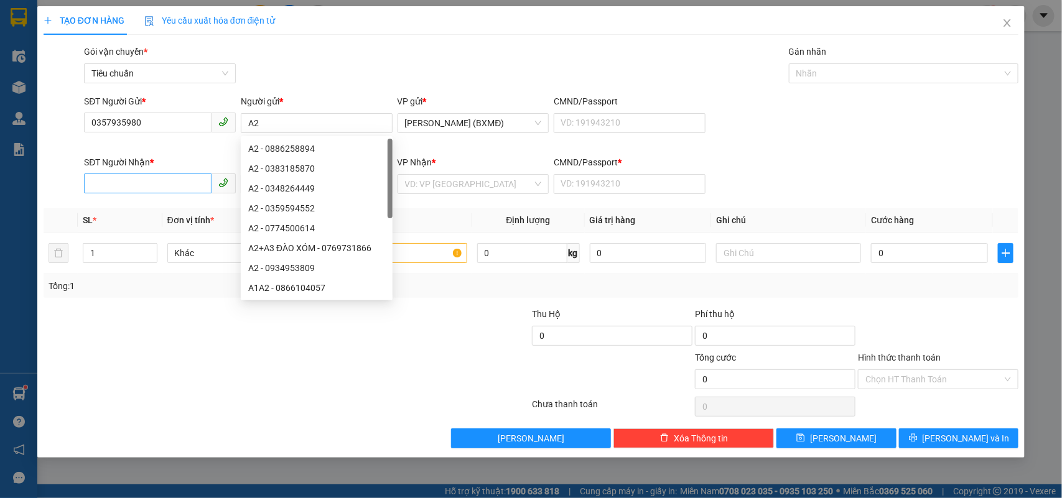
click at [144, 172] on div "SĐT Người Nhận *" at bounding box center [160, 165] width 152 height 19
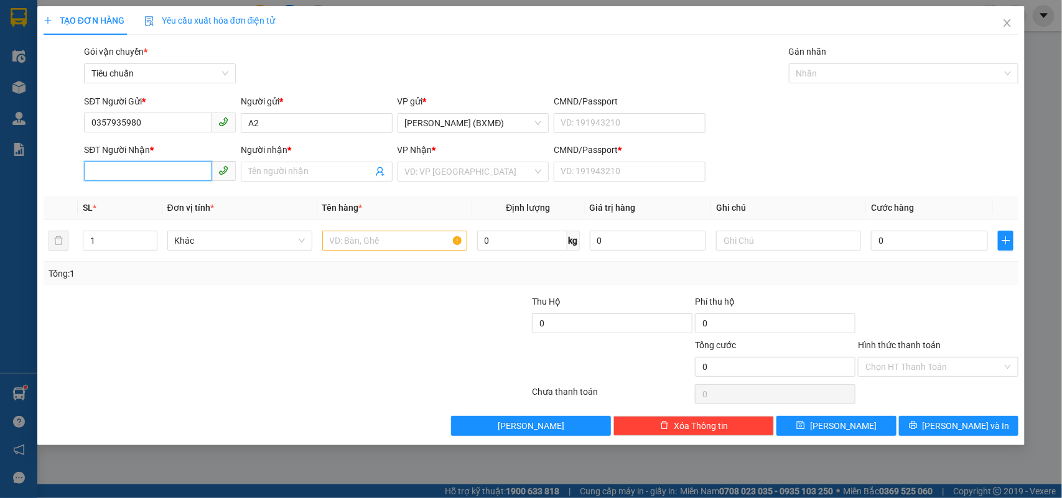
click at [139, 173] on input "SĐT Người Nhận *" at bounding box center [148, 171] width 128 height 20
paste input "0357935980"
type input "0357935980"
click at [309, 174] on input "Người nhận *" at bounding box center [310, 172] width 124 height 14
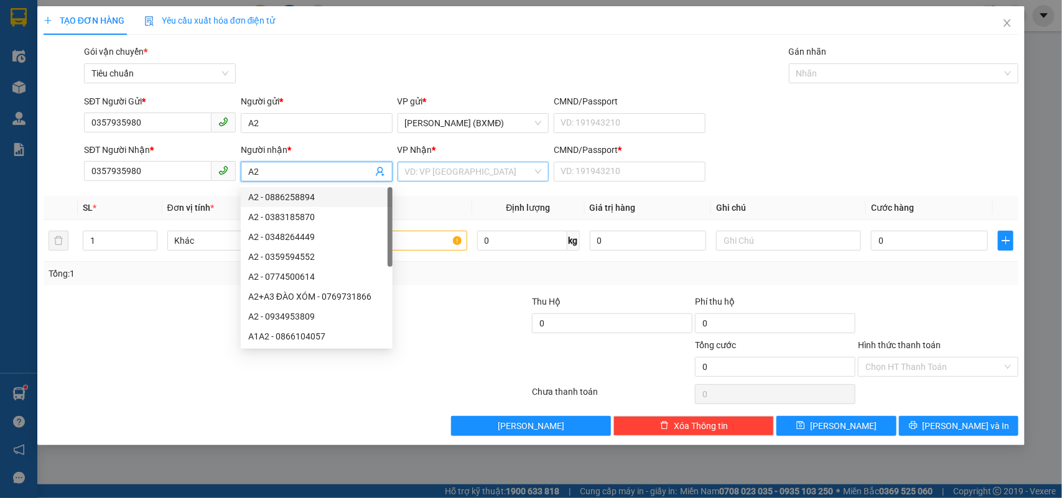
type input "A2"
click at [427, 177] on input "search" at bounding box center [469, 171] width 128 height 19
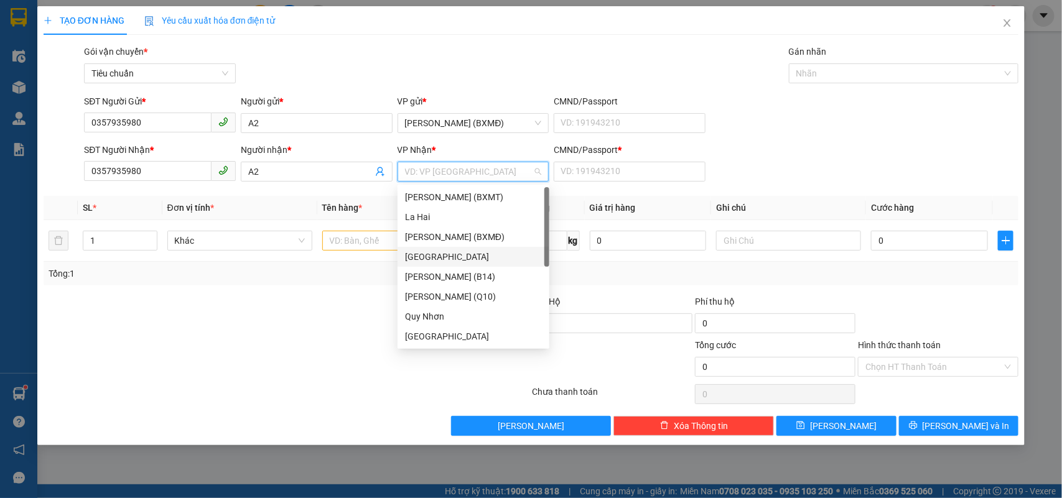
click at [439, 256] on div "[GEOGRAPHIC_DATA]" at bounding box center [473, 257] width 137 height 14
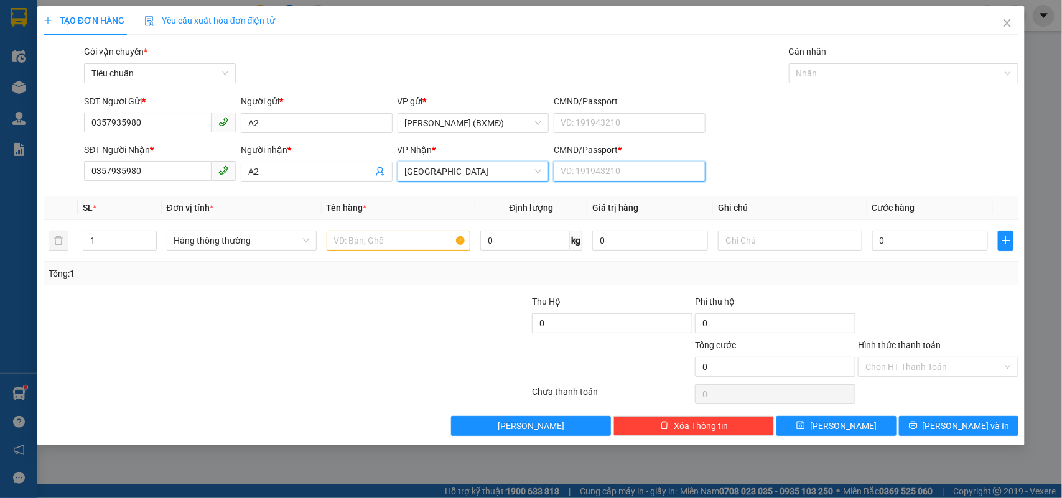
click at [571, 175] on input "CMND/Passport *" at bounding box center [630, 172] width 152 height 20
type input "1"
click at [374, 220] on th "Tên hàng *" at bounding box center [399, 208] width 154 height 24
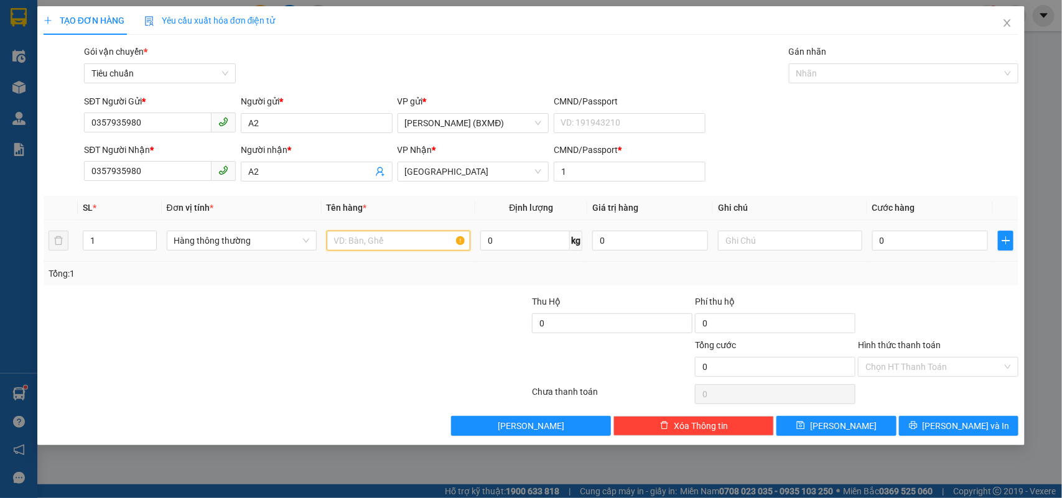
click at [343, 245] on input "text" at bounding box center [399, 241] width 144 height 20
type input "1 XE GA TK CHUYẾN 19H50"
click at [928, 240] on input "0" at bounding box center [930, 241] width 116 height 20
type input "0"
click at [917, 284] on div "Tổng: 1" at bounding box center [532, 274] width 976 height 24
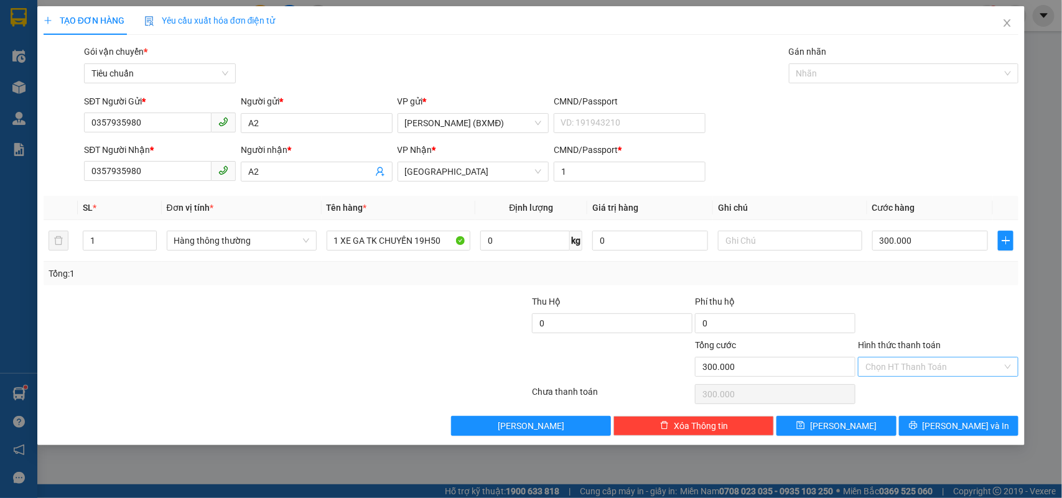
click at [916, 372] on input "Hình thức thanh toán" at bounding box center [934, 367] width 137 height 19
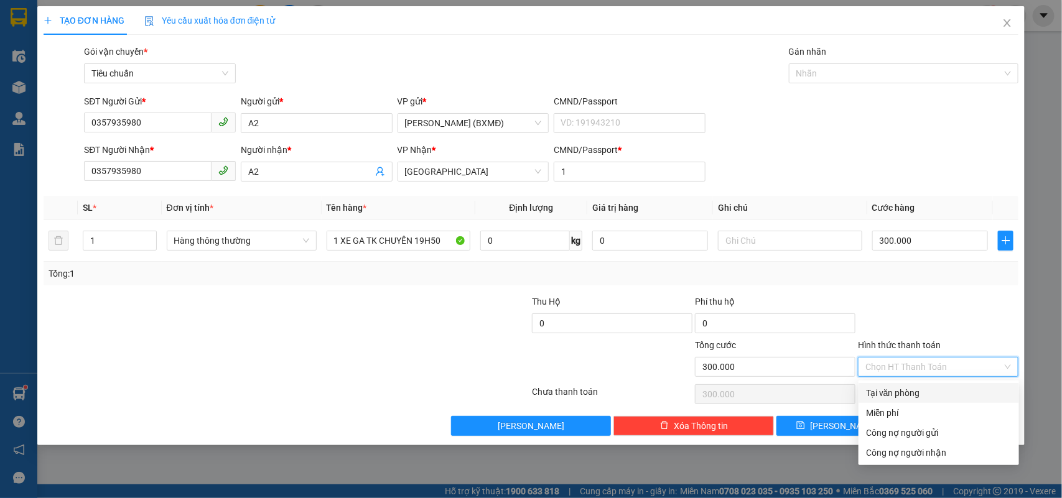
drag, startPoint x: 908, startPoint y: 390, endPoint x: 917, endPoint y: 431, distance: 41.9
click at [907, 390] on div "Tại văn phòng" at bounding box center [939, 393] width 146 height 14
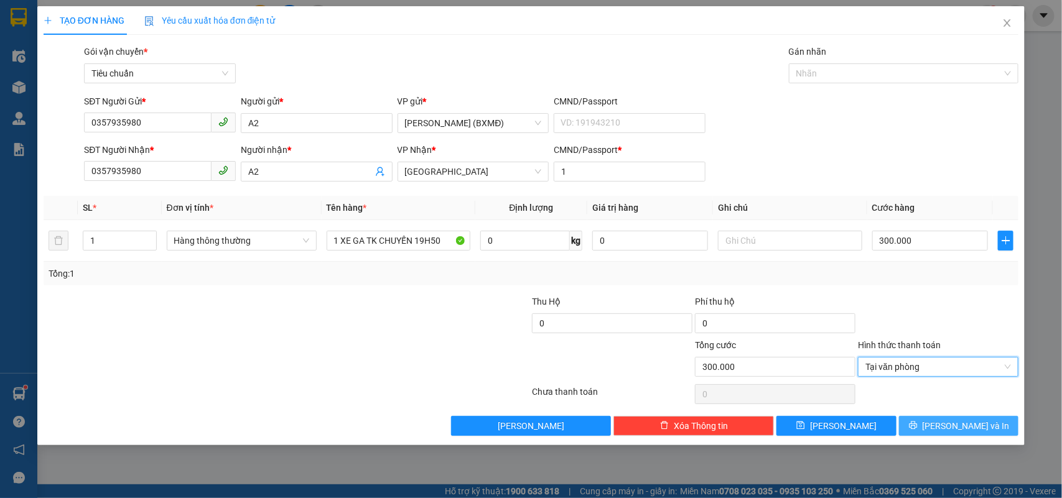
click at [934, 424] on button "[PERSON_NAME] và In" at bounding box center [958, 426] width 119 height 20
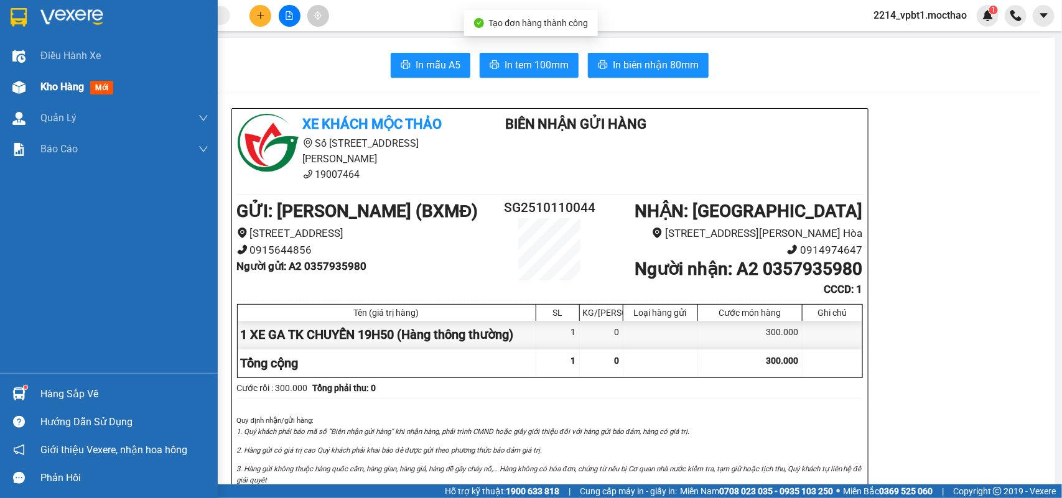
click at [61, 90] on span "Kho hàng" at bounding box center [62, 87] width 44 height 12
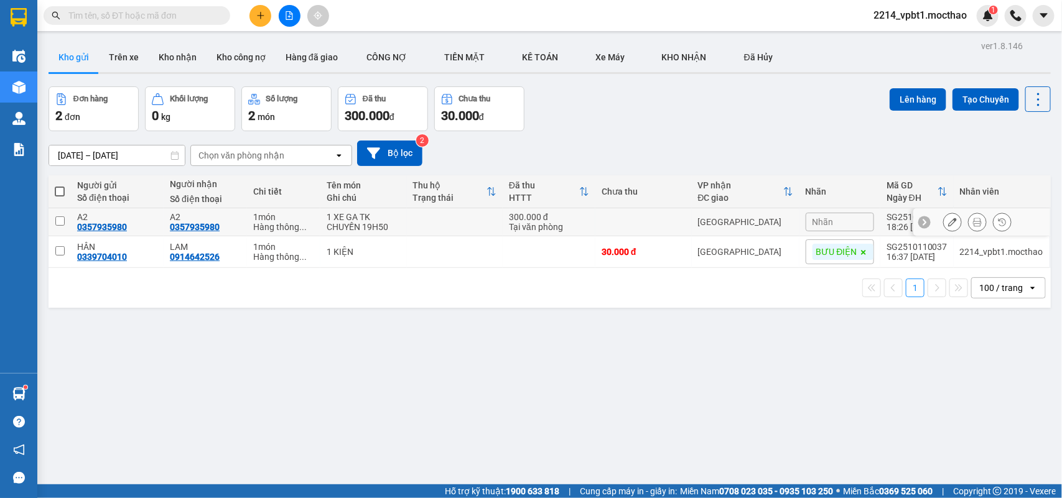
click at [443, 213] on td at bounding box center [455, 222] width 96 height 28
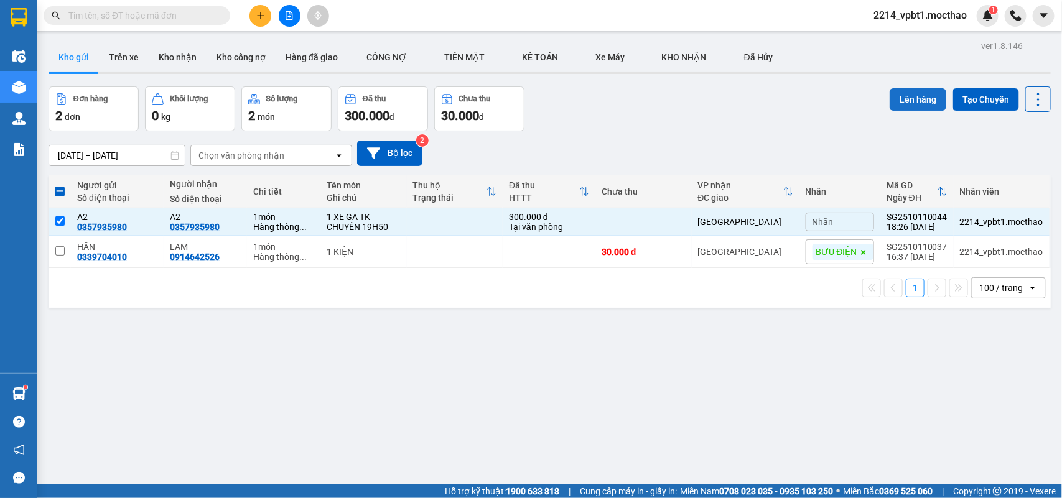
click at [907, 101] on button "Lên hàng" at bounding box center [918, 99] width 57 height 22
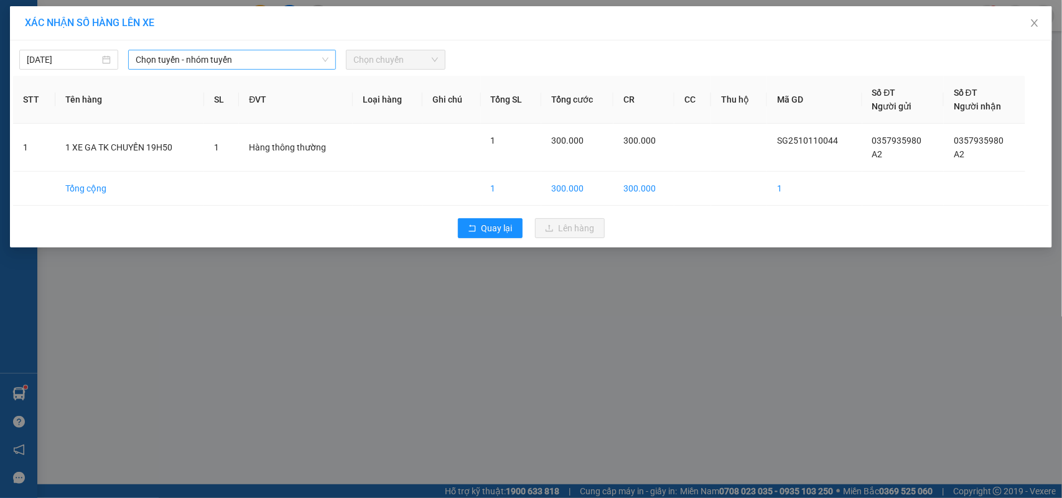
click at [240, 66] on span "Chọn tuyến - nhóm tuyến" at bounding box center [232, 59] width 193 height 19
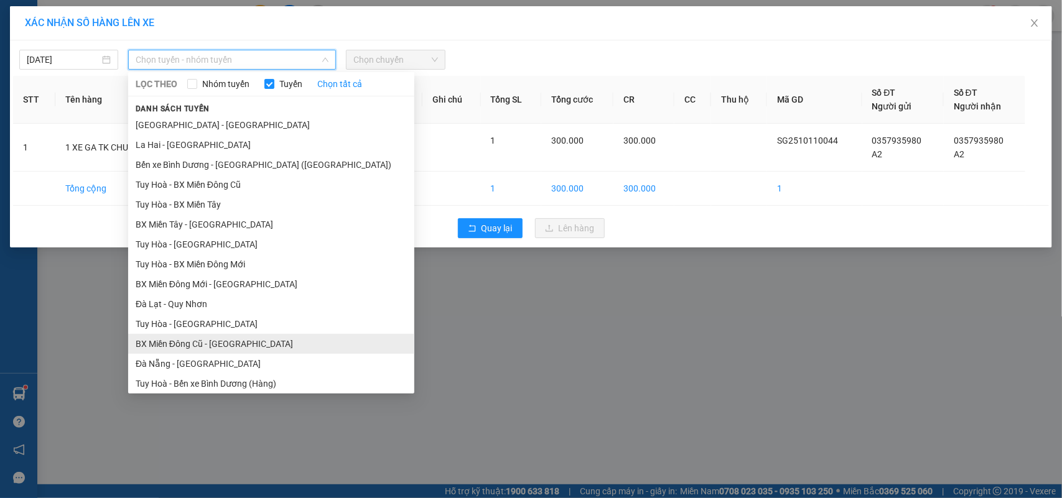
click at [184, 349] on li "BX Miền Đông Cũ - [GEOGRAPHIC_DATA]" at bounding box center [271, 344] width 286 height 20
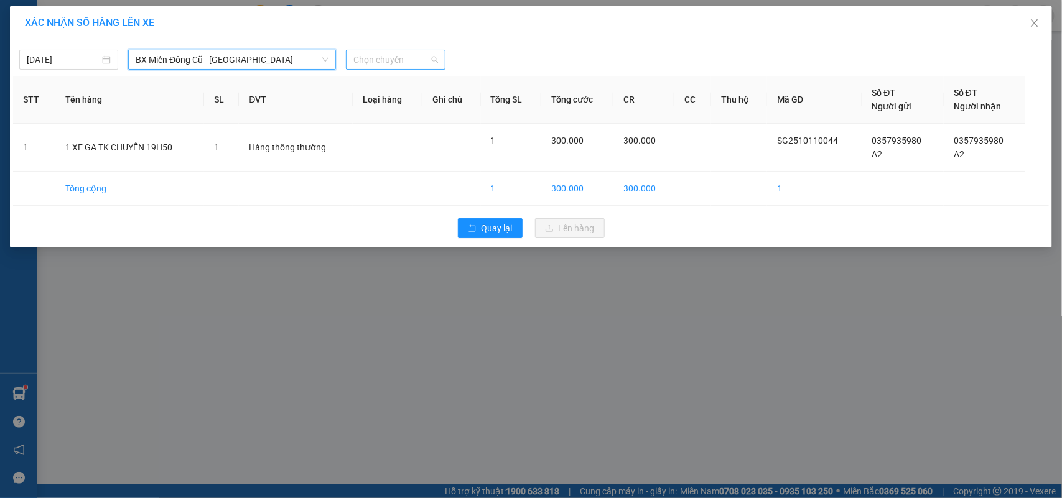
click at [415, 54] on span "Chọn chuyến" at bounding box center [395, 59] width 84 height 19
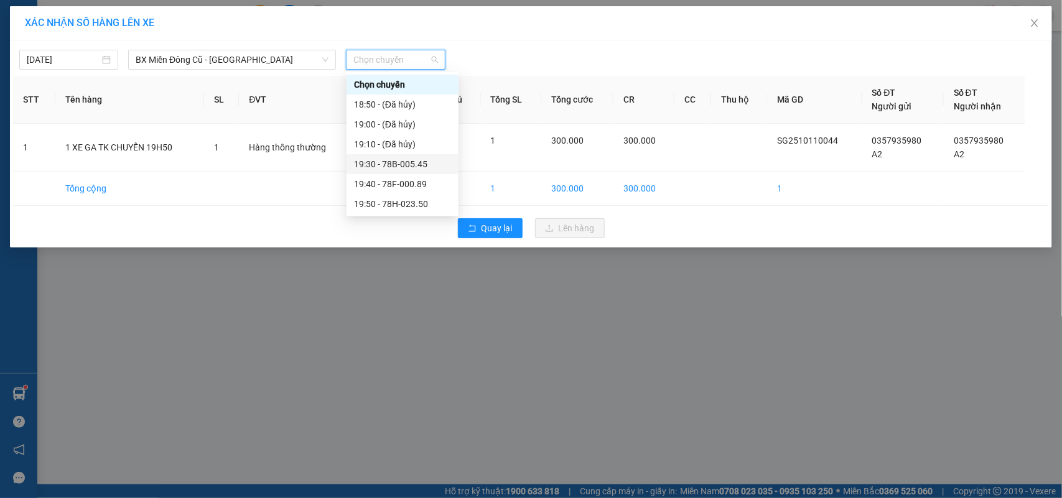
click at [418, 166] on div "19:30 - 78B-005.45" at bounding box center [402, 164] width 97 height 14
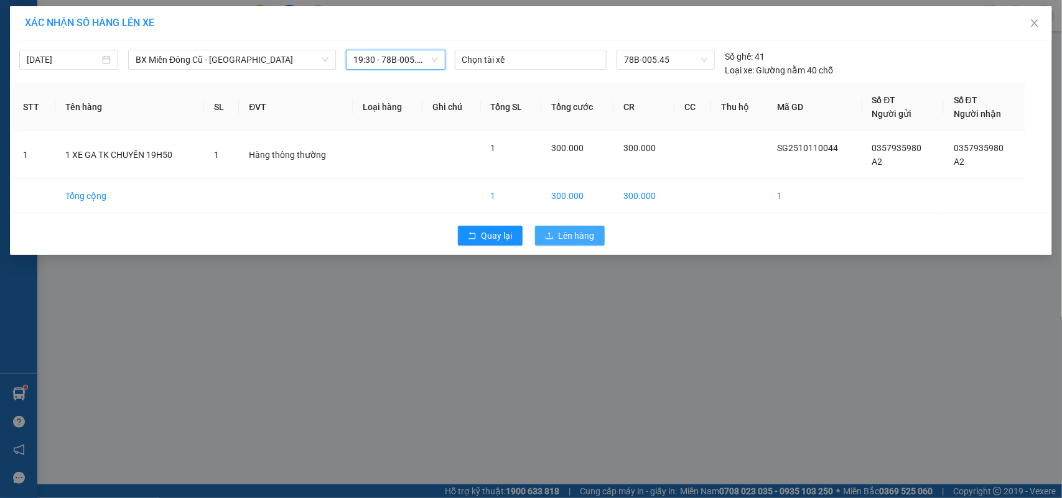
click at [585, 235] on span "Lên hàng" at bounding box center [577, 236] width 36 height 14
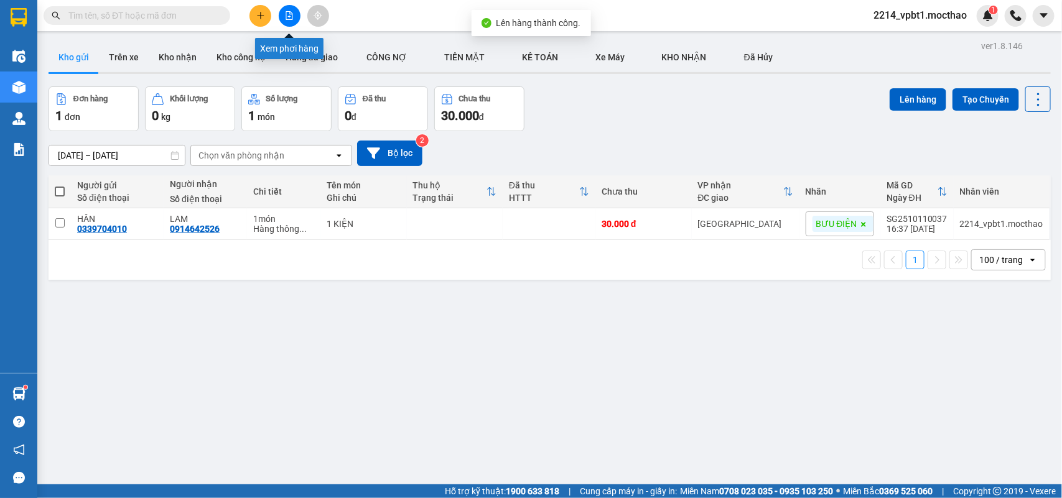
click at [285, 14] on icon "file-add" at bounding box center [289, 15] width 9 height 9
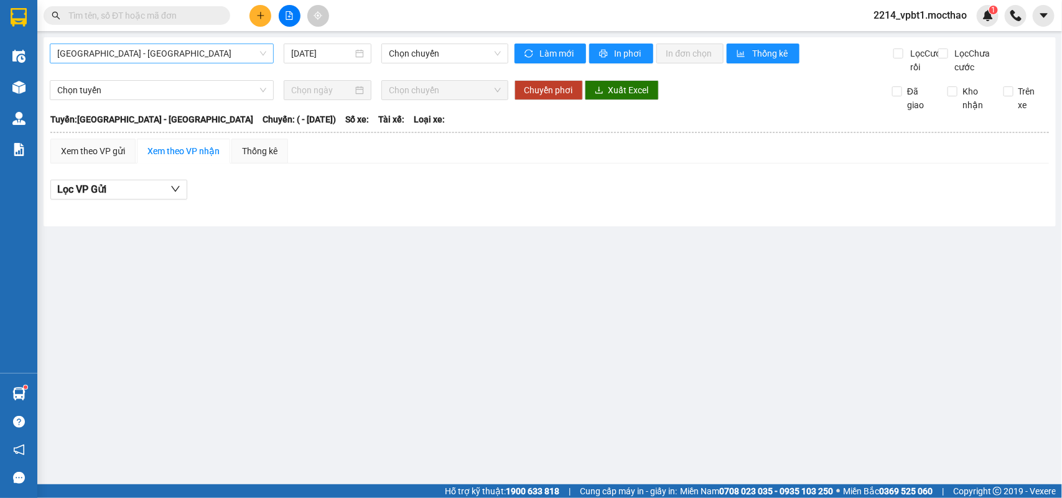
click at [159, 54] on span "[GEOGRAPHIC_DATA] - [GEOGRAPHIC_DATA]" at bounding box center [161, 53] width 209 height 19
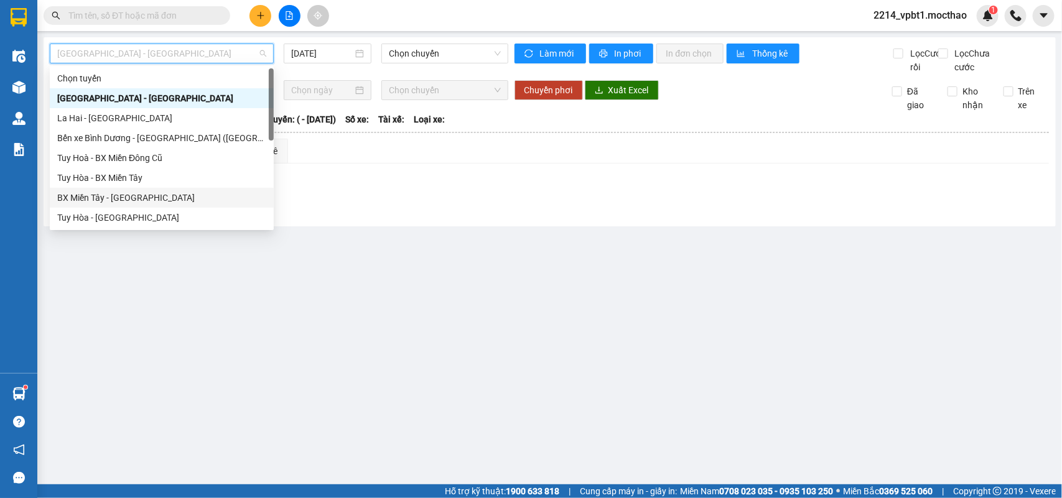
click at [106, 193] on div "BX Miền Tây - [GEOGRAPHIC_DATA]" at bounding box center [161, 198] width 209 height 14
type input "[DATE]"
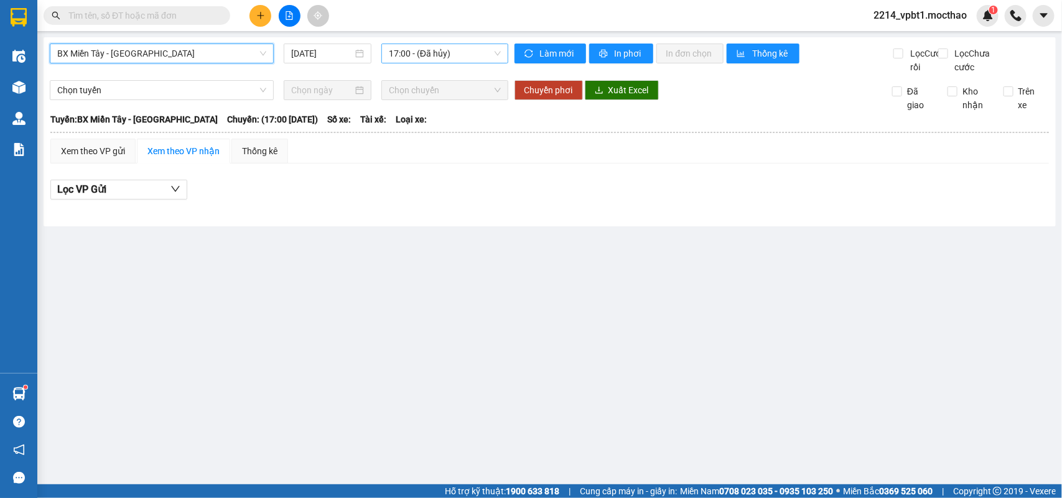
click at [418, 54] on span "17:00 - (Đã hủy)" at bounding box center [444, 53] width 111 height 19
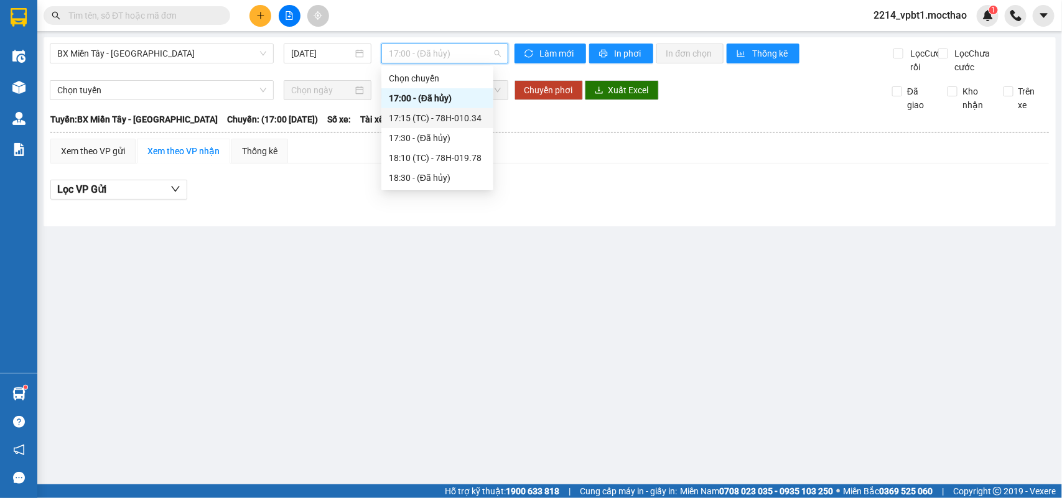
click at [449, 115] on div "17:15 (TC) - 78H-010.34" at bounding box center [437, 118] width 97 height 14
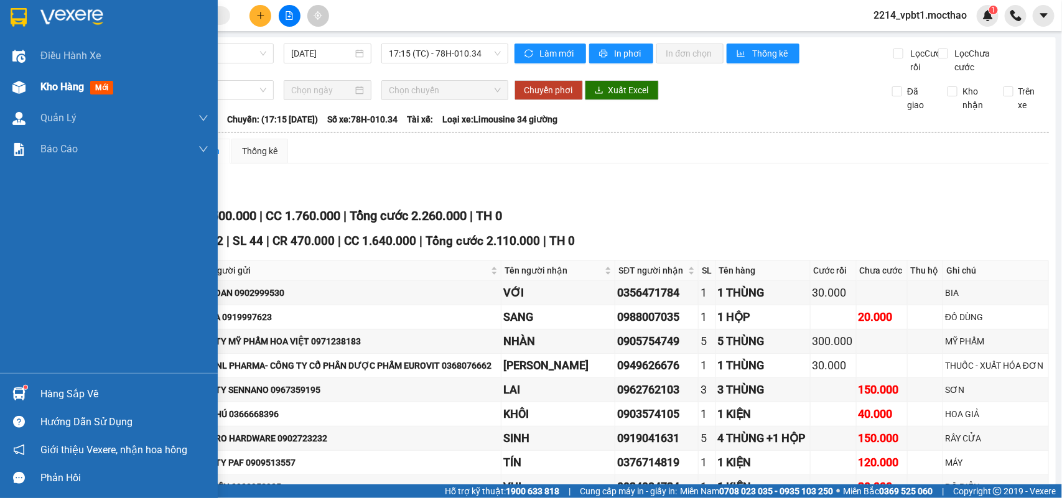
click at [53, 86] on span "Kho hàng" at bounding box center [62, 87] width 44 height 12
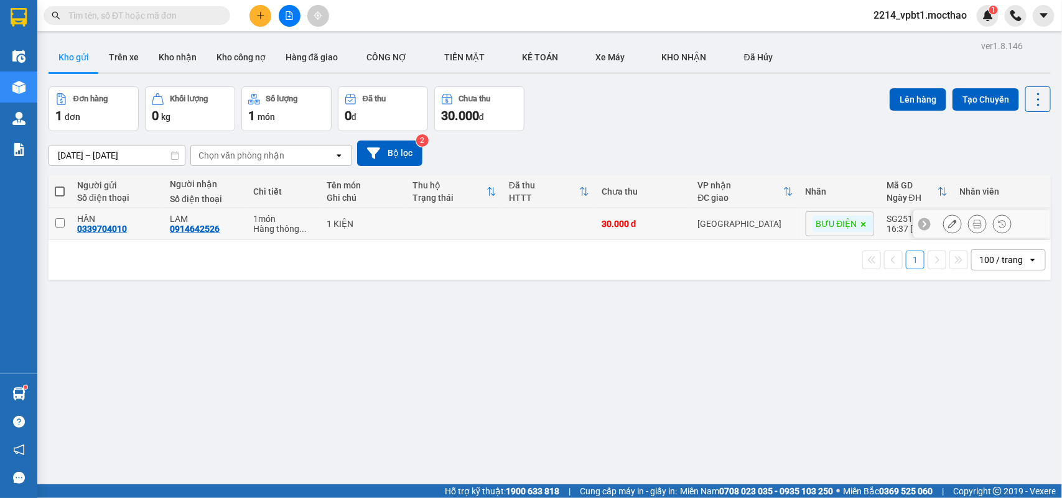
click at [590, 212] on td at bounding box center [549, 224] width 93 height 32
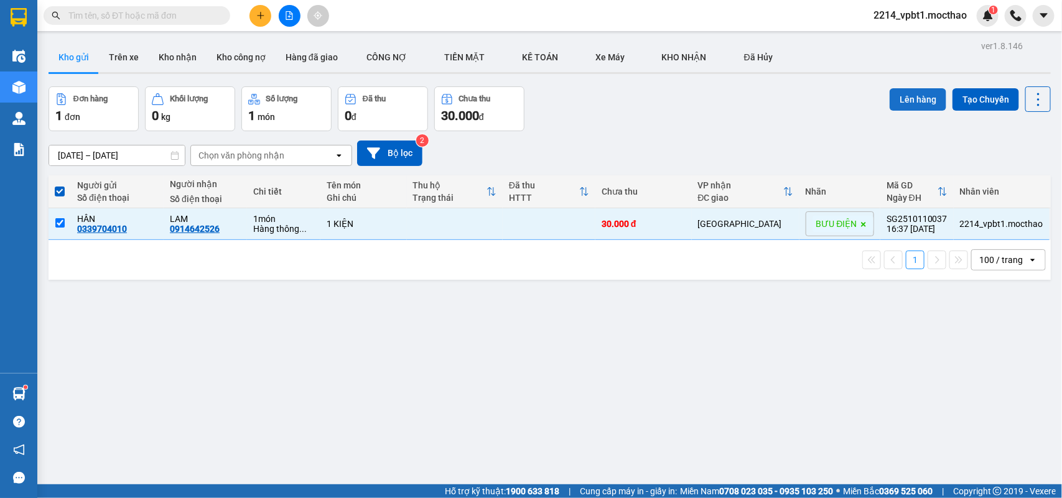
click at [896, 97] on button "Lên hàng" at bounding box center [918, 99] width 57 height 22
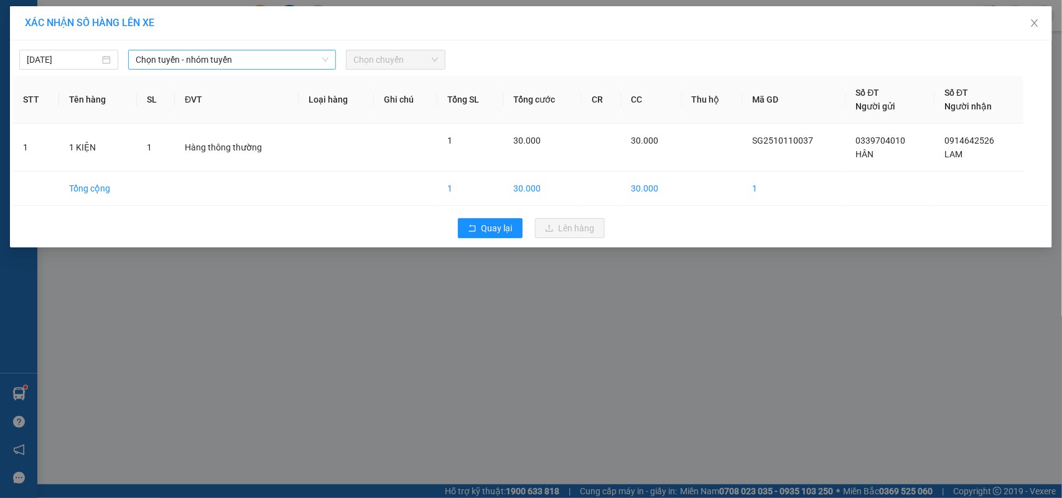
click at [238, 58] on span "Chọn tuyến - nhóm tuyến" at bounding box center [232, 59] width 193 height 19
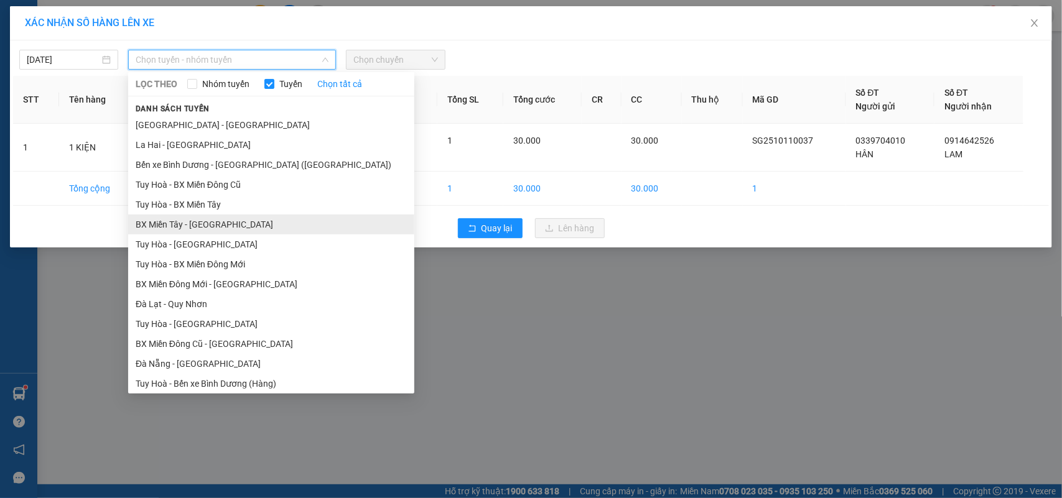
click at [184, 228] on li "BX Miền Tây - [GEOGRAPHIC_DATA]" at bounding box center [271, 225] width 286 height 20
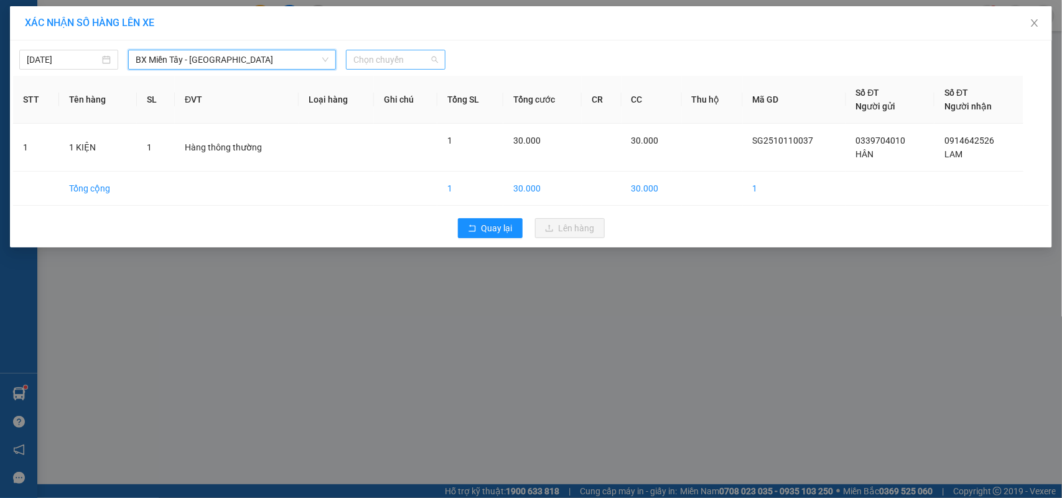
click at [383, 59] on span "Chọn chuyến" at bounding box center [395, 59] width 84 height 19
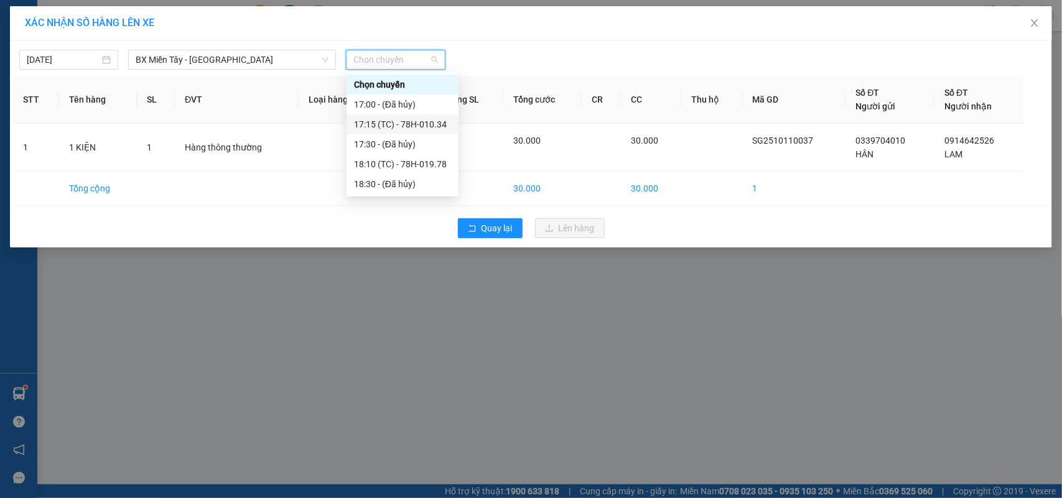
click at [437, 124] on div "17:15 (TC) - 78H-010.34" at bounding box center [402, 125] width 97 height 14
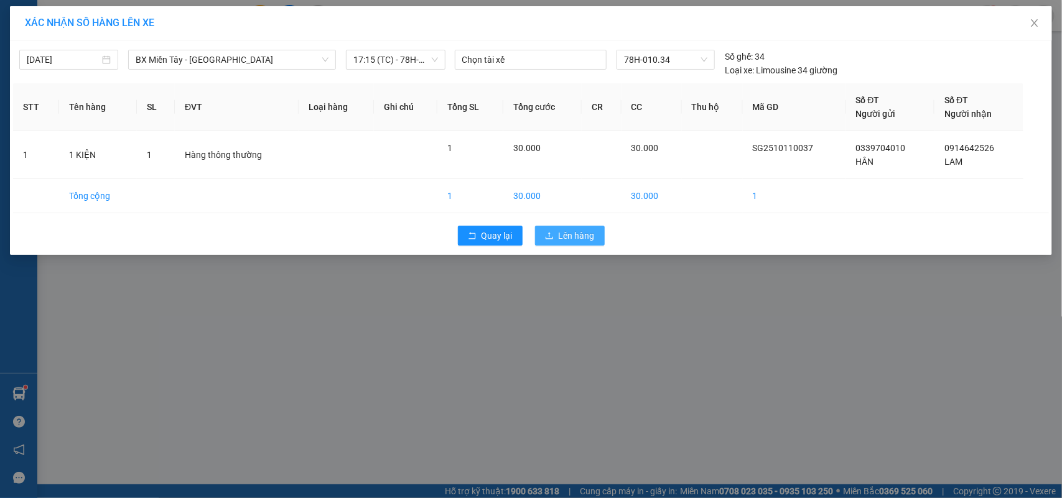
click at [567, 238] on span "Lên hàng" at bounding box center [577, 236] width 36 height 14
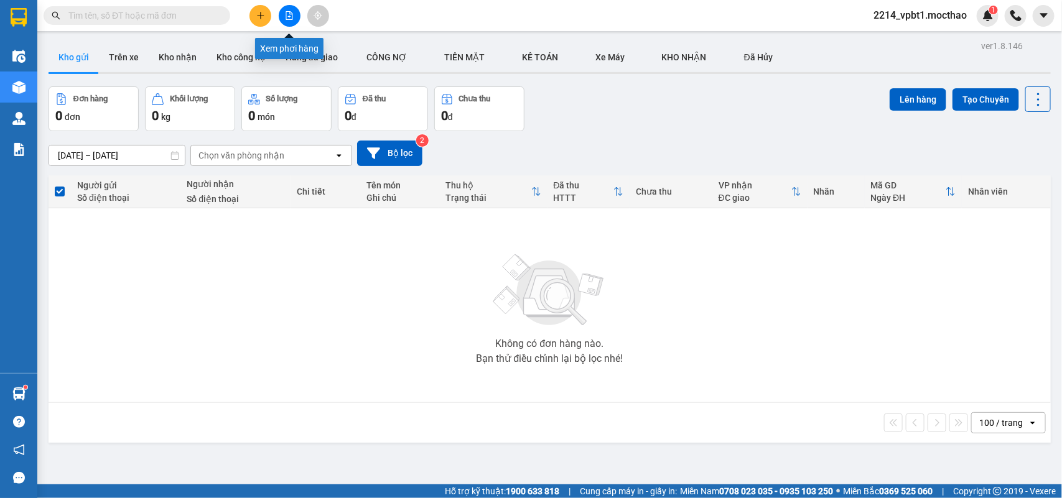
click at [287, 14] on icon "file-add" at bounding box center [289, 15] width 9 height 9
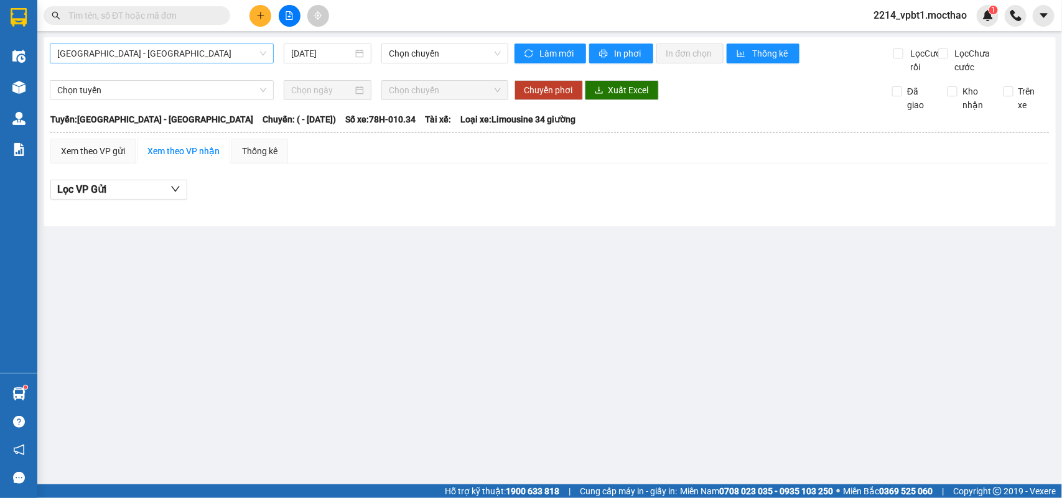
click at [144, 53] on span "[GEOGRAPHIC_DATA] - [GEOGRAPHIC_DATA]" at bounding box center [161, 53] width 209 height 19
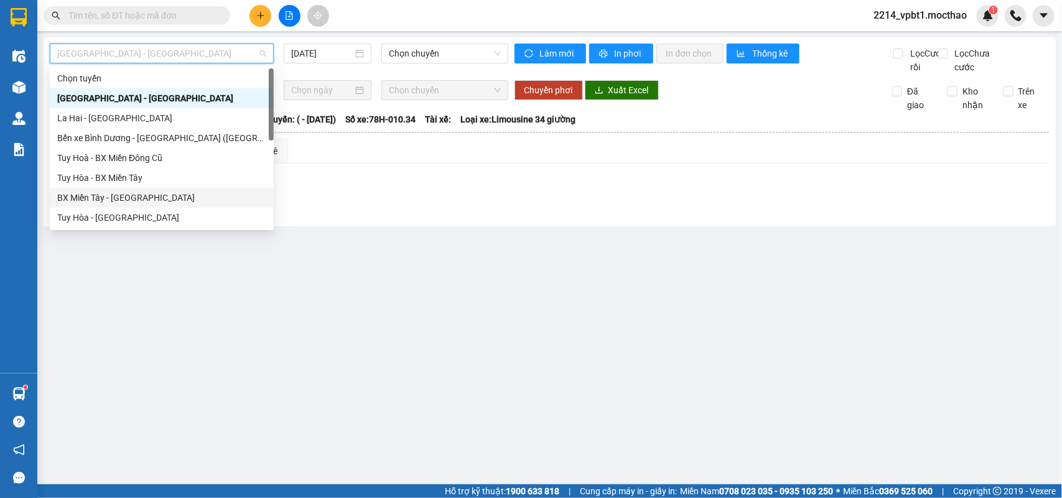
click at [107, 200] on div "BX Miền Tây - [GEOGRAPHIC_DATA]" at bounding box center [161, 198] width 209 height 14
type input "[DATE]"
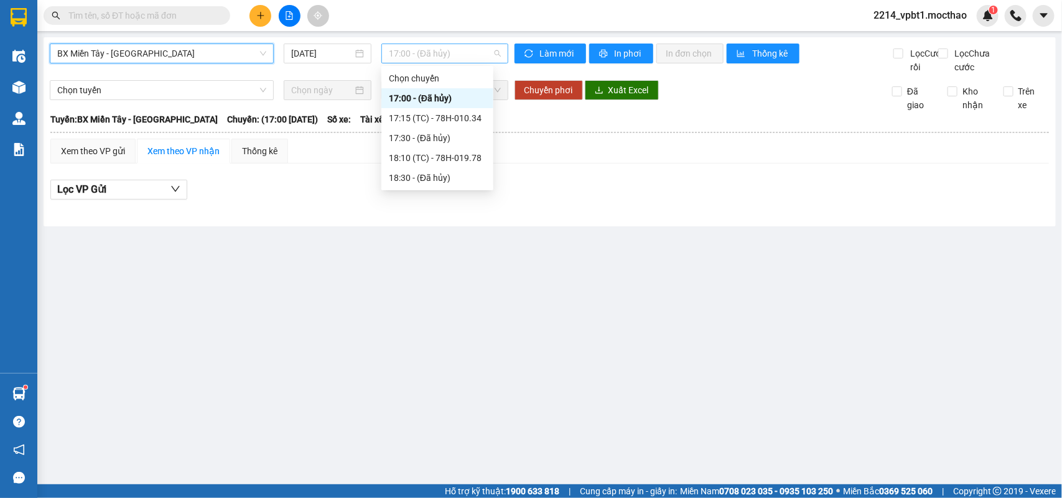
click at [420, 50] on span "17:00 - (Đã hủy)" at bounding box center [444, 53] width 111 height 19
click at [452, 115] on div "17:15 (TC) - 78H-010.34" at bounding box center [437, 118] width 97 height 14
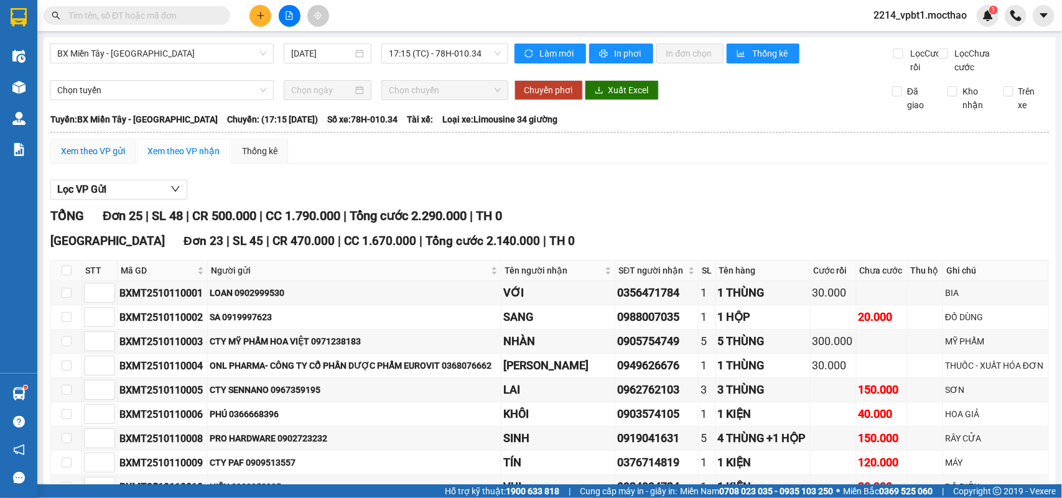
click at [67, 158] on div "Xem theo VP gửi" at bounding box center [93, 151] width 64 height 14
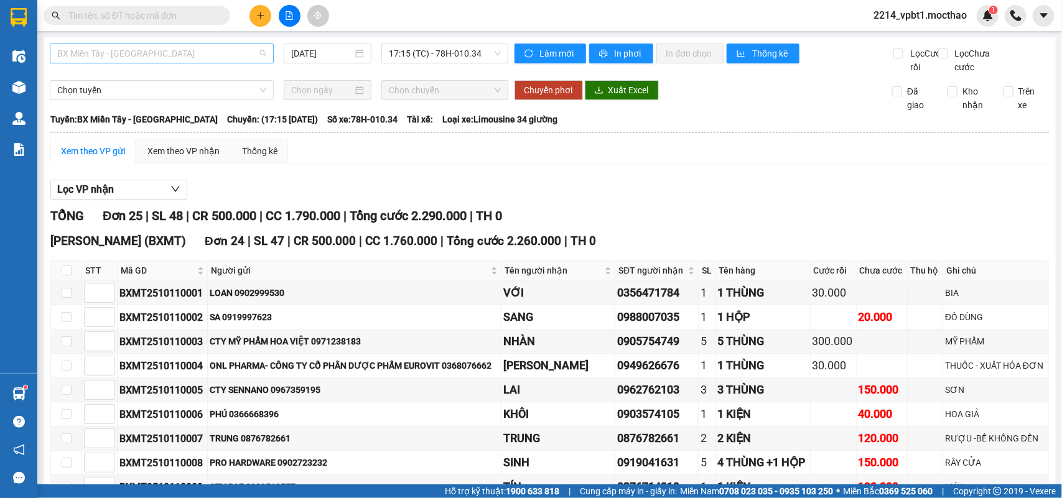
click at [194, 50] on span "BX Miền Tây - [GEOGRAPHIC_DATA]" at bounding box center [161, 53] width 209 height 19
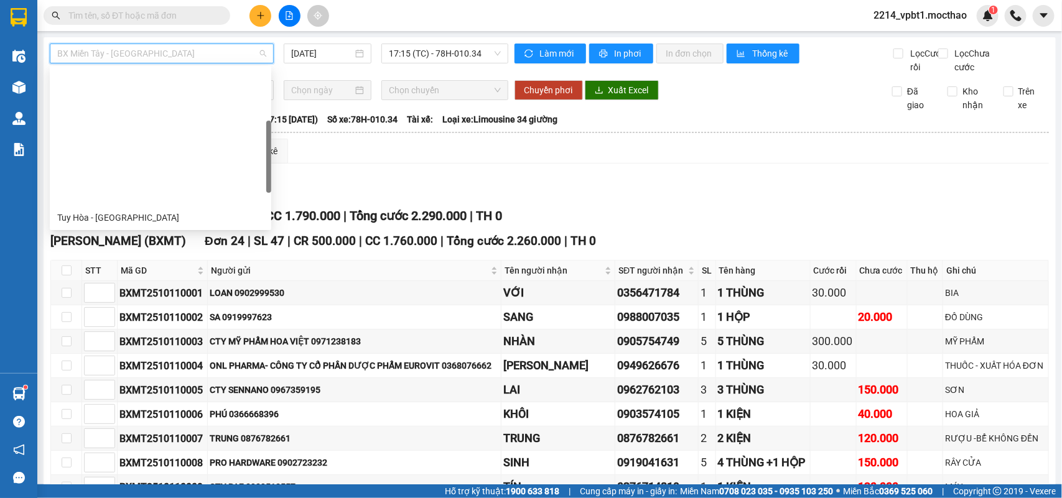
click at [117, 310] on div "BX Miền Đông Cũ - [GEOGRAPHIC_DATA]" at bounding box center [160, 317] width 207 height 14
type input "[DATE]"
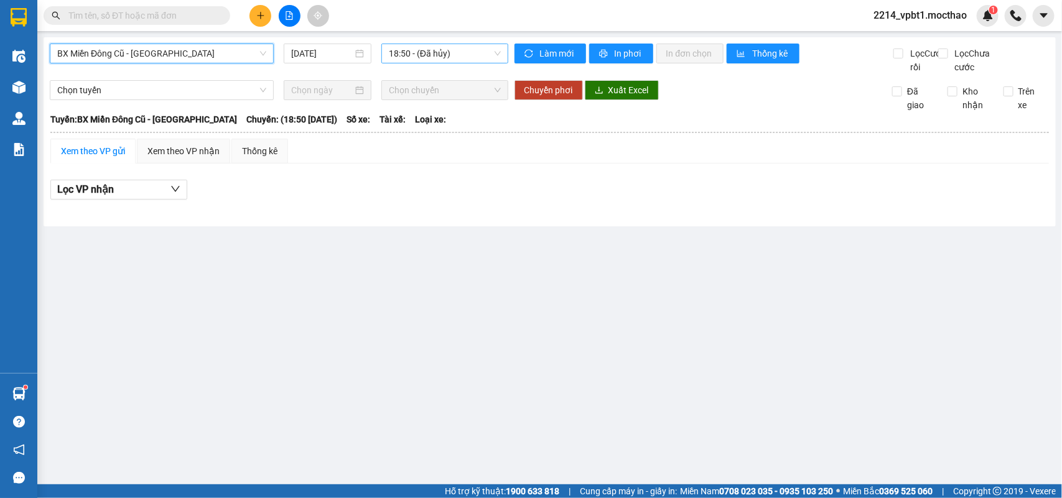
click at [455, 53] on span "18:50 - (Đã hủy)" at bounding box center [444, 53] width 111 height 19
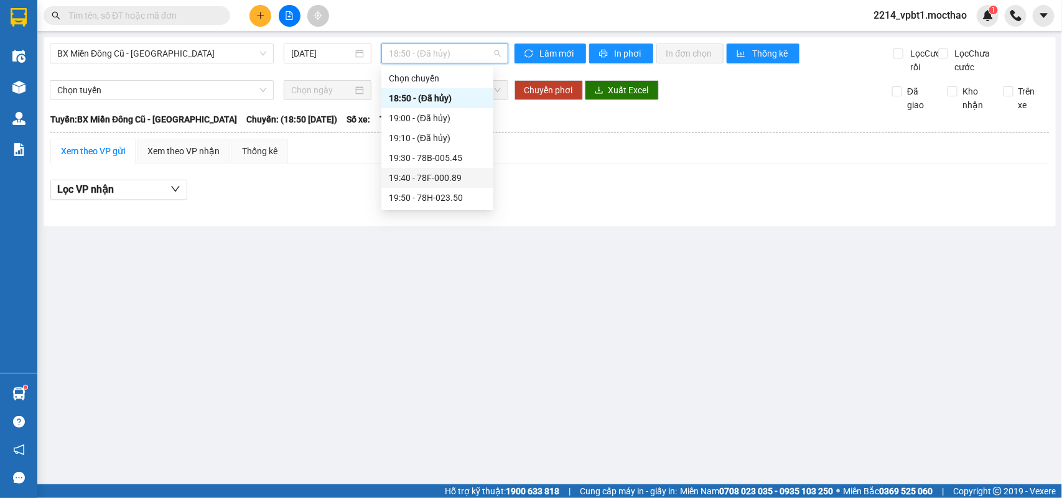
click at [455, 182] on div "19:40 - 78F-000.89" at bounding box center [437, 178] width 97 height 14
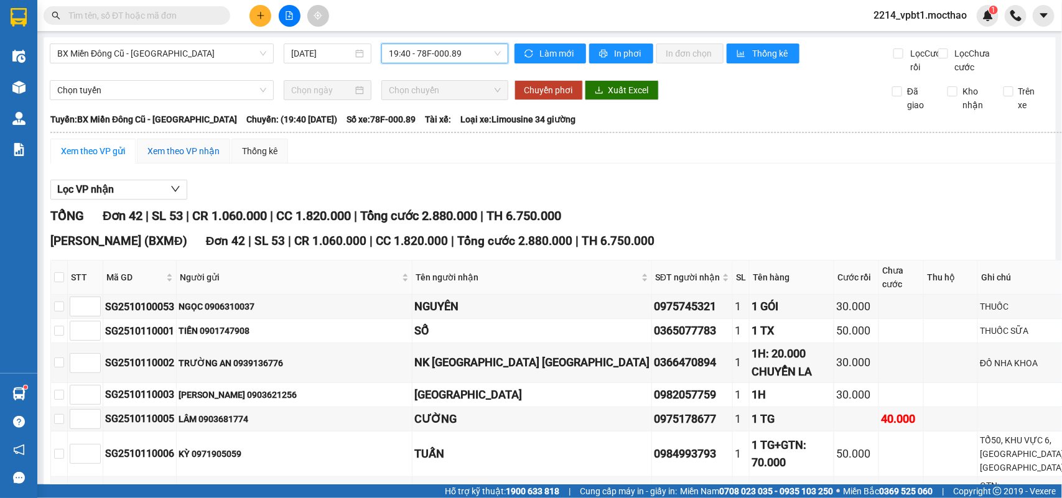
click at [185, 158] on div "Xem theo VP nhận" at bounding box center [183, 151] width 72 height 14
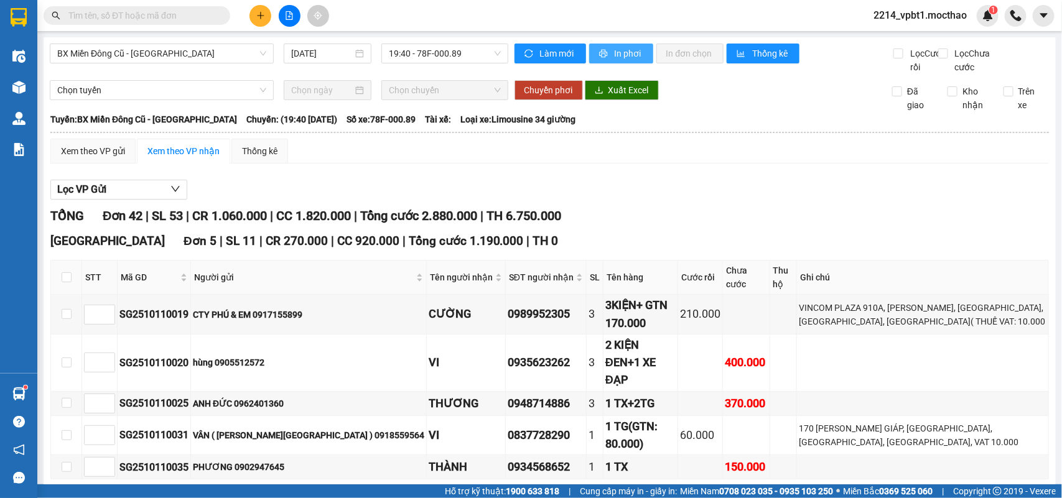
click at [626, 54] on span "In phơi" at bounding box center [629, 54] width 29 height 14
drag, startPoint x: 403, startPoint y: 50, endPoint x: 413, endPoint y: 100, distance: 50.6
click at [404, 50] on span "19:40 - 78F-000.89" at bounding box center [444, 53] width 111 height 19
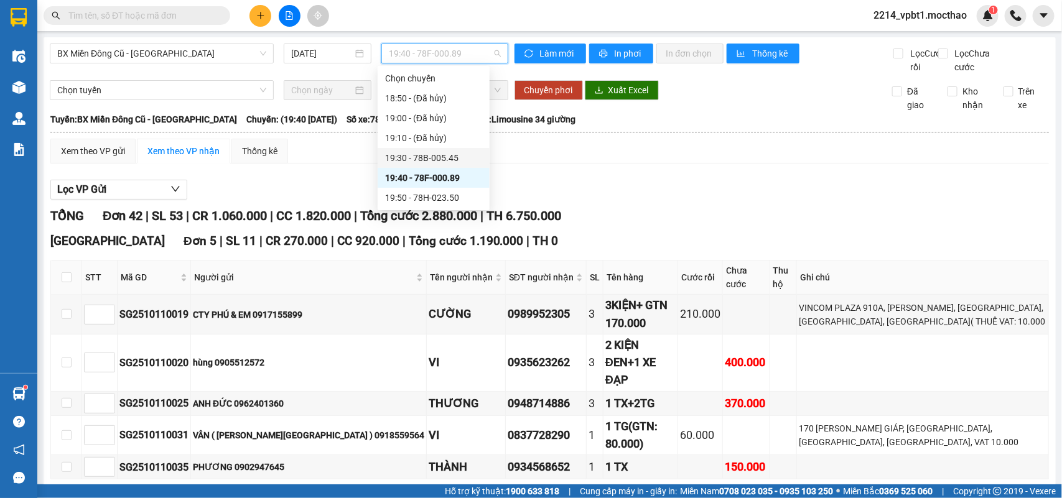
click at [437, 162] on div "19:30 - 78B-005.45" at bounding box center [433, 158] width 97 height 14
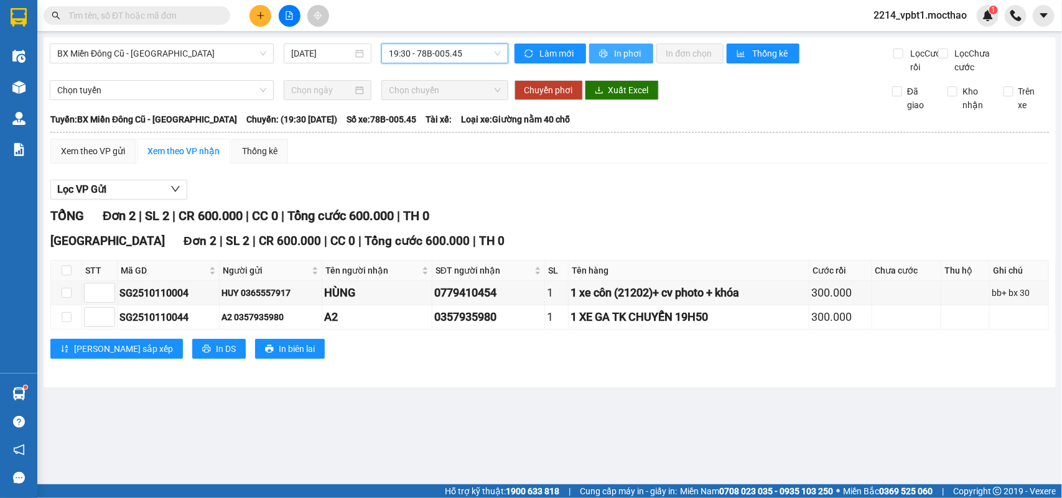
click at [617, 56] on span "In phơi" at bounding box center [629, 54] width 29 height 14
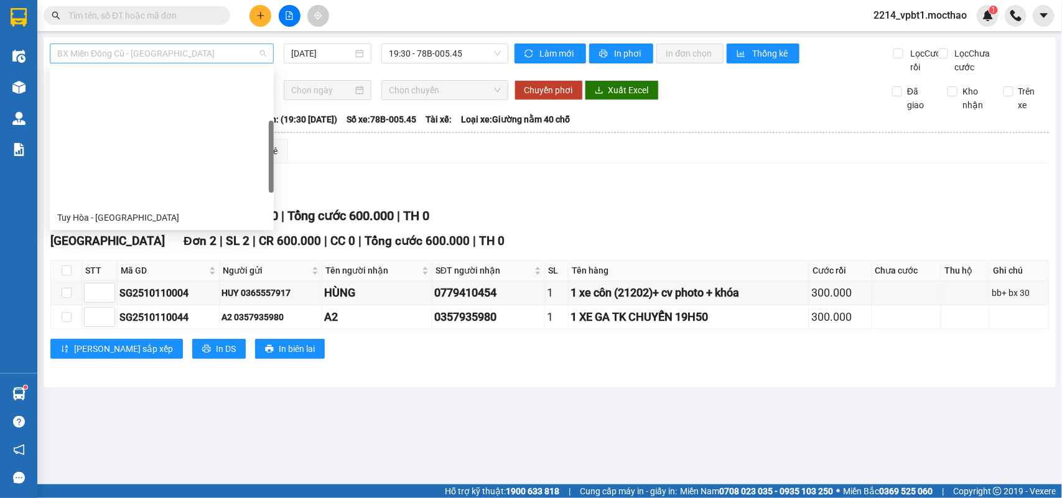
click at [173, 61] on span "BX Miền Đông Cũ - [GEOGRAPHIC_DATA]" at bounding box center [161, 53] width 209 height 19
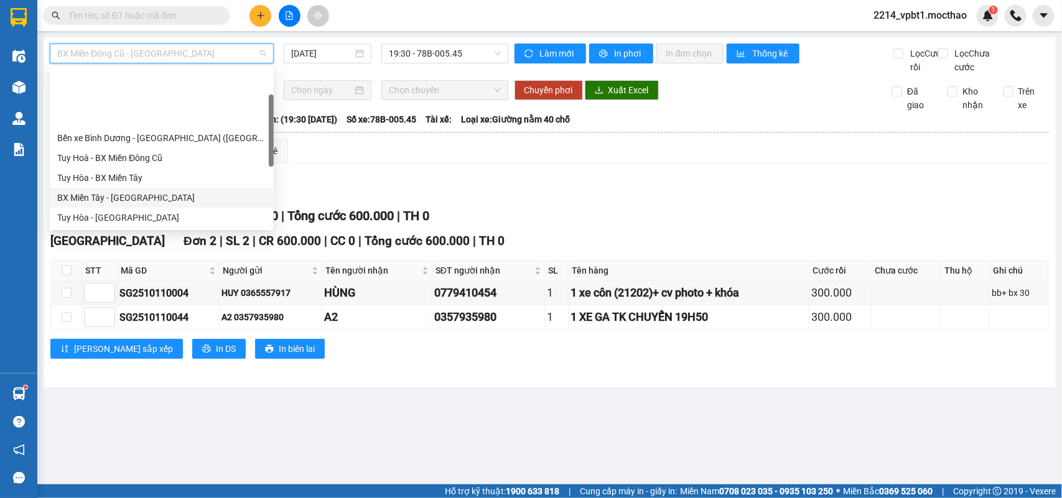
click at [129, 191] on div "BX Miền Tây - [GEOGRAPHIC_DATA]" at bounding box center [161, 198] width 209 height 14
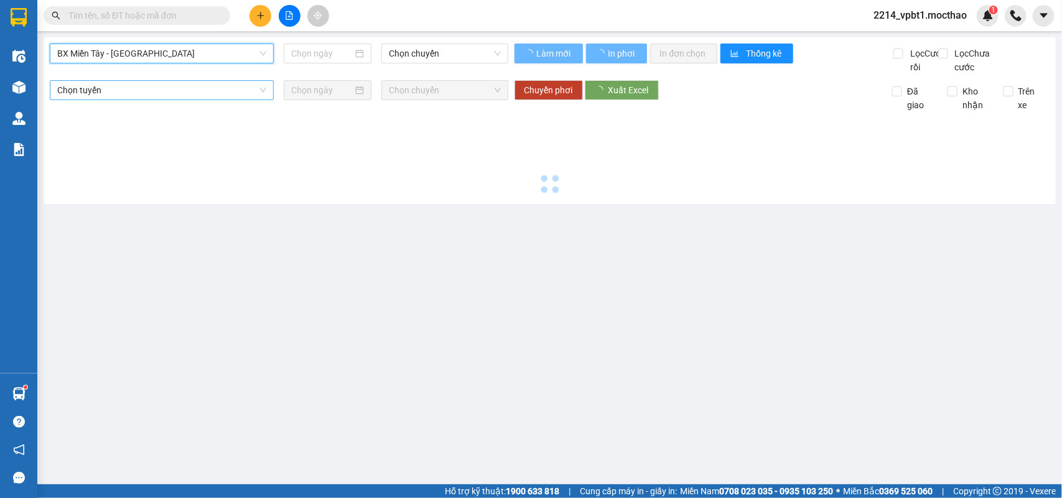
type input "[DATE]"
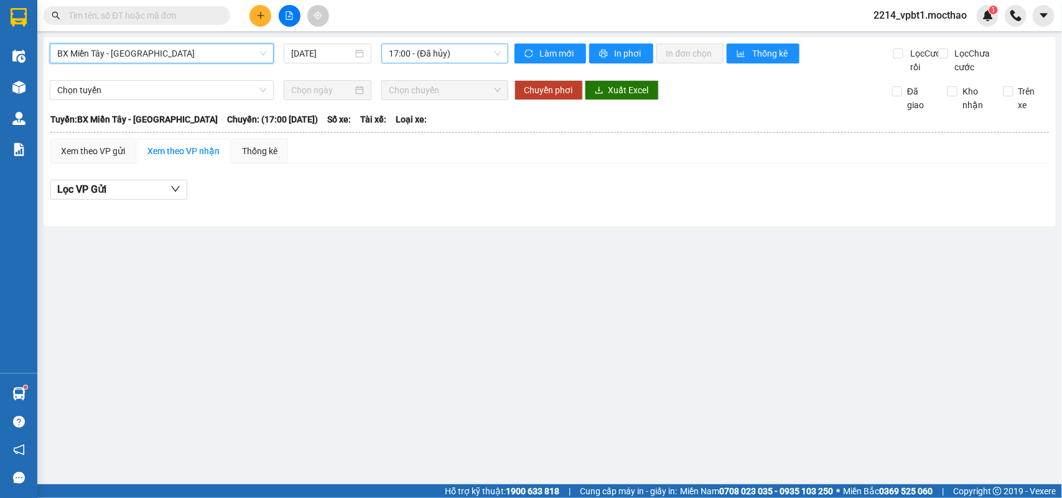
click at [424, 54] on span "17:00 - (Đã hủy)" at bounding box center [444, 53] width 111 height 19
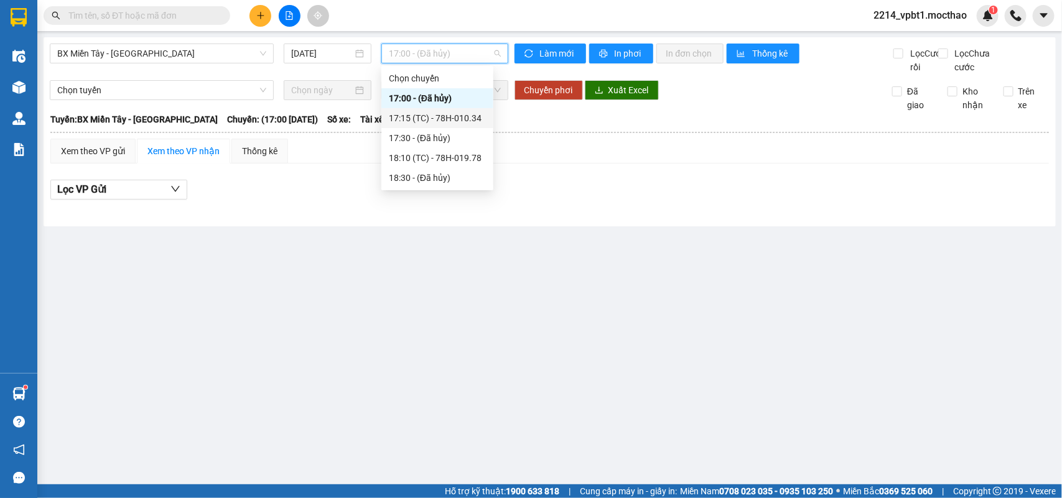
click at [465, 123] on div "17:15 (TC) - 78H-010.34" at bounding box center [437, 118] width 97 height 14
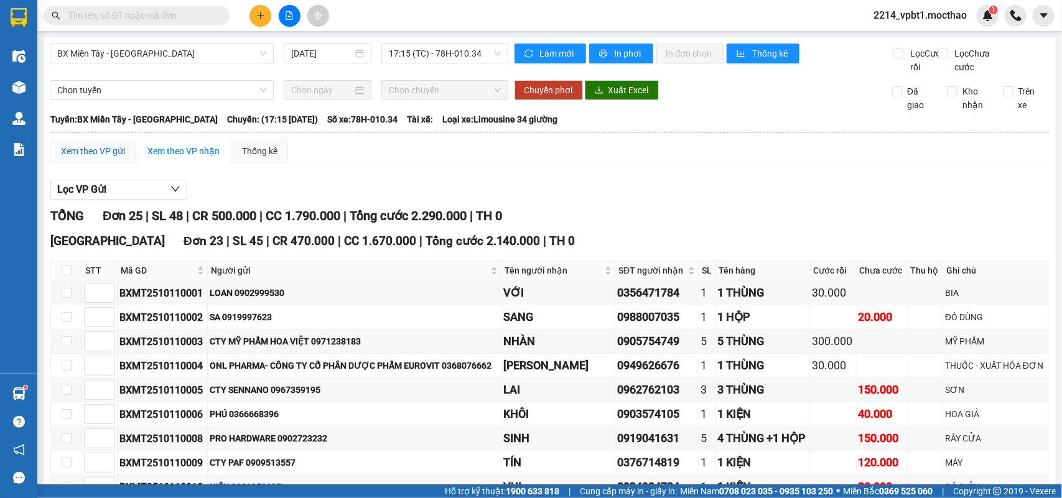
click at [106, 158] on div "Xem theo VP gửi" at bounding box center [93, 151] width 64 height 14
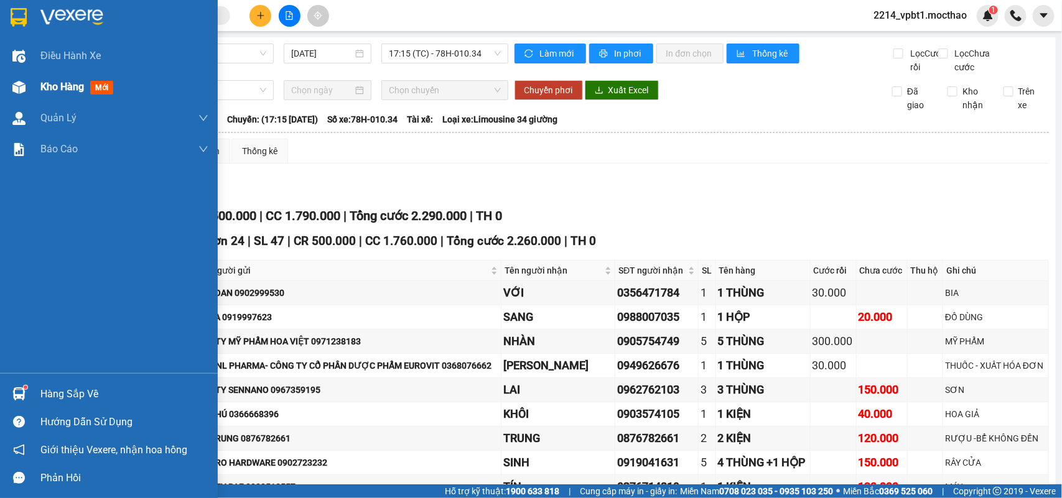
click at [50, 84] on span "Kho hàng" at bounding box center [62, 87] width 44 height 12
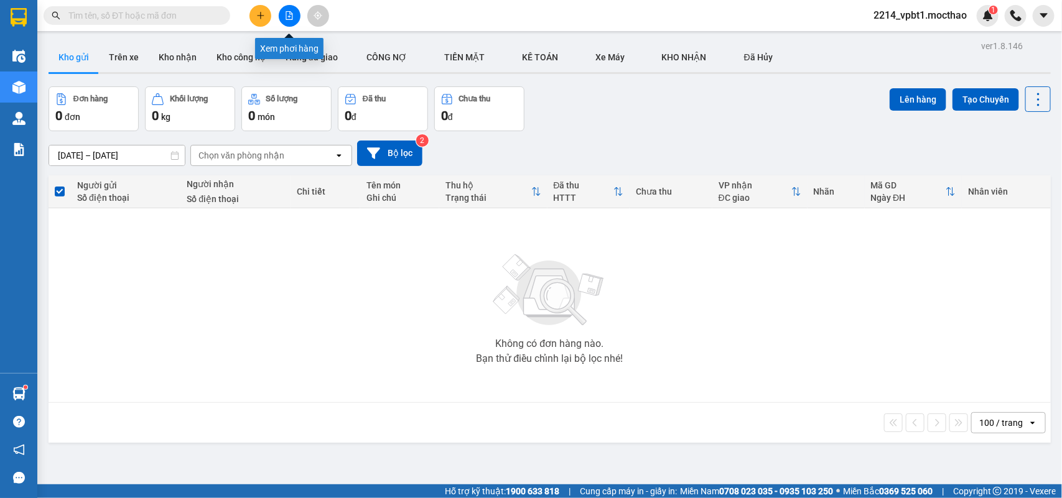
click at [293, 19] on icon "file-add" at bounding box center [289, 15] width 9 height 9
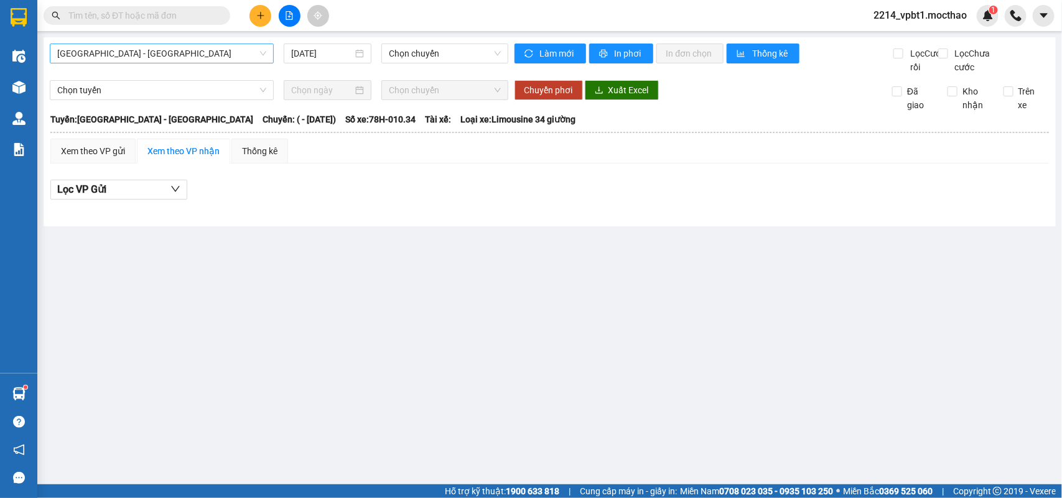
click at [142, 51] on span "[GEOGRAPHIC_DATA] - [GEOGRAPHIC_DATA]" at bounding box center [161, 53] width 209 height 19
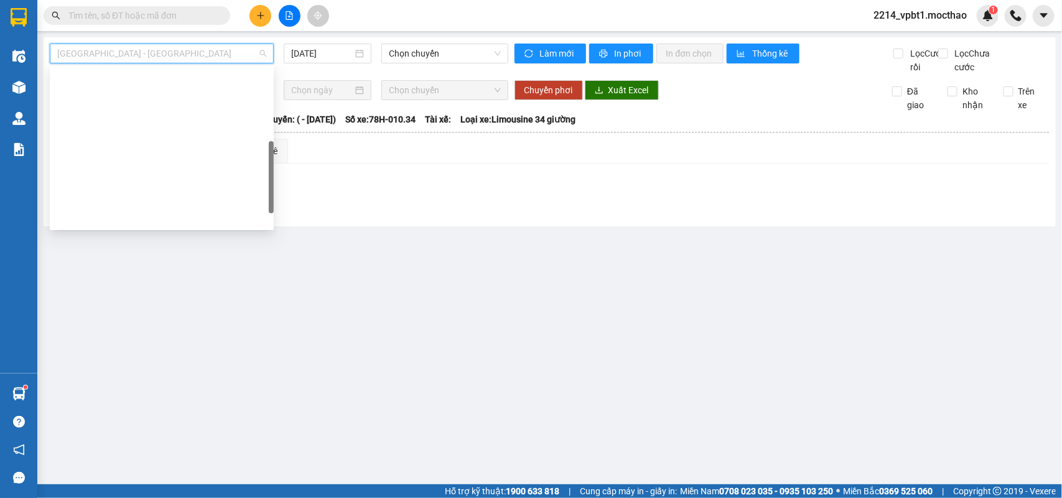
click at [122, 310] on div "BX Miền Đông Cũ - [GEOGRAPHIC_DATA]" at bounding box center [161, 317] width 209 height 14
type input "[DATE]"
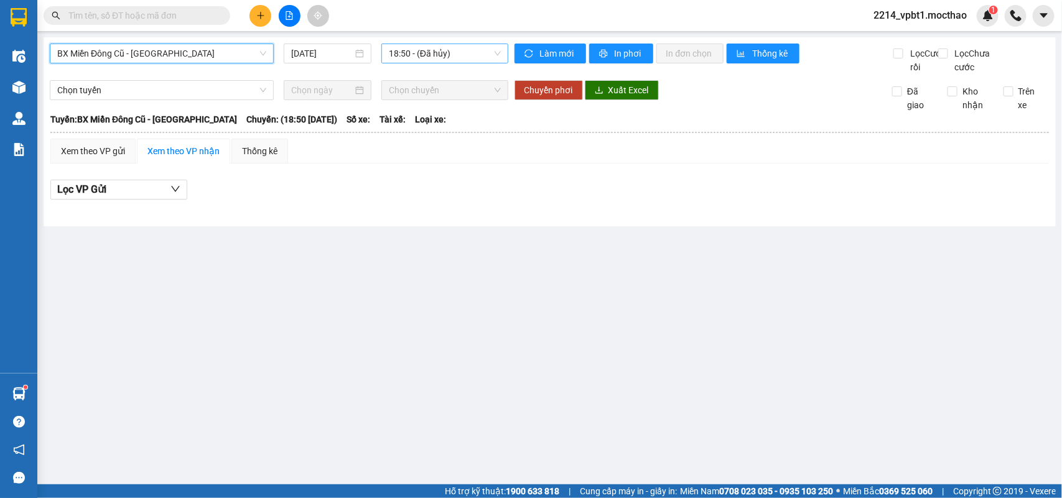
click at [440, 55] on span "18:50 - (Đã hủy)" at bounding box center [444, 53] width 111 height 19
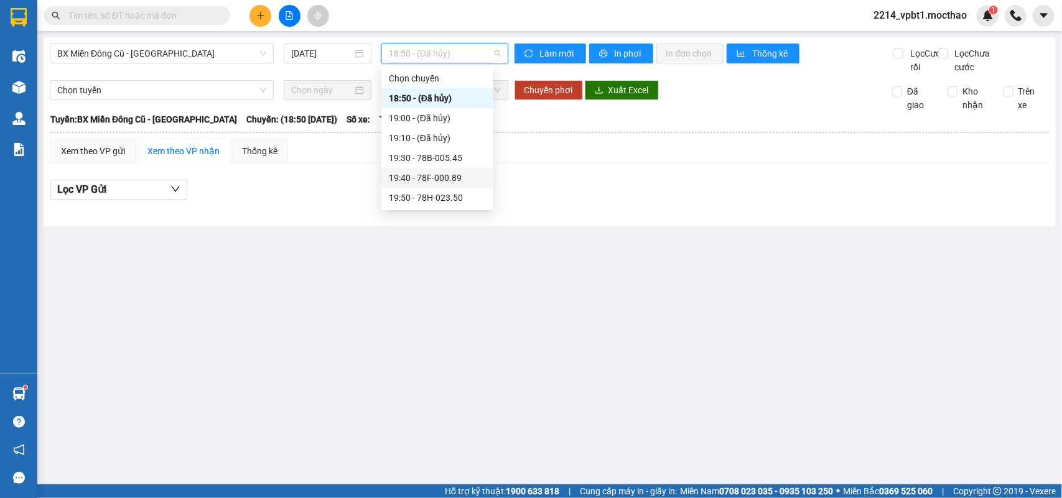
click at [449, 182] on div "19:40 - 78F-000.89" at bounding box center [437, 178] width 97 height 14
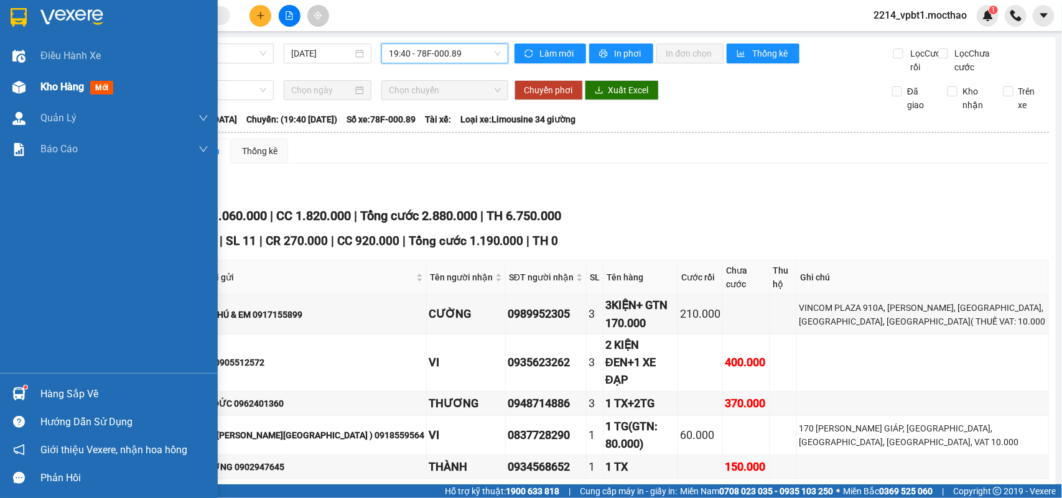
click at [56, 81] on span "Kho hàng" at bounding box center [62, 87] width 44 height 12
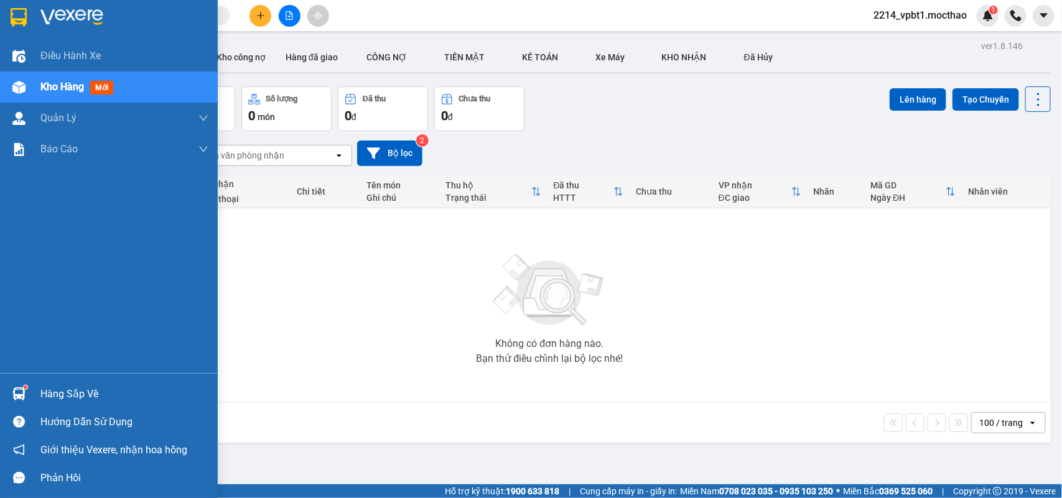
click at [58, 89] on span "Kho hàng" at bounding box center [62, 87] width 44 height 12
